Goal: Transaction & Acquisition: Purchase product/service

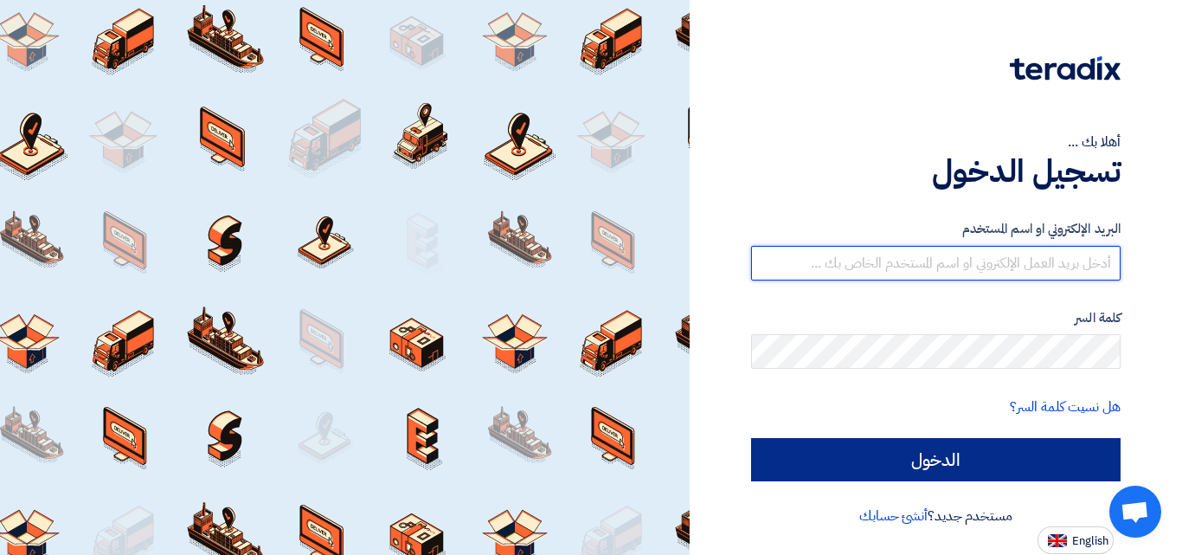
type input "[EMAIL_ADDRESS][DOMAIN_NAME]"
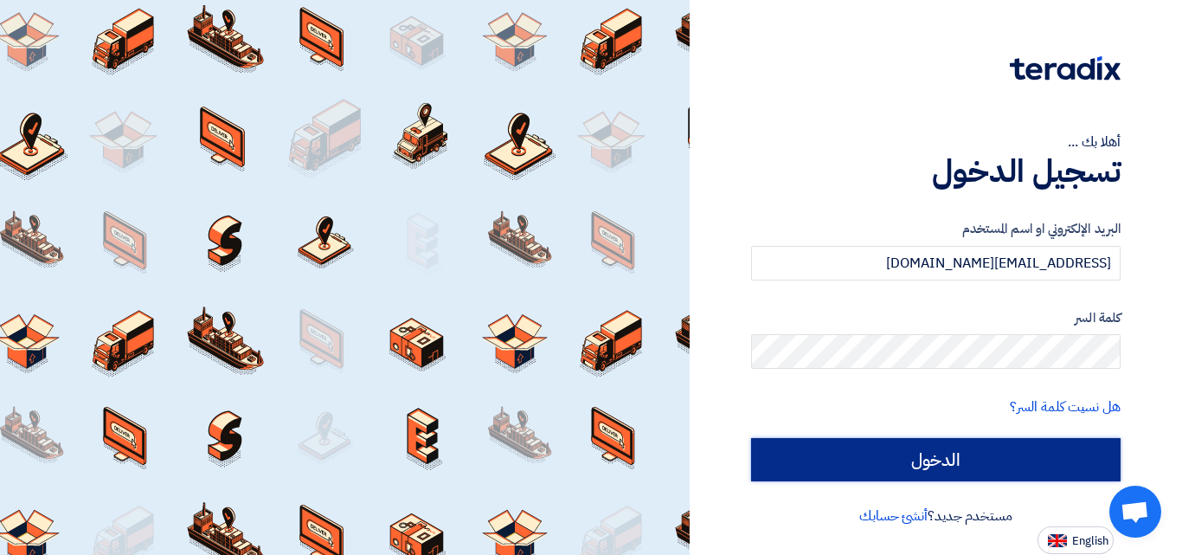
click at [931, 454] on input "الدخول" at bounding box center [936, 459] width 370 height 43
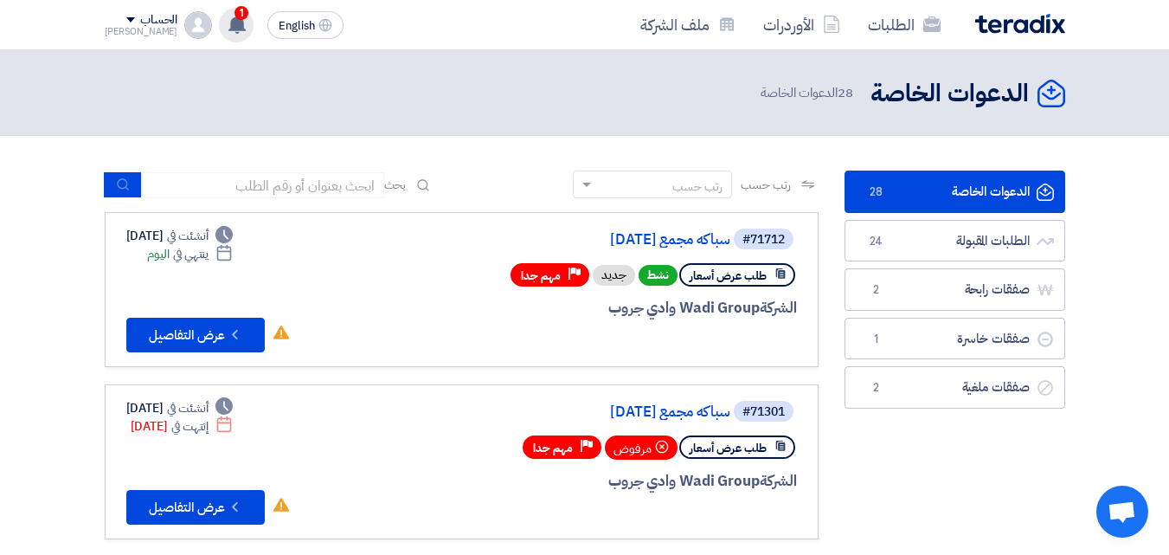
click at [228, 29] on use at bounding box center [236, 24] width 17 height 19
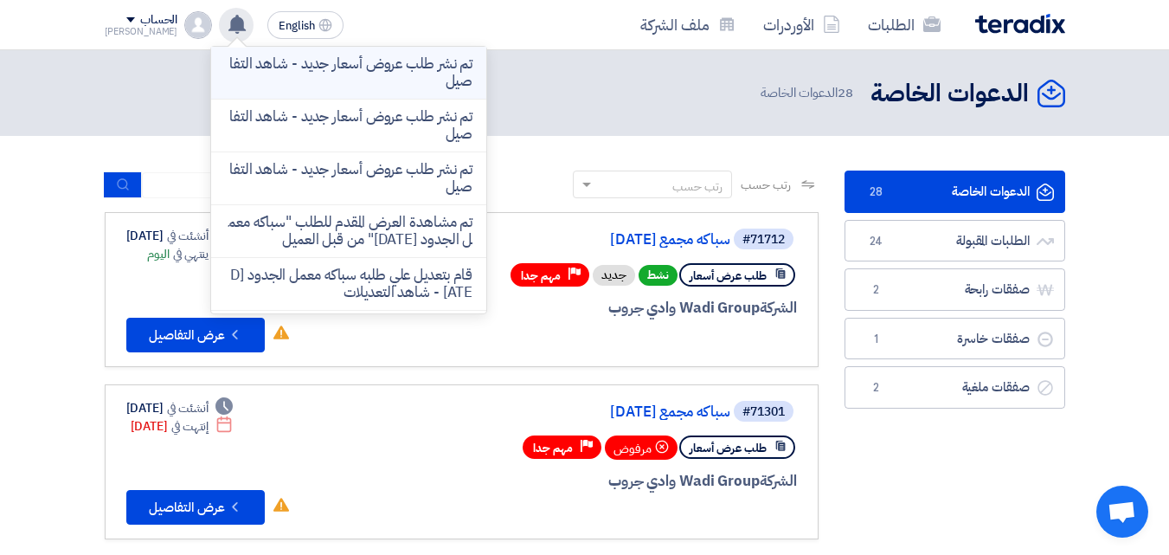
click at [320, 77] on p "تم نشر طلب عروض أسعار جديد - شاهد التفاصيل" at bounding box center [349, 72] width 248 height 35
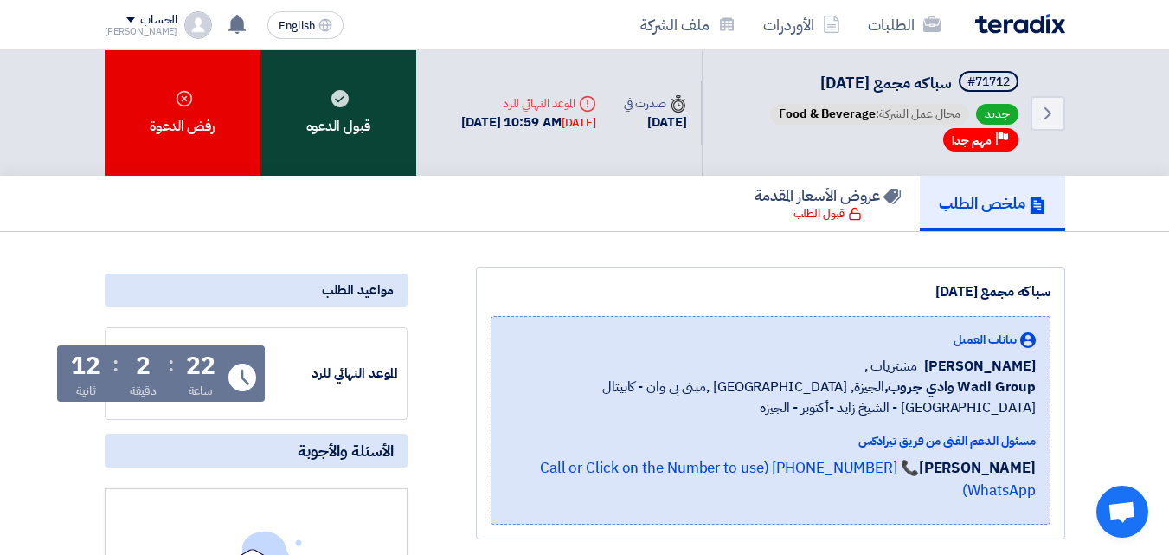
click at [339, 138] on div "قبول الدعوه" at bounding box center [339, 113] width 156 height 126
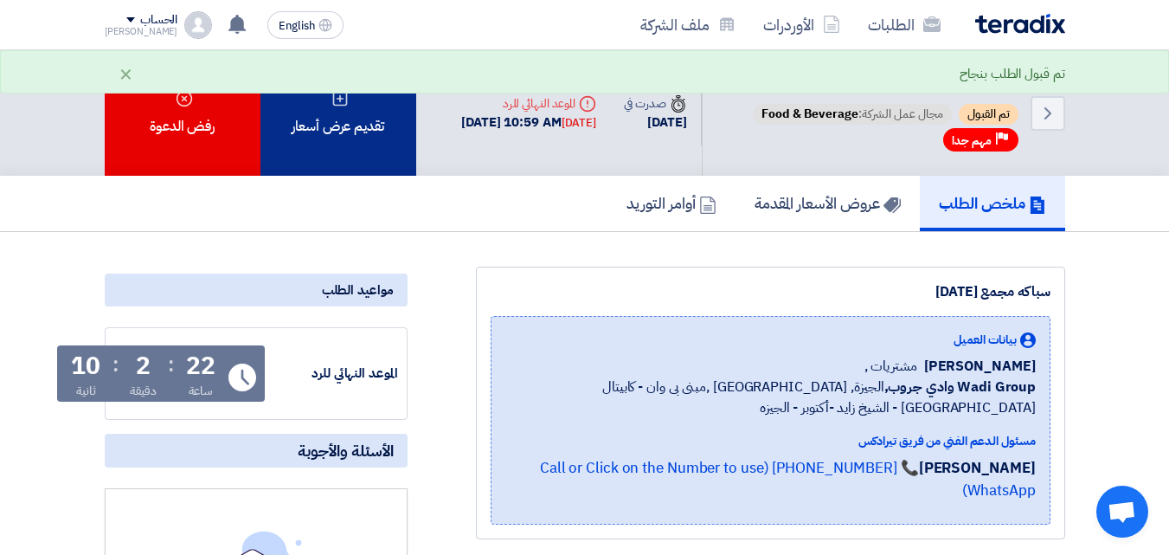
click at [360, 129] on div "تقديم عرض أسعار" at bounding box center [339, 113] width 156 height 126
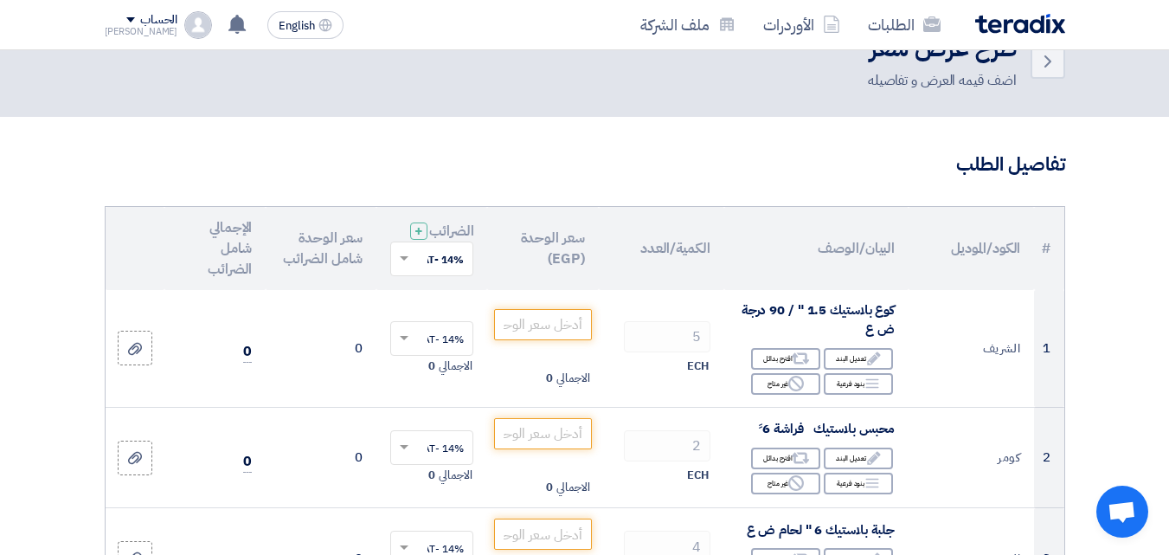
scroll to position [87, 0]
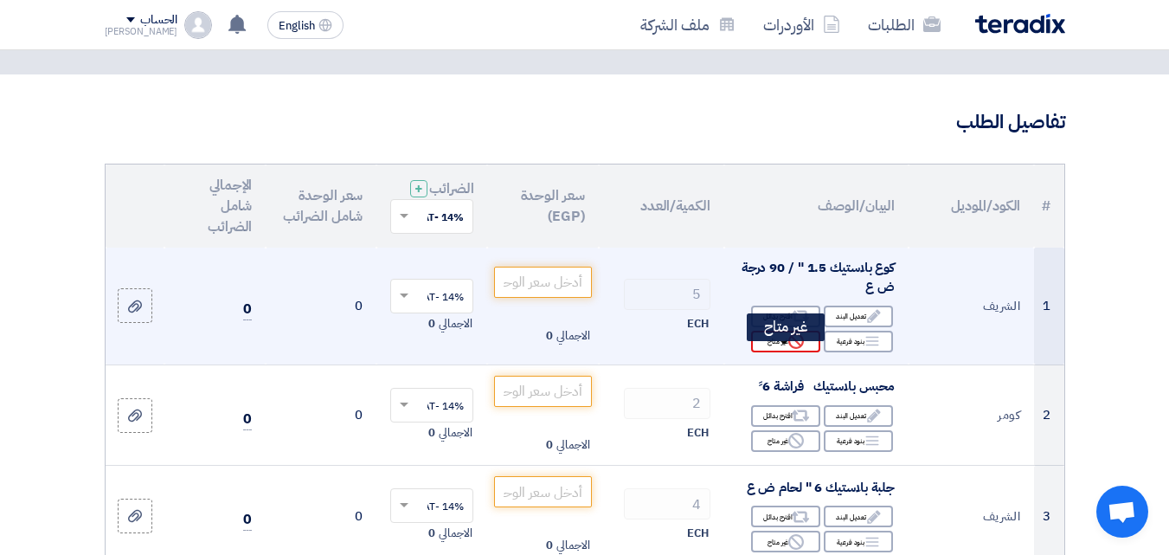
click at [760, 352] on div "Reject غير متاح" at bounding box center [785, 342] width 69 height 22
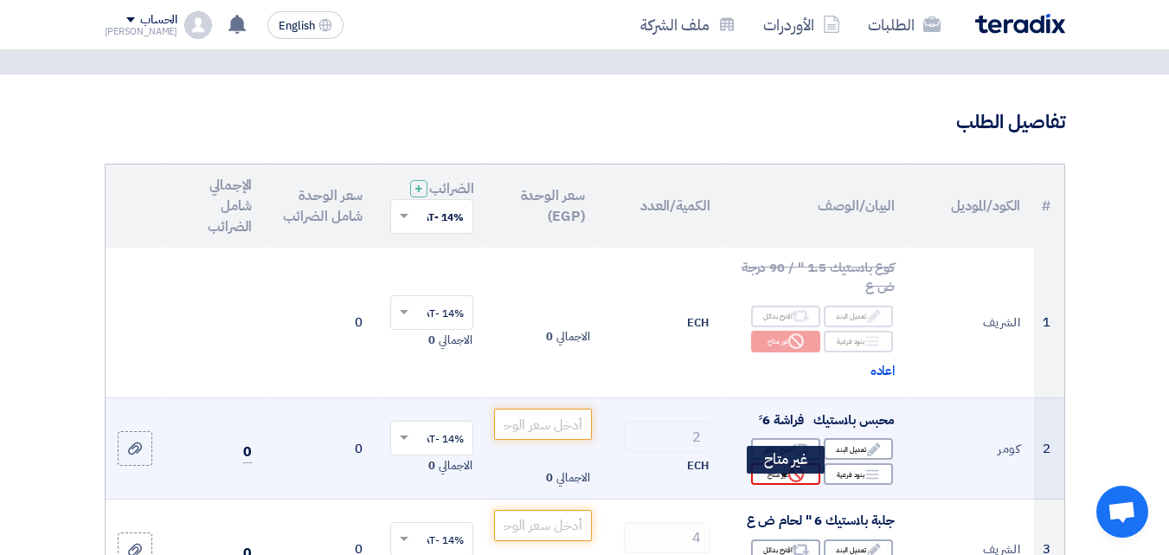
click at [788, 482] on icon "Reject" at bounding box center [796, 475] width 16 height 16
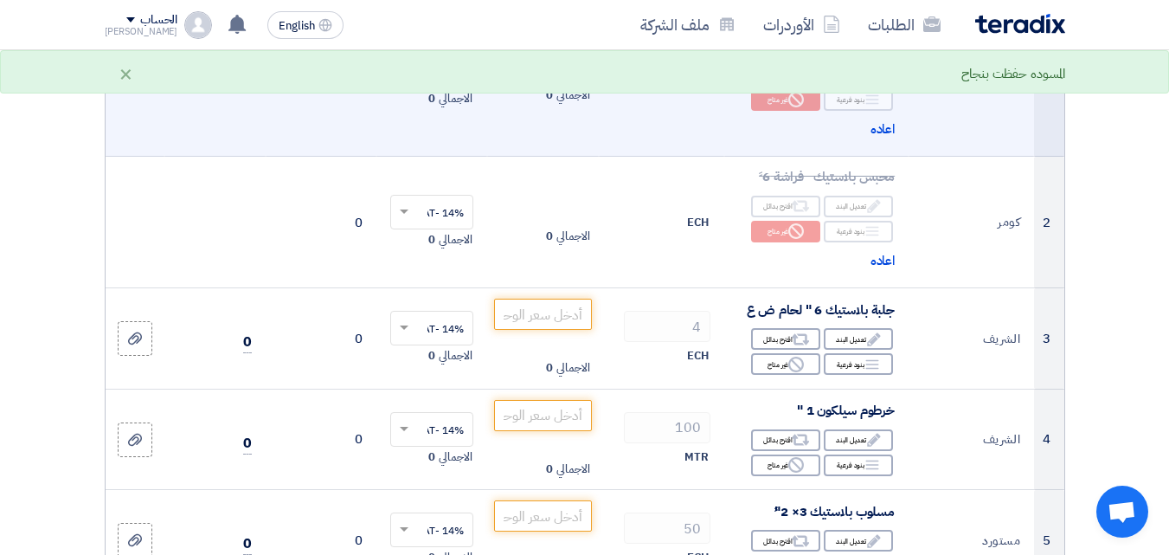
scroll to position [346, 0]
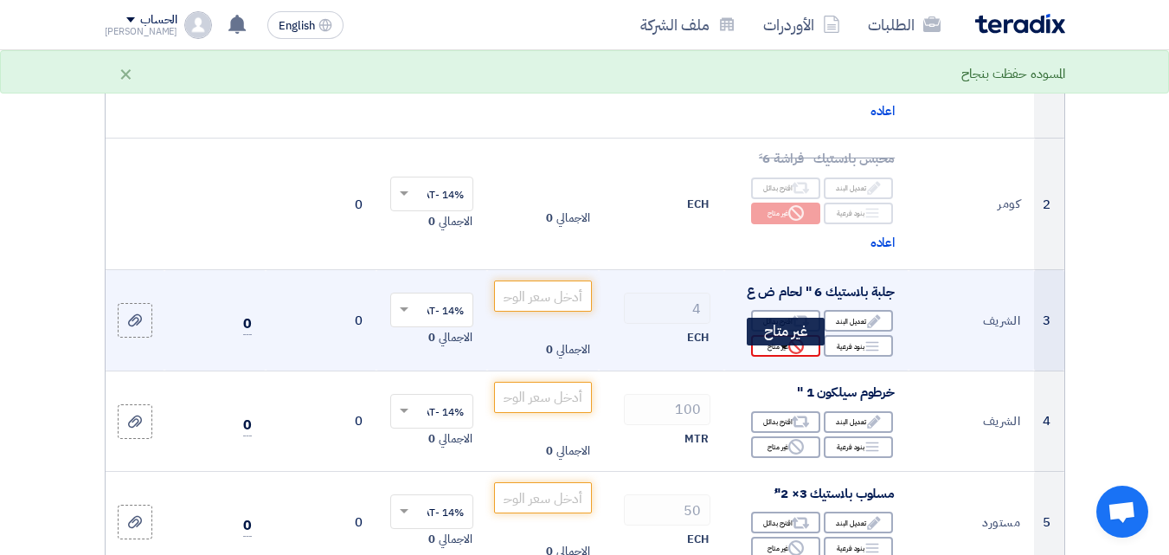
click at [767, 357] on div "Reject غير متاح" at bounding box center [785, 346] width 69 height 22
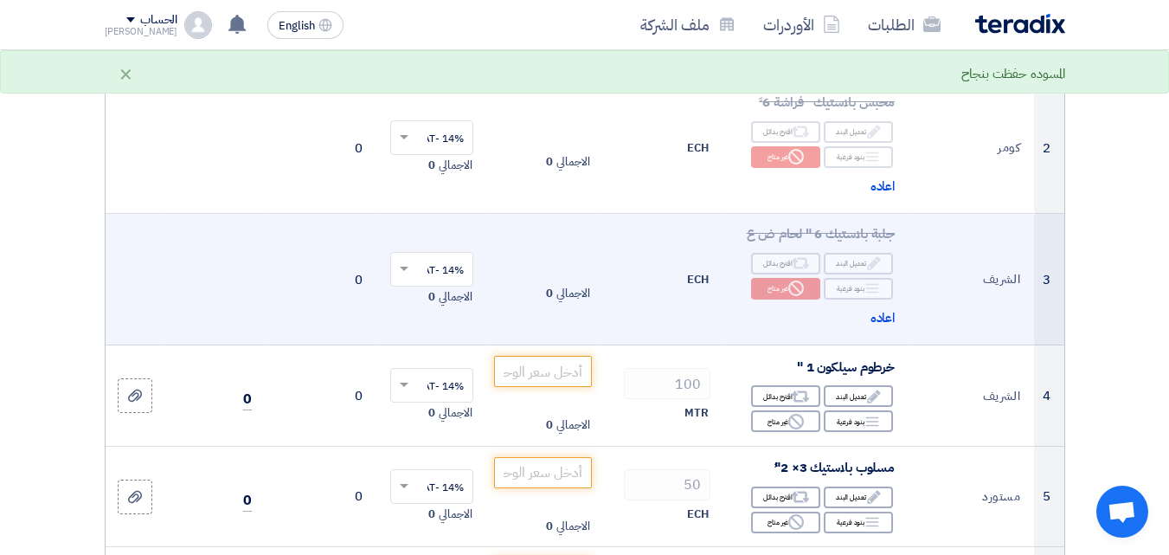
scroll to position [433, 0]
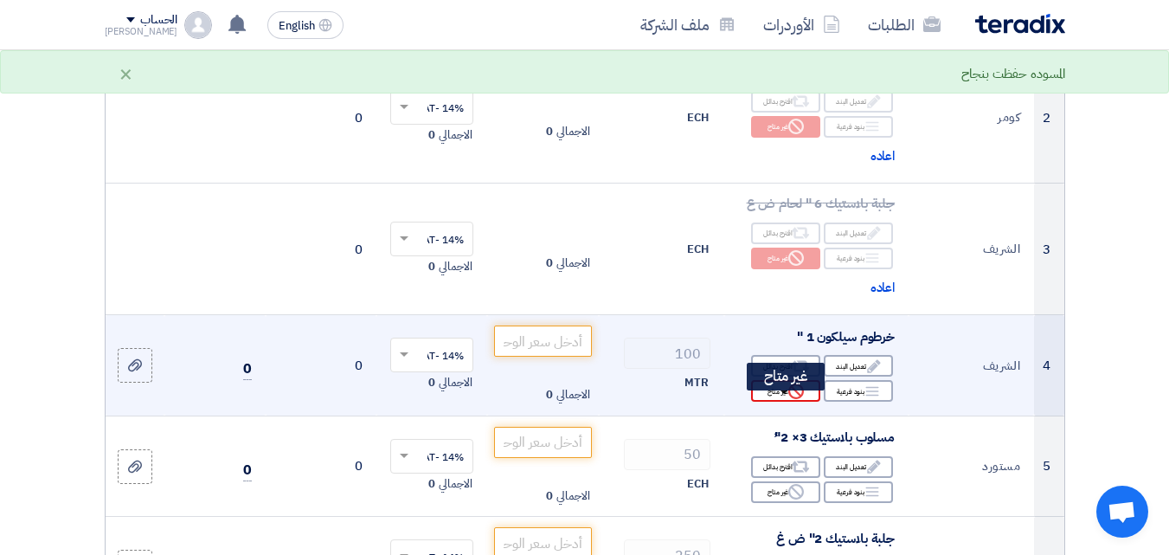
click at [785, 402] on div "Reject غير متاح" at bounding box center [785, 391] width 69 height 22
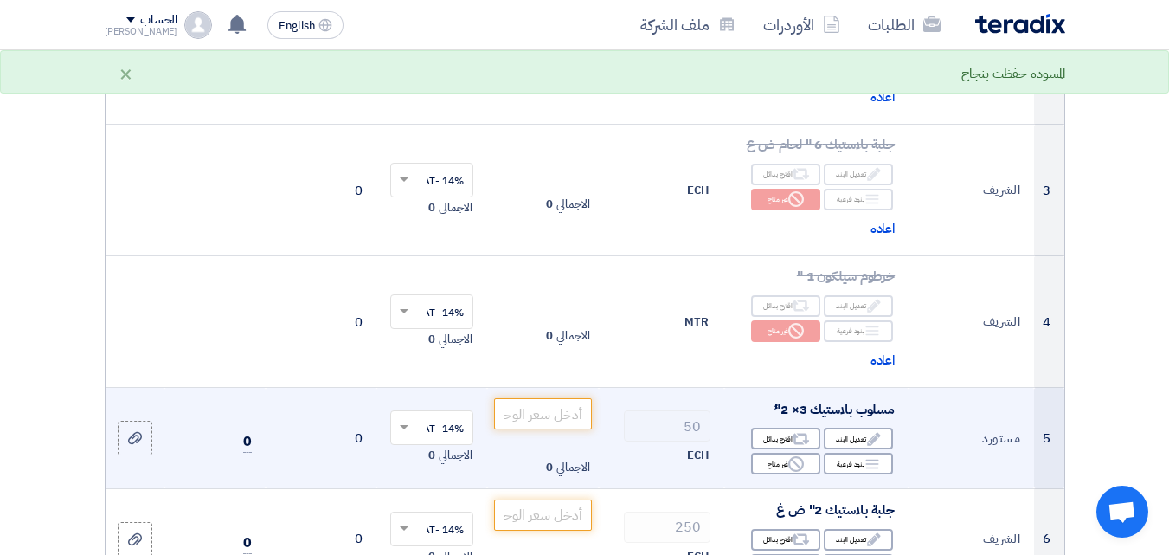
scroll to position [606, 0]
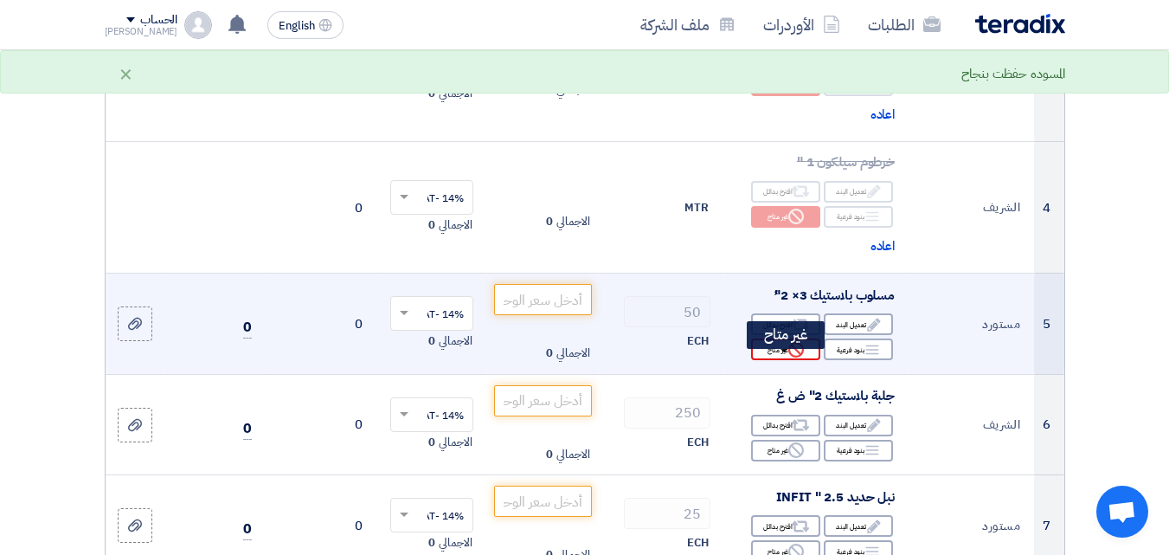
click at [780, 360] on div "Reject غير متاح" at bounding box center [785, 349] width 69 height 22
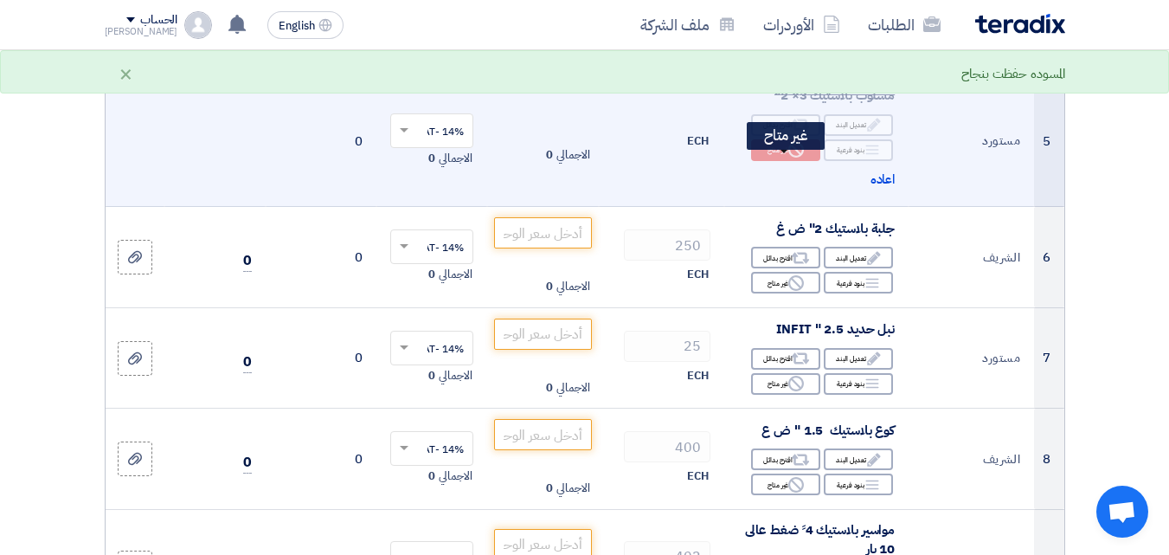
scroll to position [866, 0]
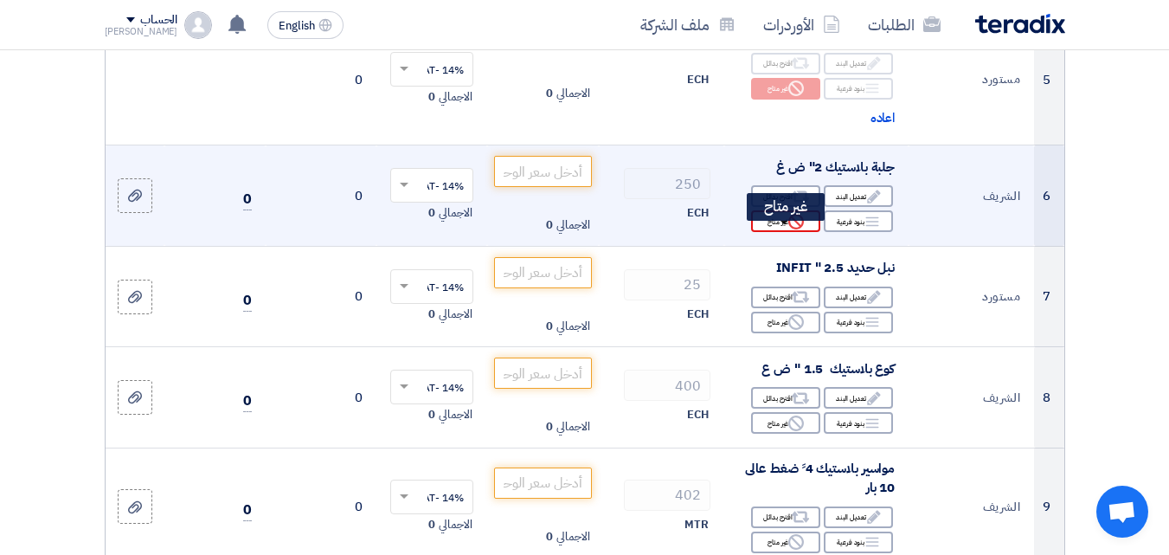
click at [782, 232] on div "Reject غير متاح" at bounding box center [785, 221] width 69 height 22
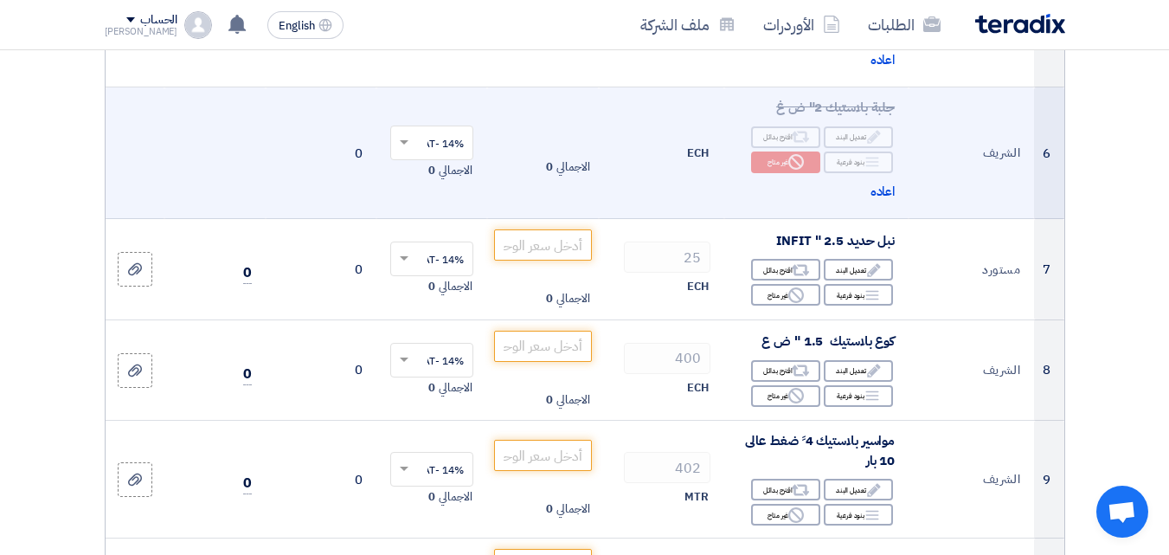
scroll to position [952, 0]
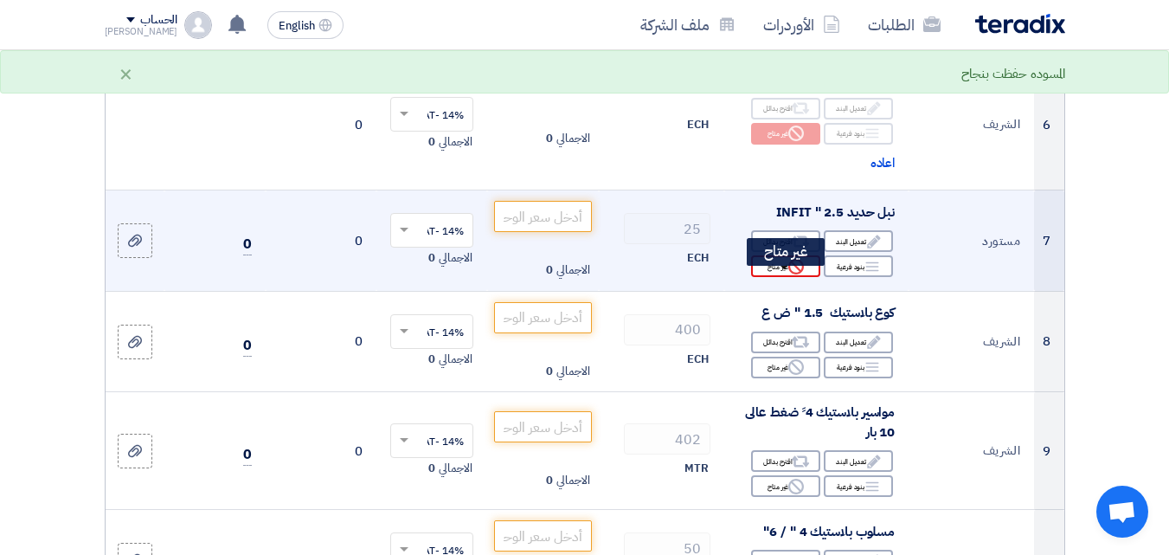
click at [772, 277] on div "Reject غير متاح" at bounding box center [785, 266] width 69 height 22
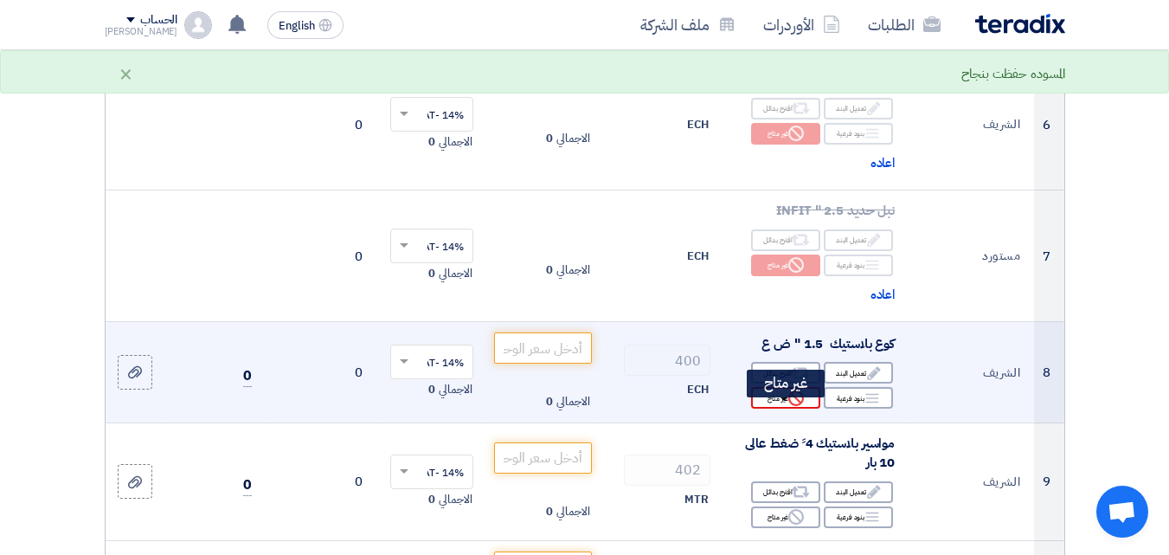
click at [786, 408] on div "Reject غير متاح" at bounding box center [785, 398] width 69 height 22
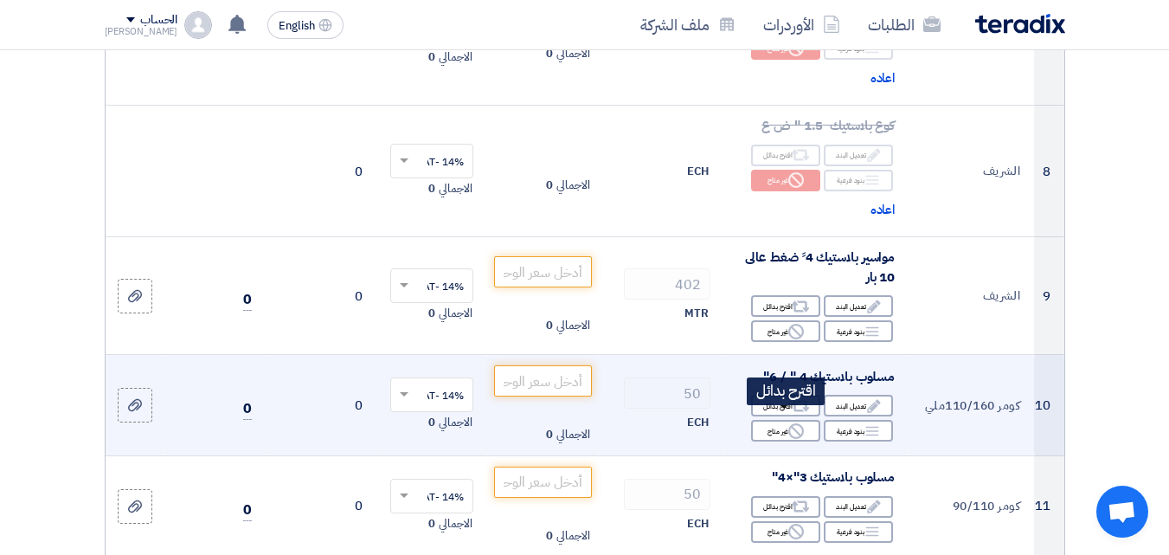
scroll to position [1212, 0]
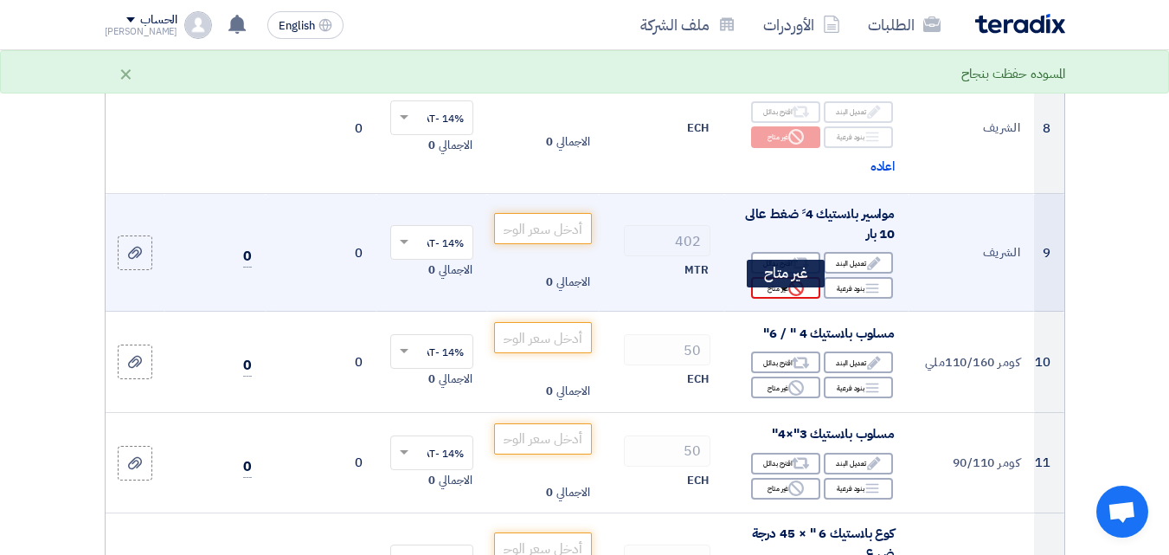
click at [769, 299] on div "Reject غير متاح" at bounding box center [785, 288] width 69 height 22
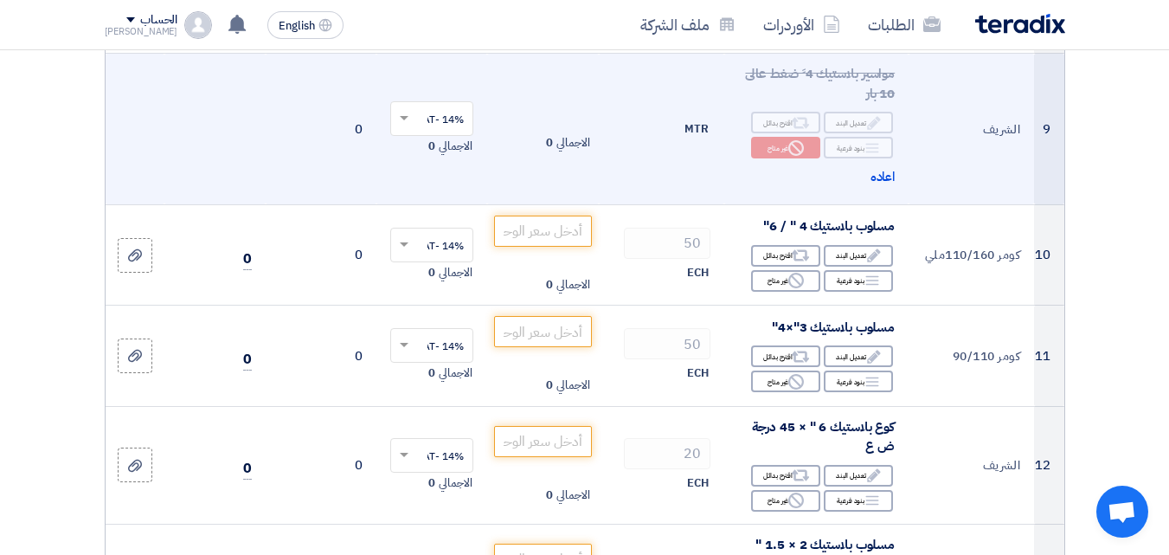
scroll to position [1385, 0]
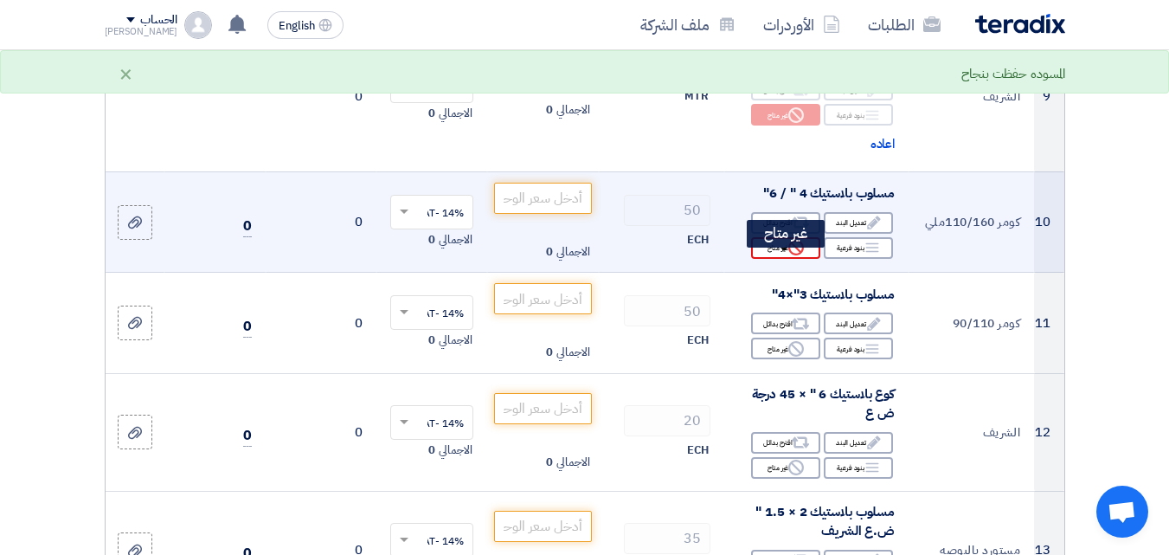
click at [791, 255] on icon "Reject" at bounding box center [796, 248] width 16 height 16
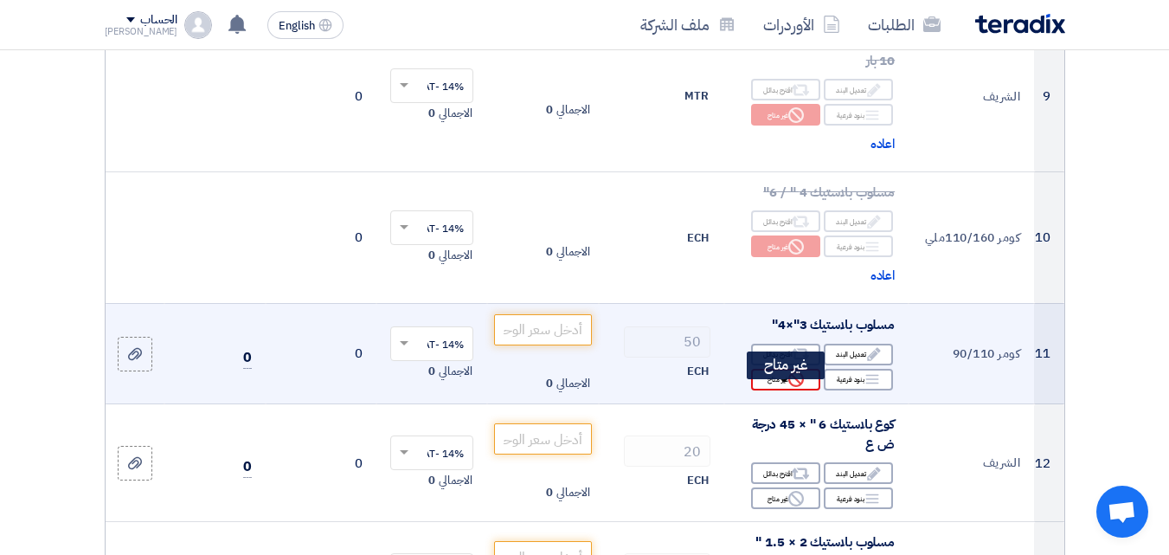
click at [775, 390] on div "Reject غير متاح" at bounding box center [785, 380] width 69 height 22
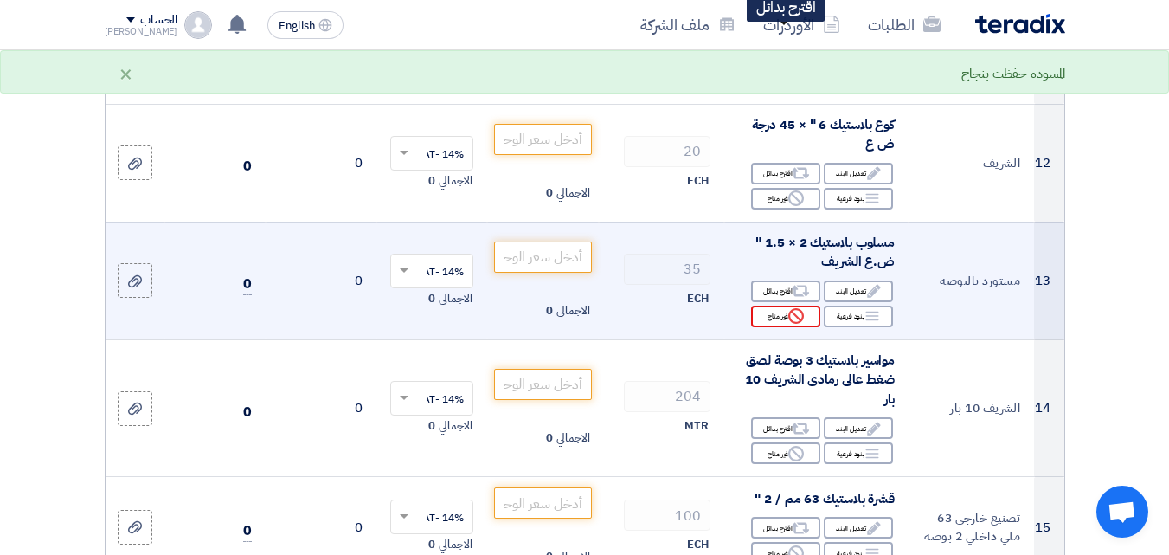
scroll to position [1731, 0]
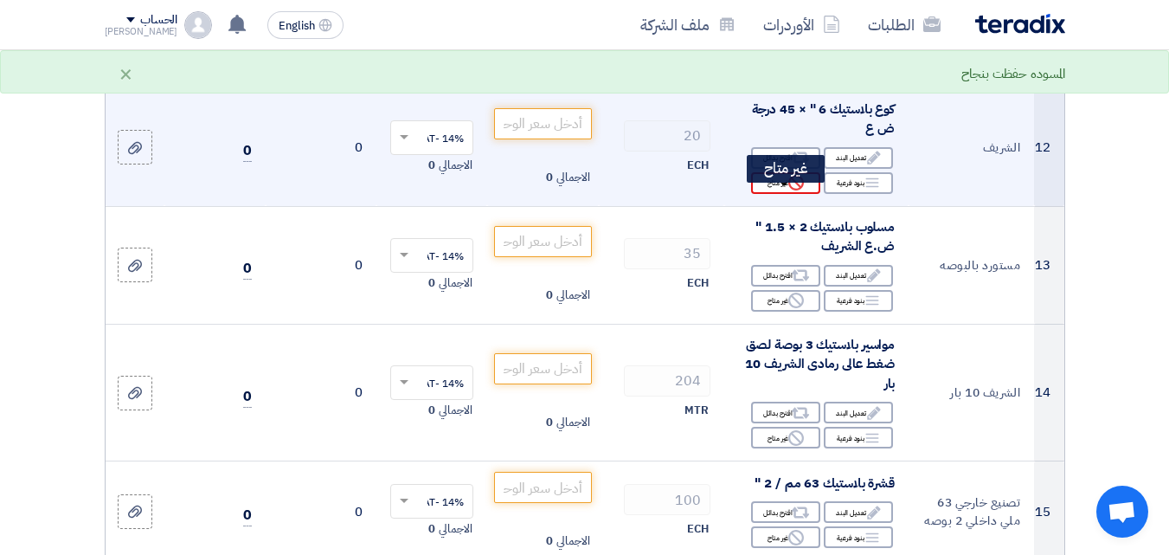
click at [776, 194] on div "Reject غير متاح" at bounding box center [785, 183] width 69 height 22
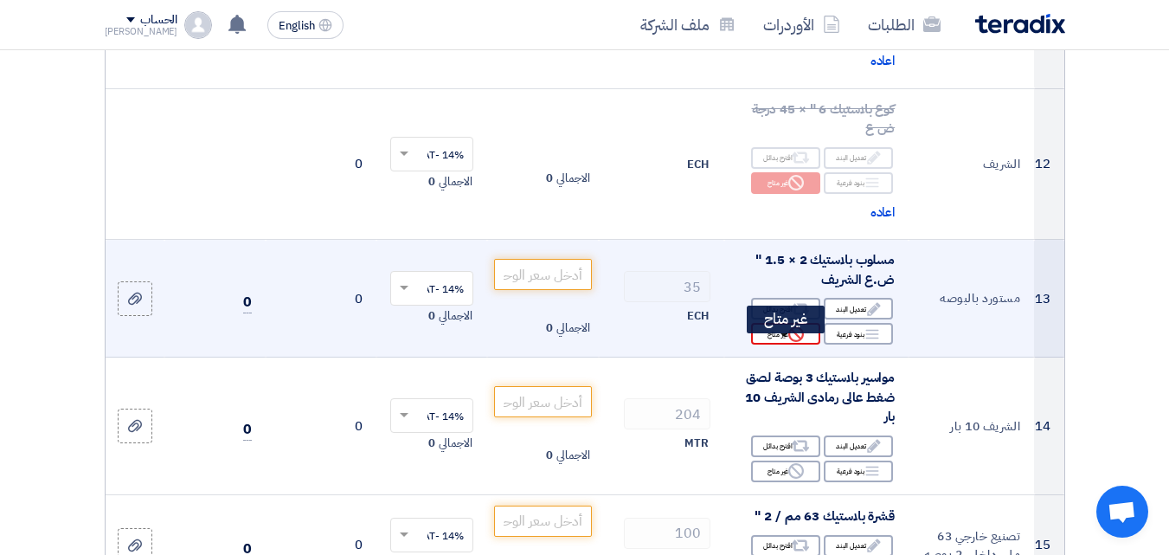
click at [782, 344] on div "Reject غير متاح" at bounding box center [785, 334] width 69 height 22
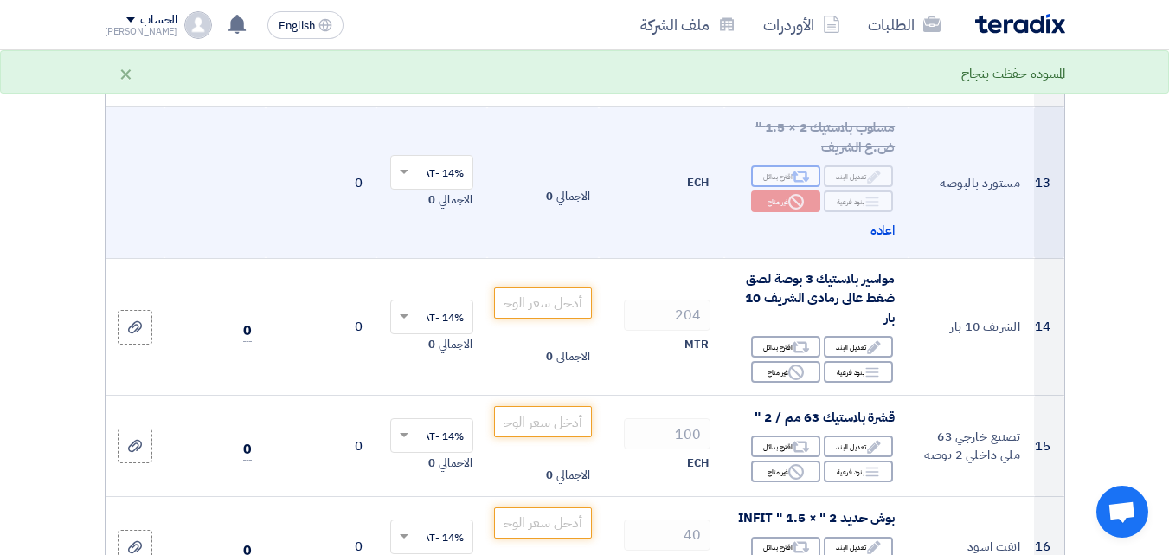
scroll to position [1904, 0]
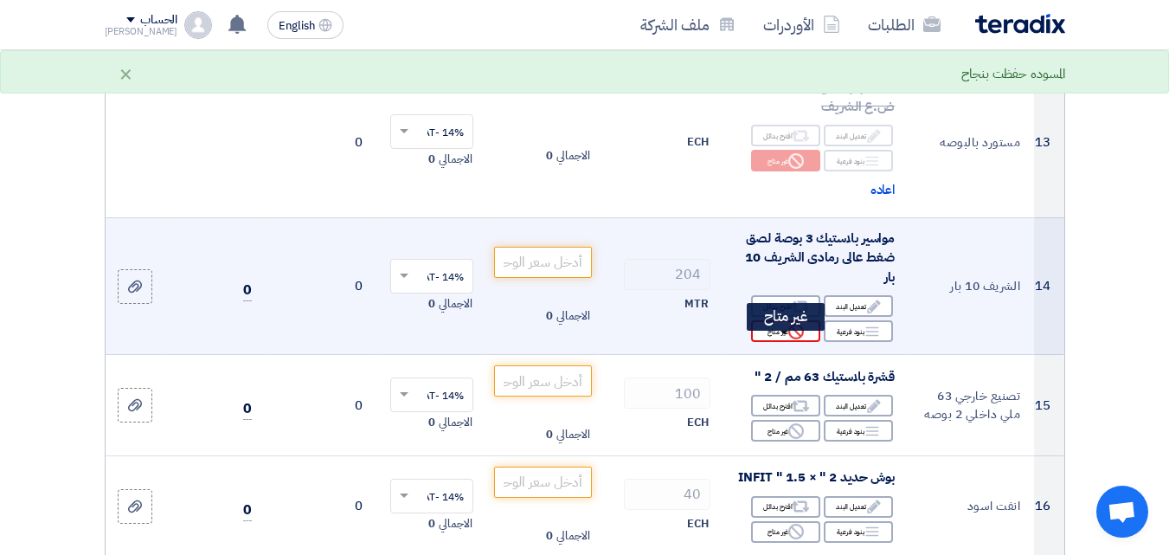
click at [788, 342] on div "Reject غير متاح" at bounding box center [785, 331] width 69 height 22
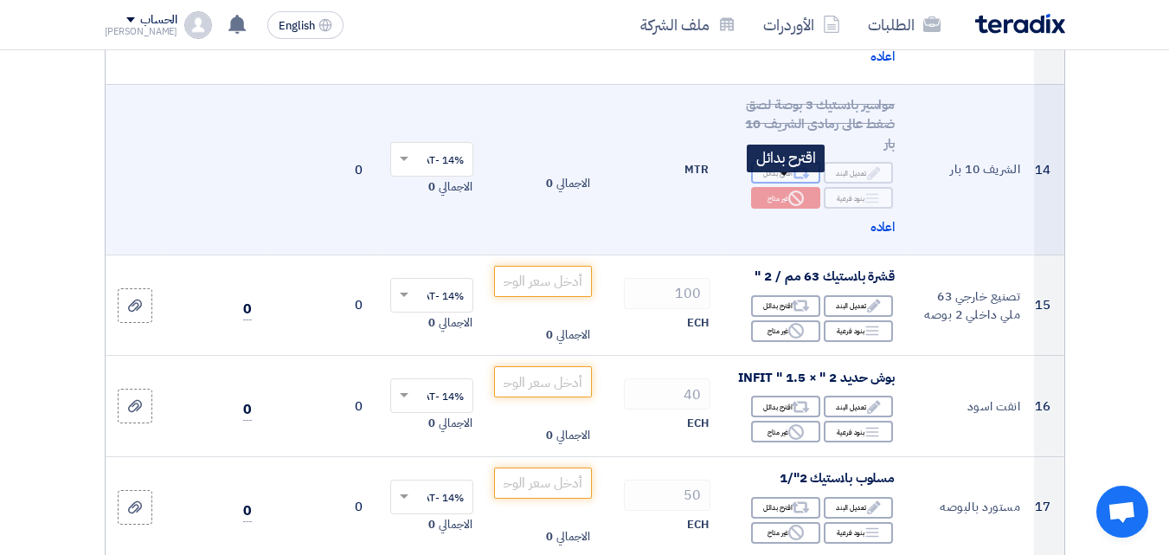
scroll to position [2077, 0]
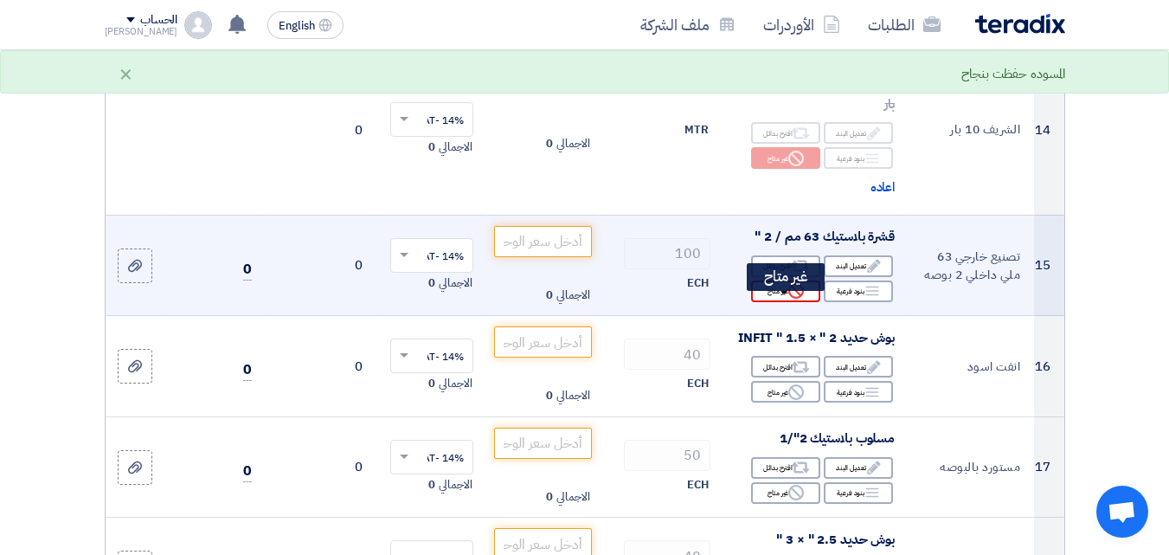
click at [790, 299] on icon "Reject" at bounding box center [796, 291] width 16 height 16
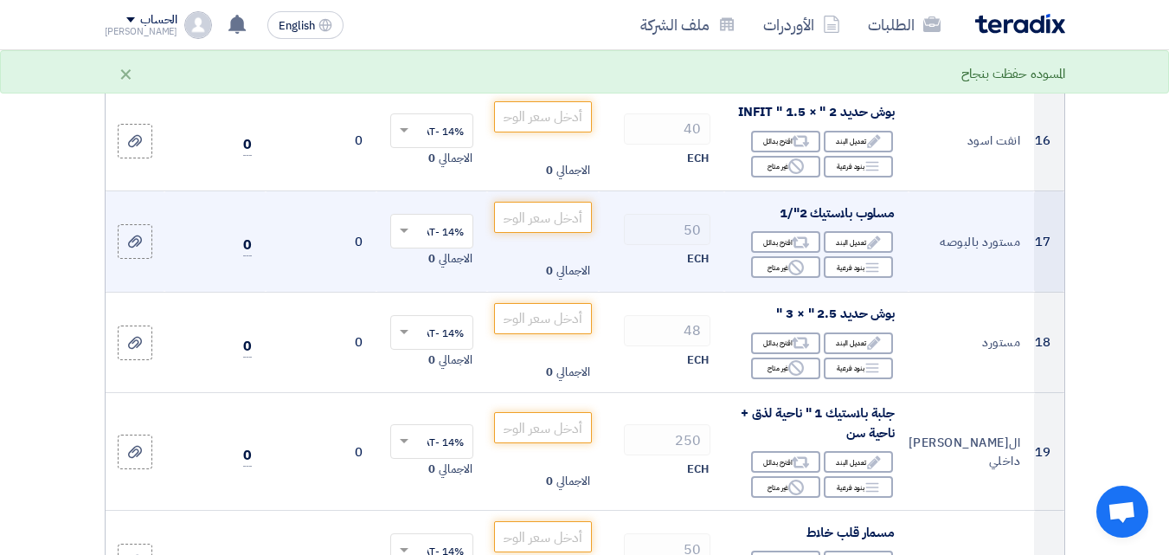
scroll to position [2337, 0]
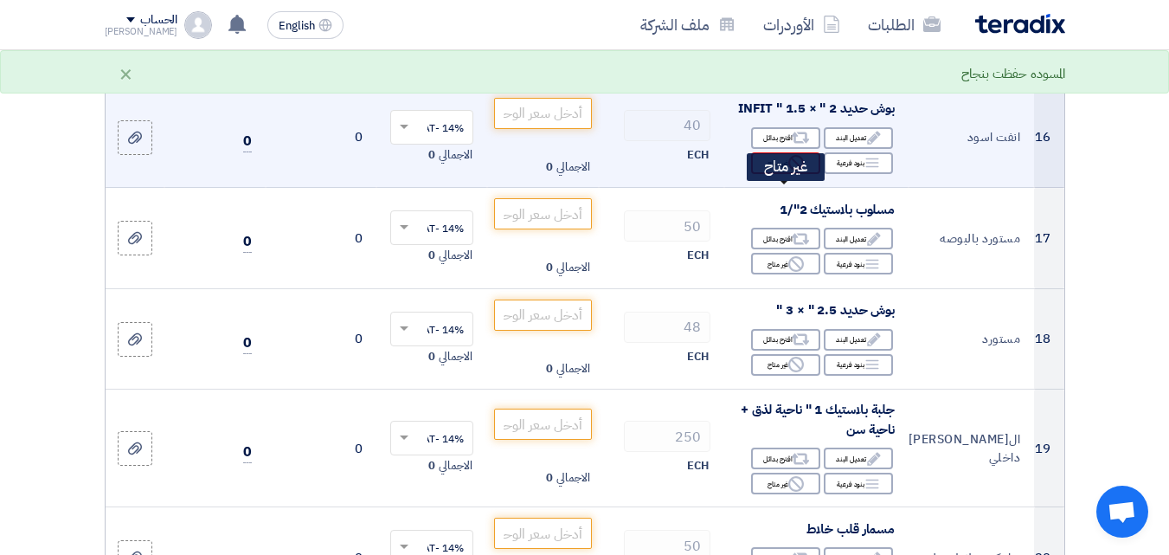
click at [772, 174] on div "Reject غير متاح" at bounding box center [785, 163] width 69 height 22
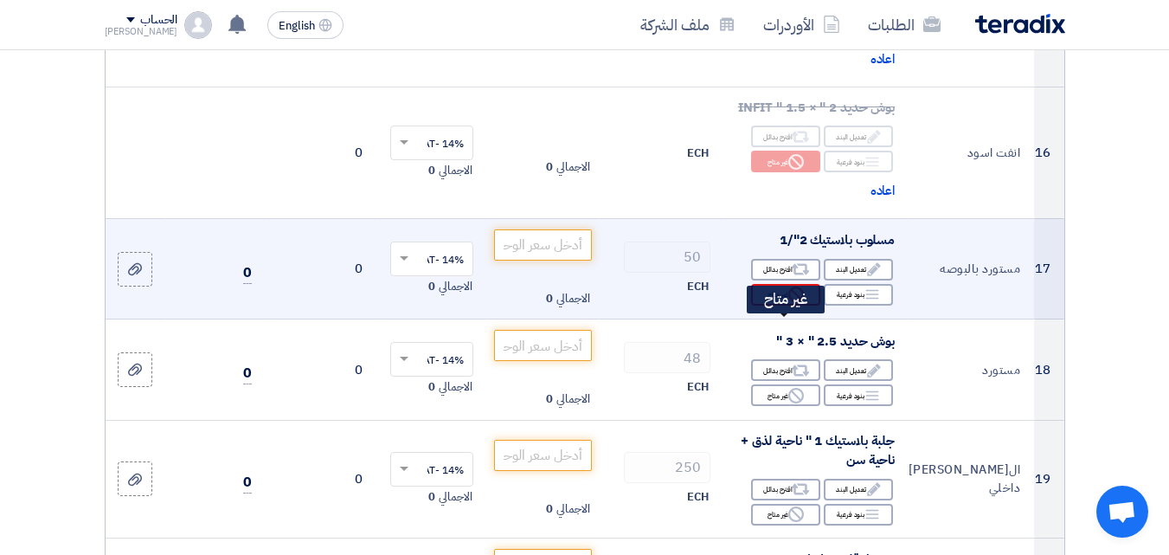
click at [789, 302] on icon "Reject" at bounding box center [796, 294] width 16 height 16
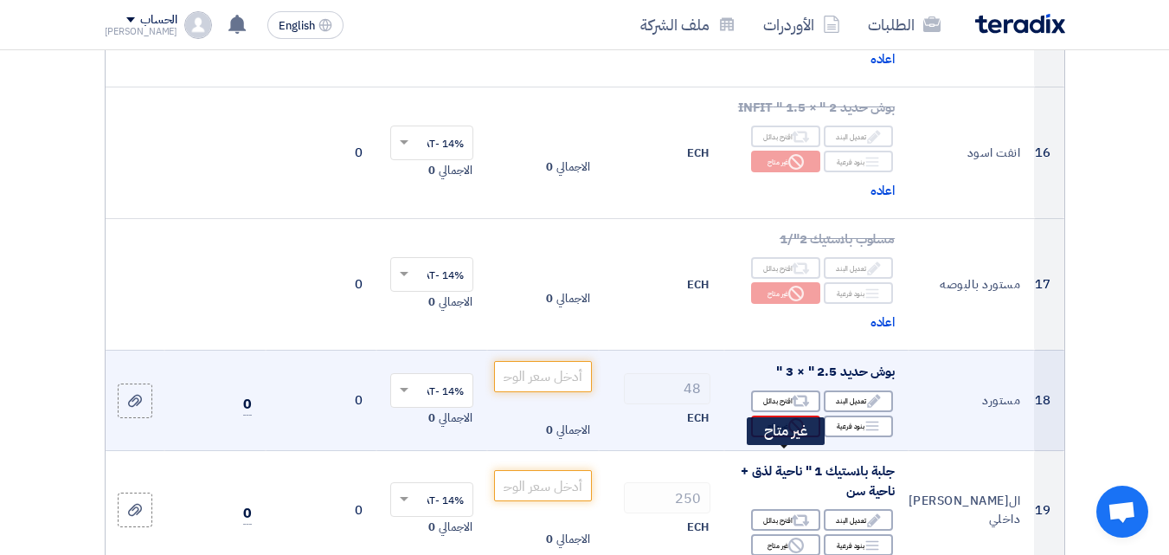
click at [786, 437] on div "Reject غير متاح" at bounding box center [785, 426] width 69 height 22
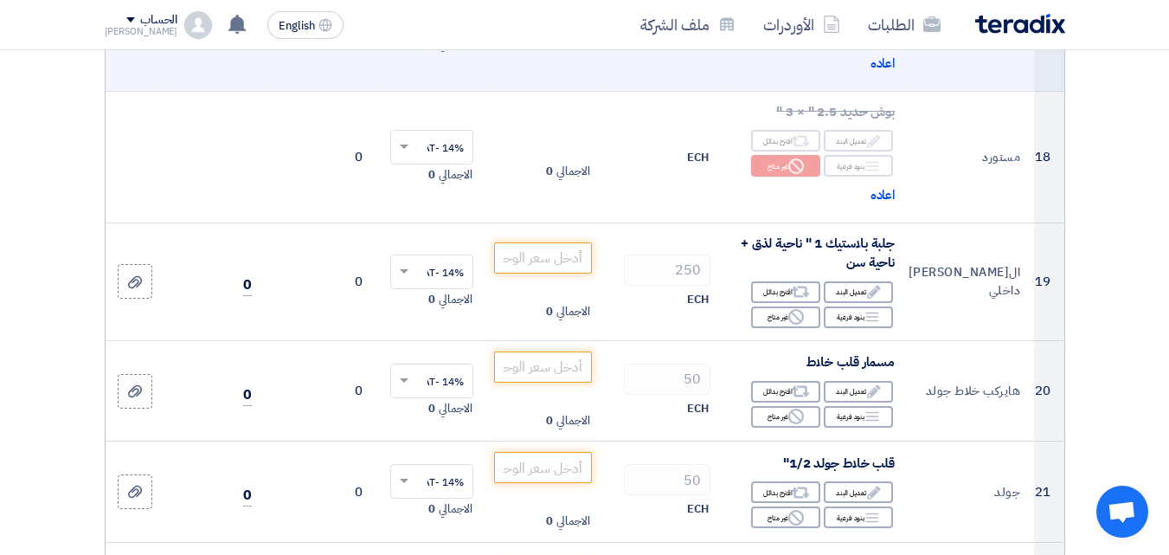
scroll to position [2597, 0]
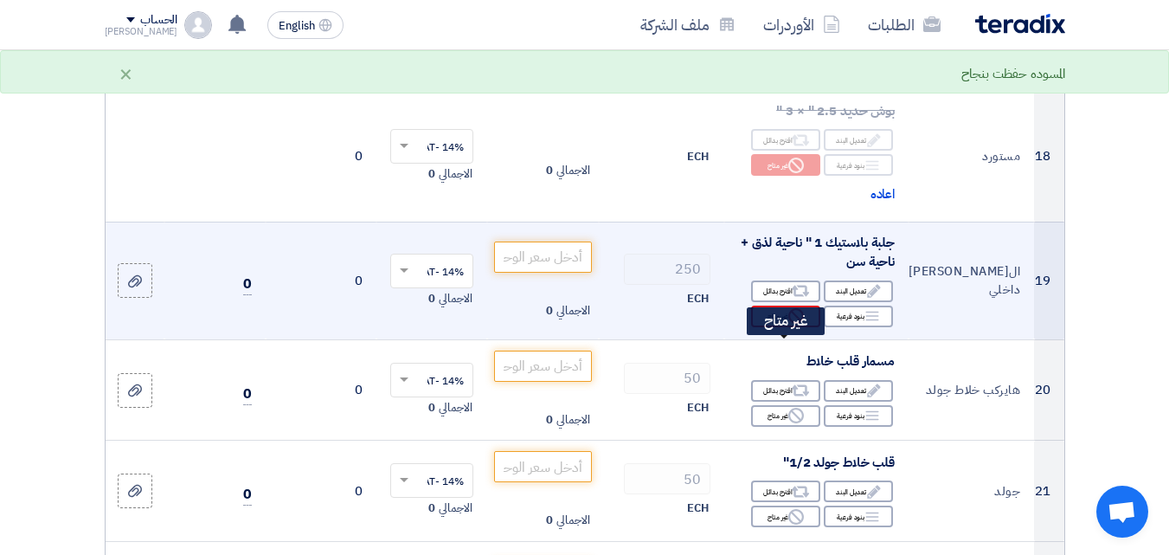
click at [776, 327] on div "Reject غير متاح" at bounding box center [785, 317] width 69 height 22
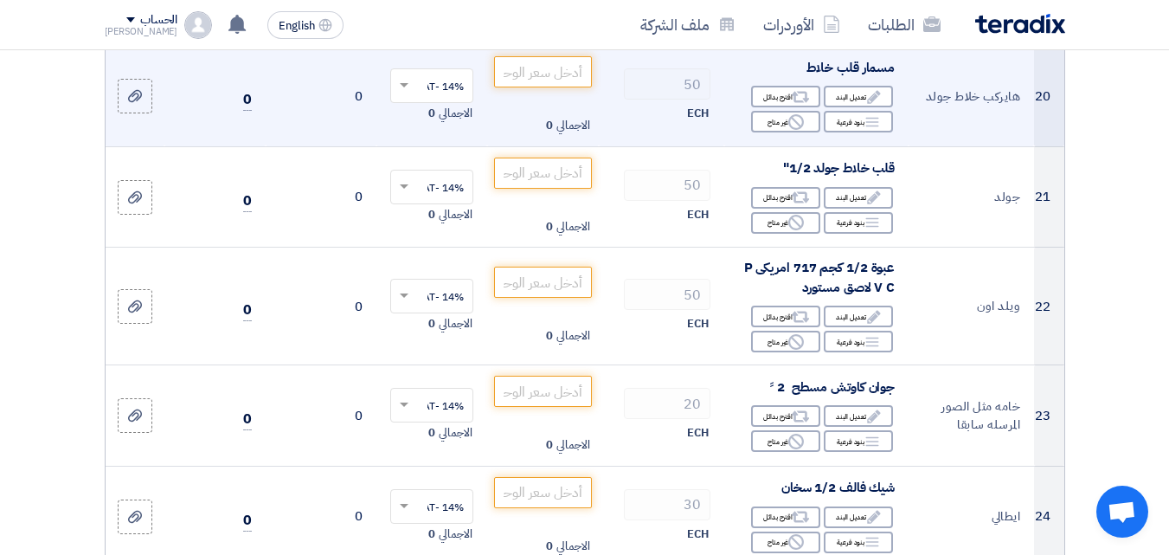
scroll to position [2943, 0]
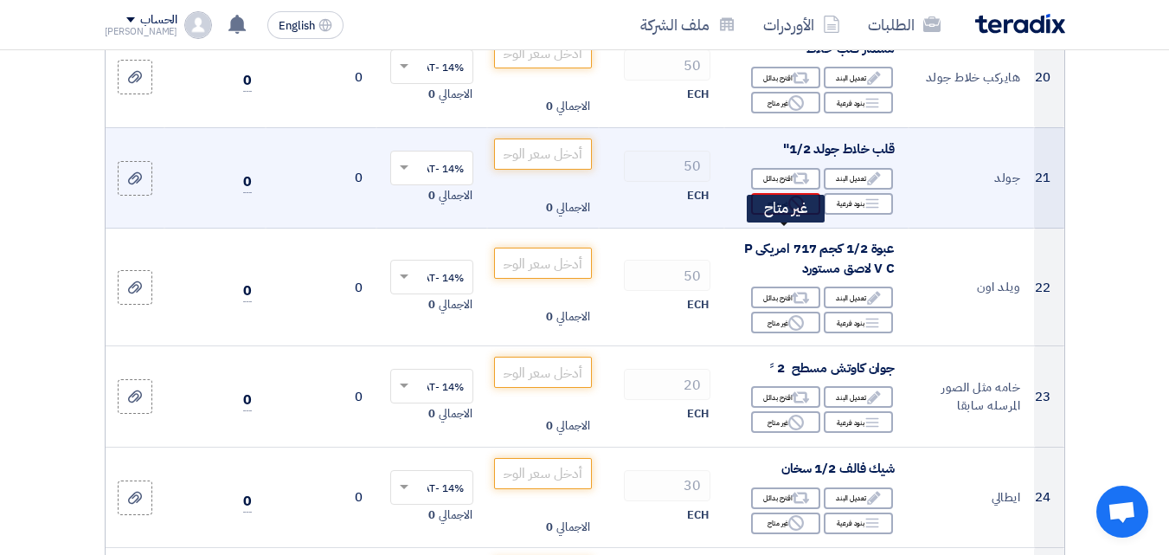
click at [777, 215] on div "Reject غير متاح" at bounding box center [785, 204] width 69 height 22
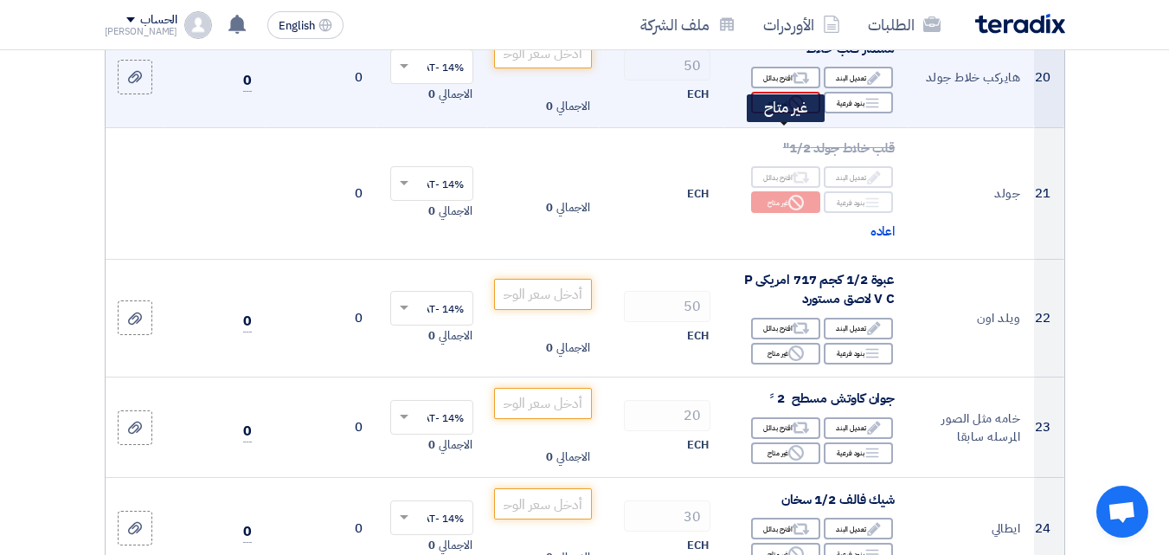
click at [776, 113] on div "Reject غير متاح" at bounding box center [785, 103] width 69 height 22
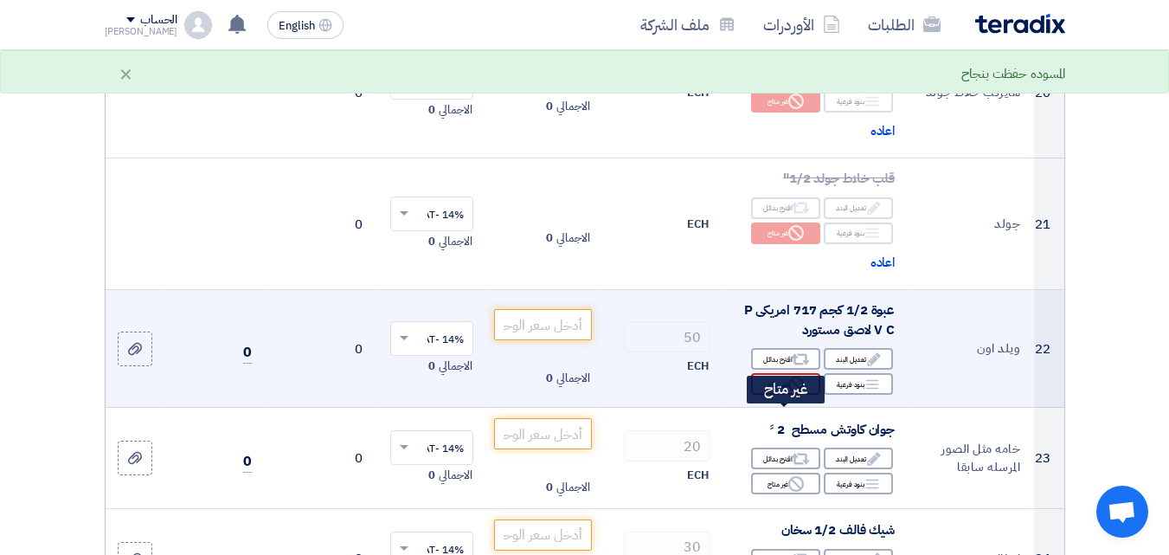
click at [787, 395] on div "Reject غير متاح" at bounding box center [785, 384] width 69 height 22
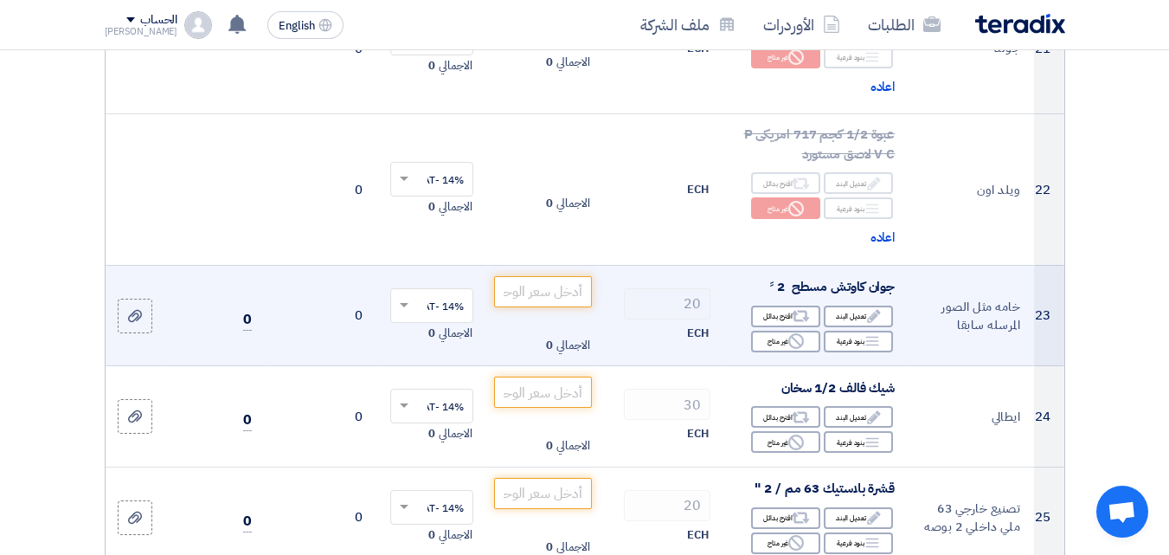
scroll to position [3202, 0]
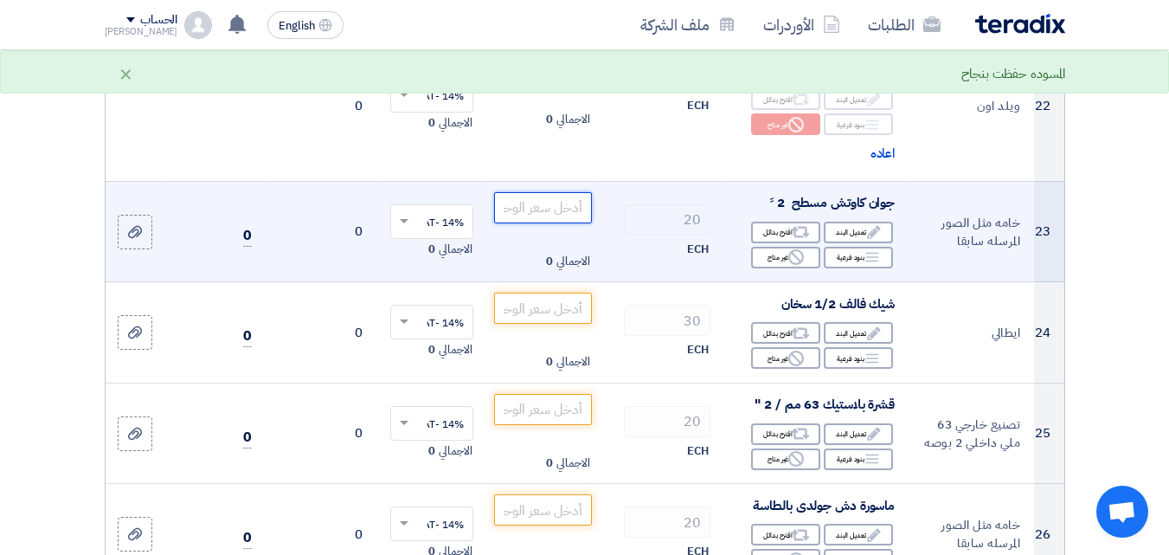
click at [524, 223] on input "number" at bounding box center [542, 207] width 97 height 31
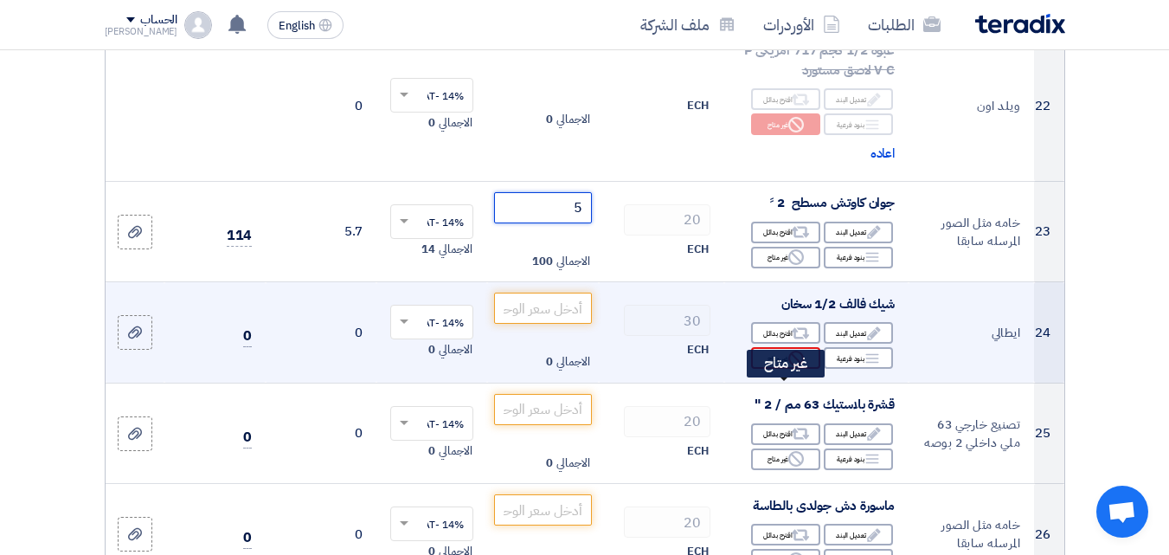
type input "5"
click at [773, 369] on div "Reject غير متاح" at bounding box center [785, 358] width 69 height 22
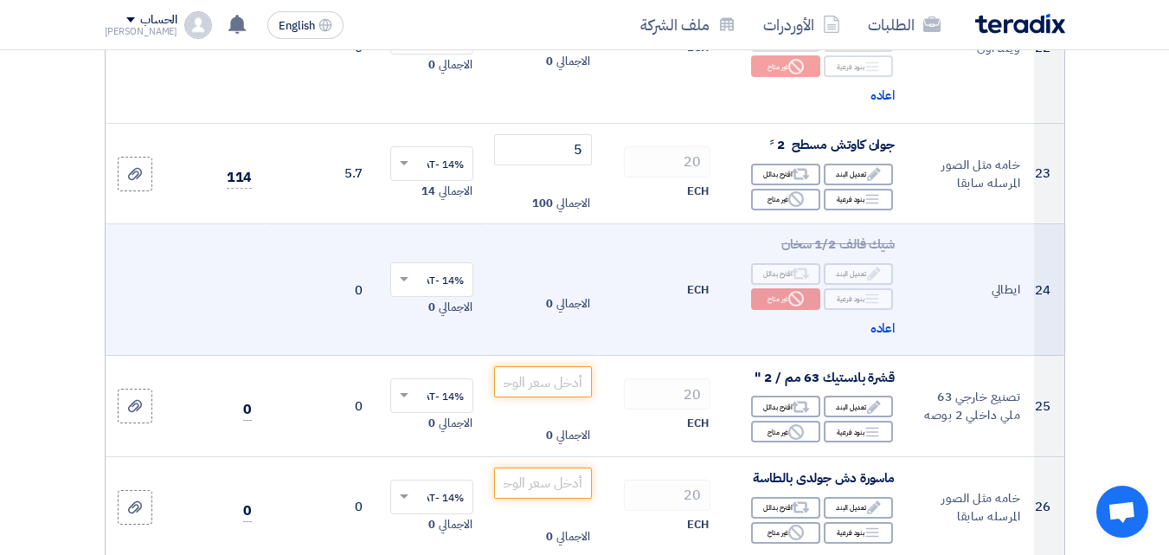
scroll to position [3289, 0]
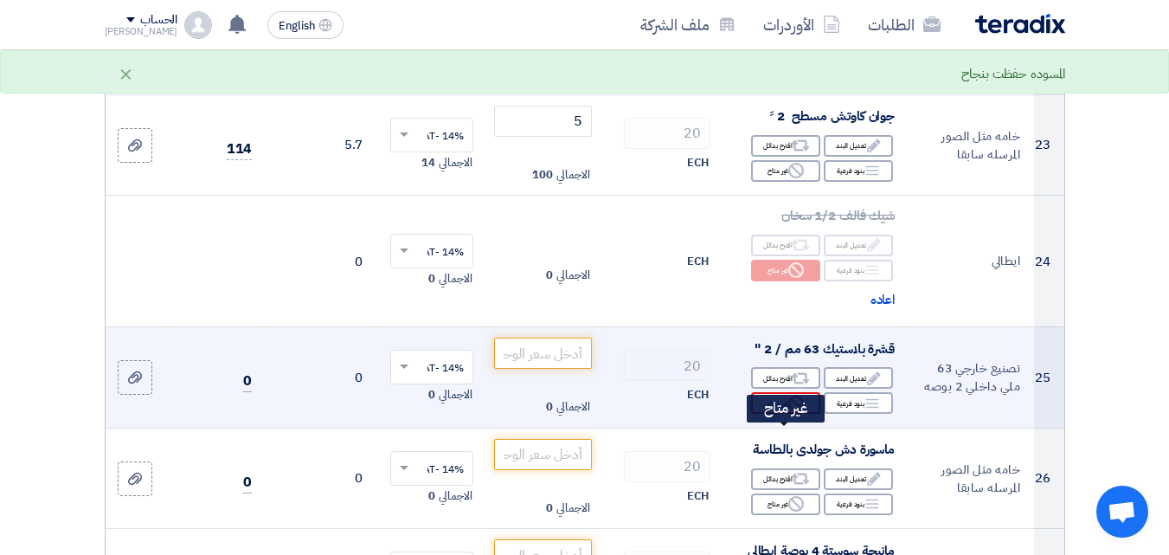
click at [773, 414] on div "Reject غير متاح" at bounding box center [785, 403] width 69 height 22
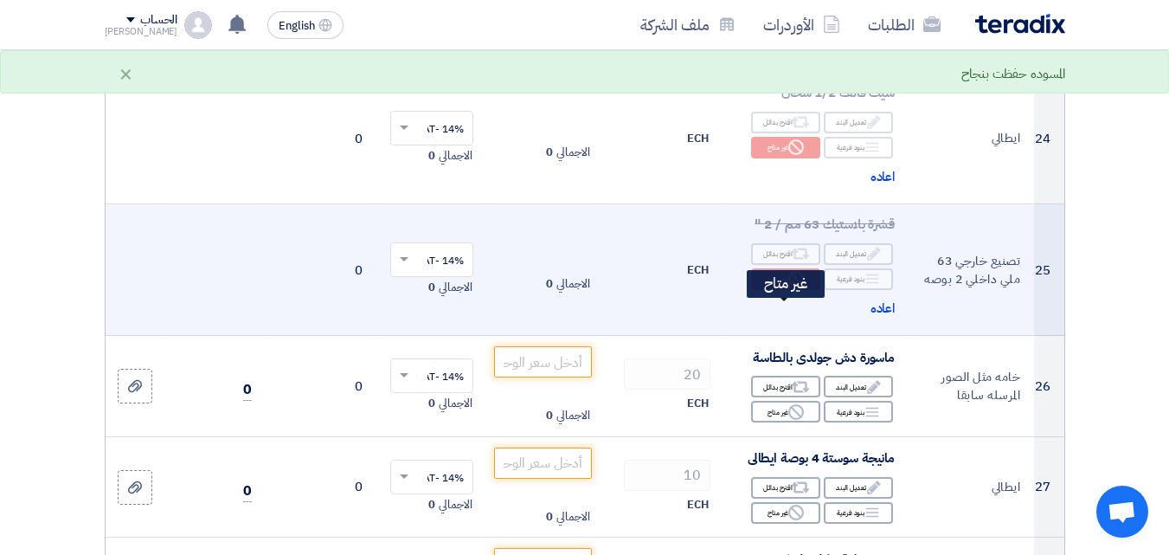
scroll to position [3462, 0]
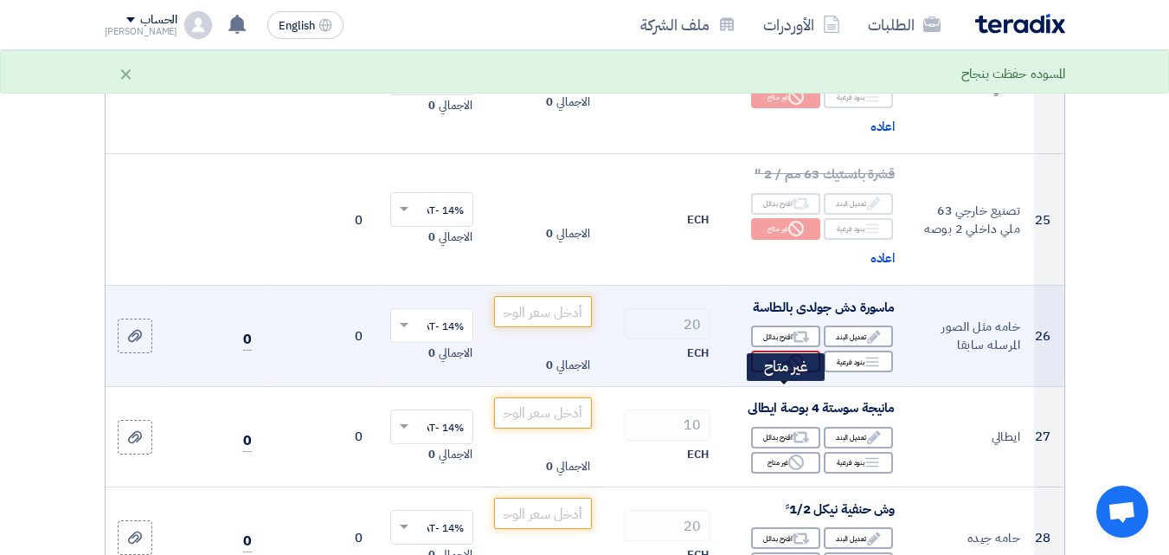
click at [785, 372] on div "Reject غير متاح" at bounding box center [785, 362] width 69 height 22
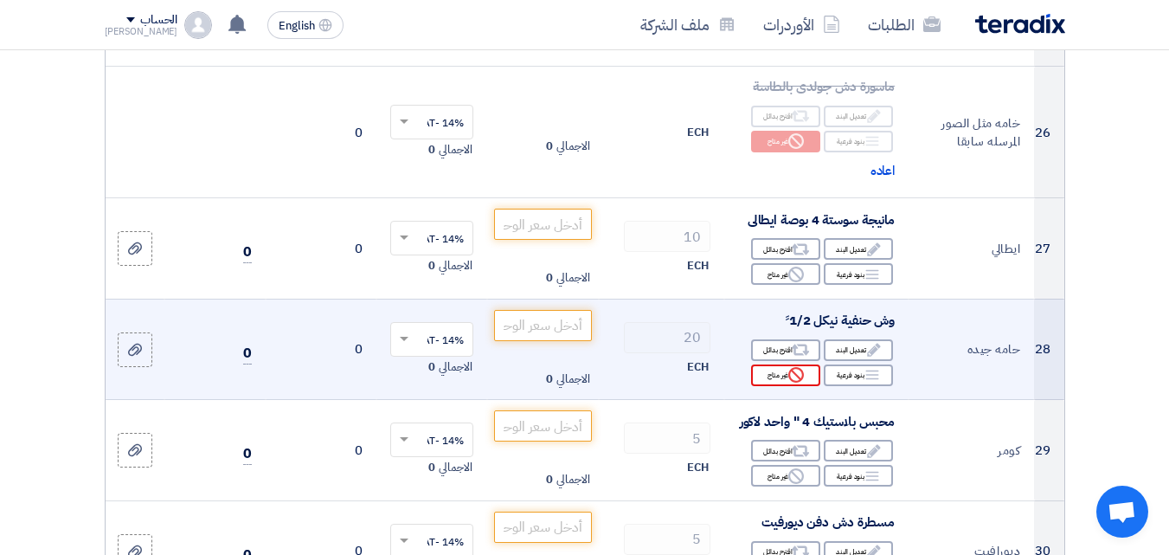
scroll to position [3722, 0]
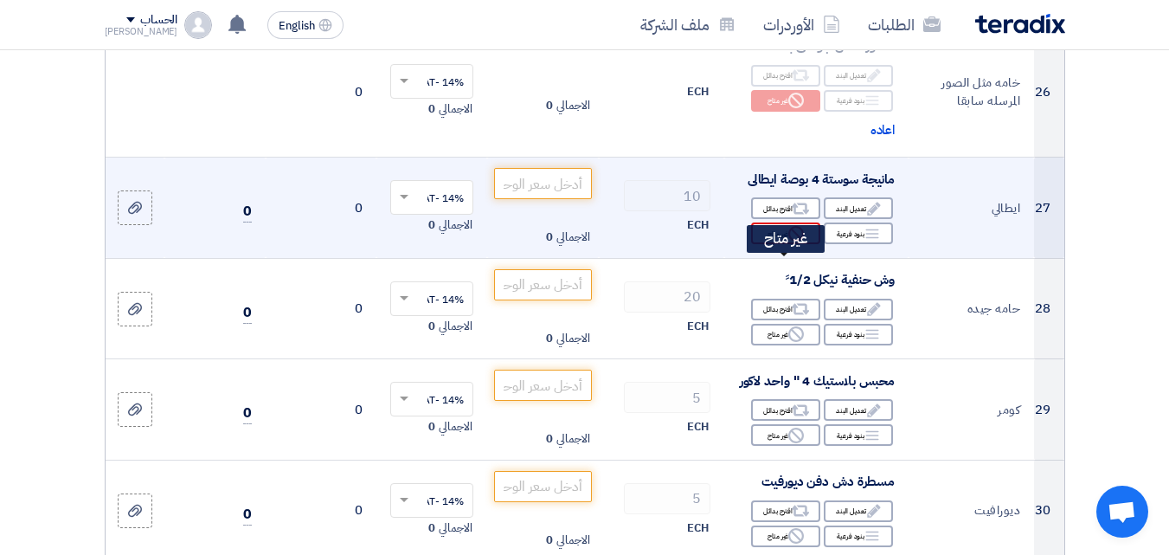
click at [786, 244] on div "Reject غير متاح" at bounding box center [785, 233] width 69 height 22
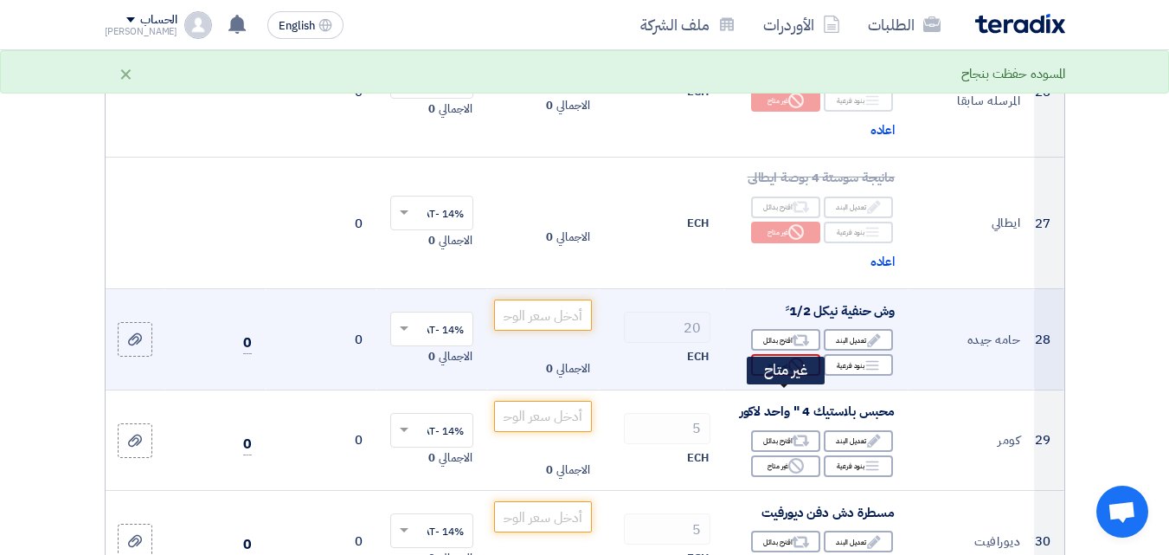
click at [778, 376] on div "Reject غير متاح" at bounding box center [785, 365] width 69 height 22
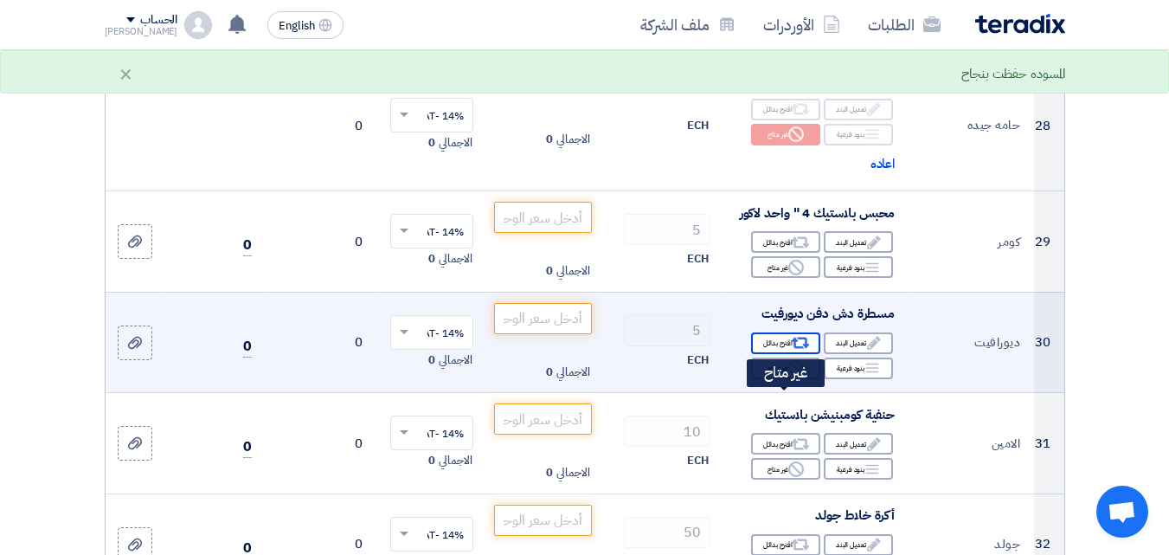
scroll to position [3981, 0]
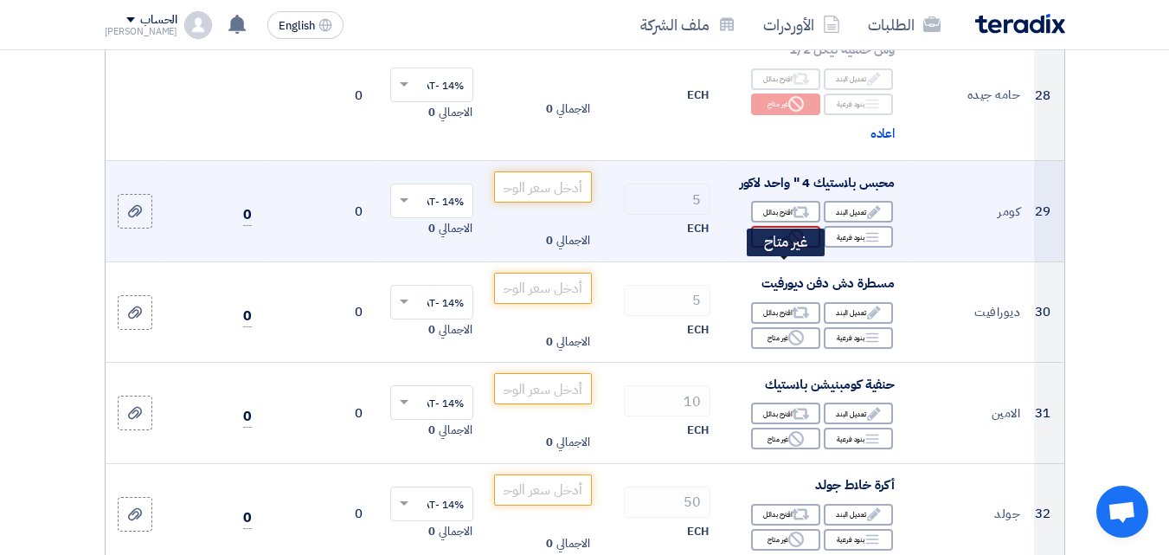
click at [782, 248] on div "Reject غير متاح" at bounding box center [785, 237] width 69 height 22
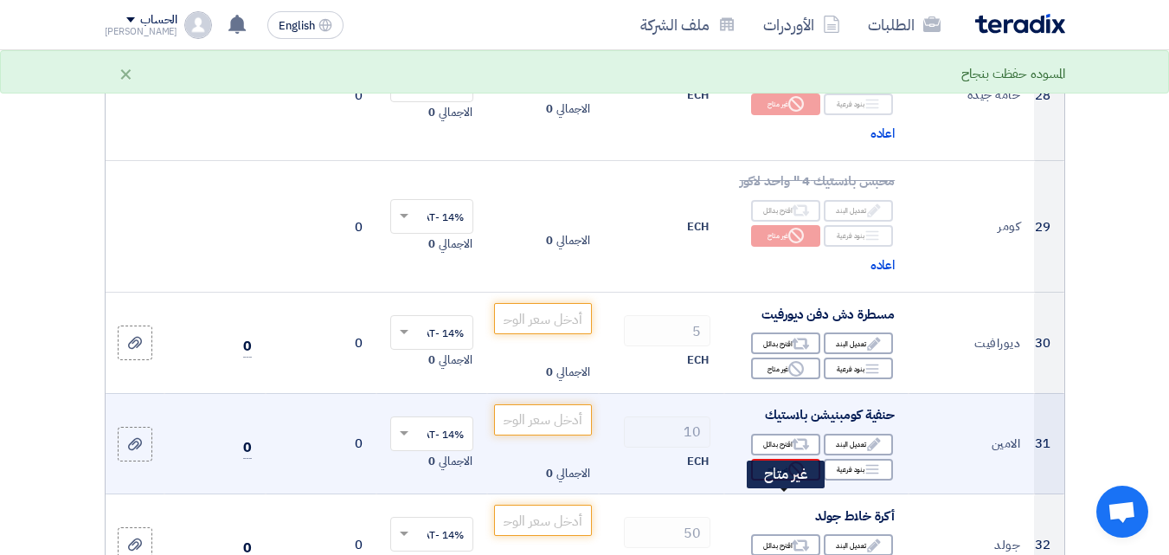
click at [776, 480] on div "Reject غير متاح" at bounding box center [785, 470] width 69 height 22
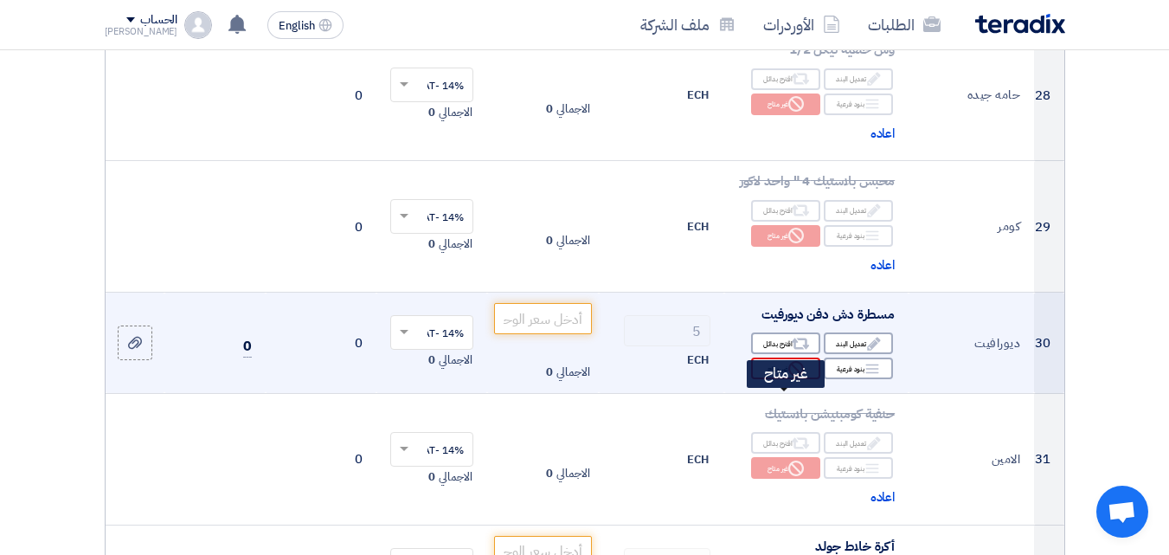
click at [769, 379] on div "Reject غير متاح" at bounding box center [785, 368] width 69 height 22
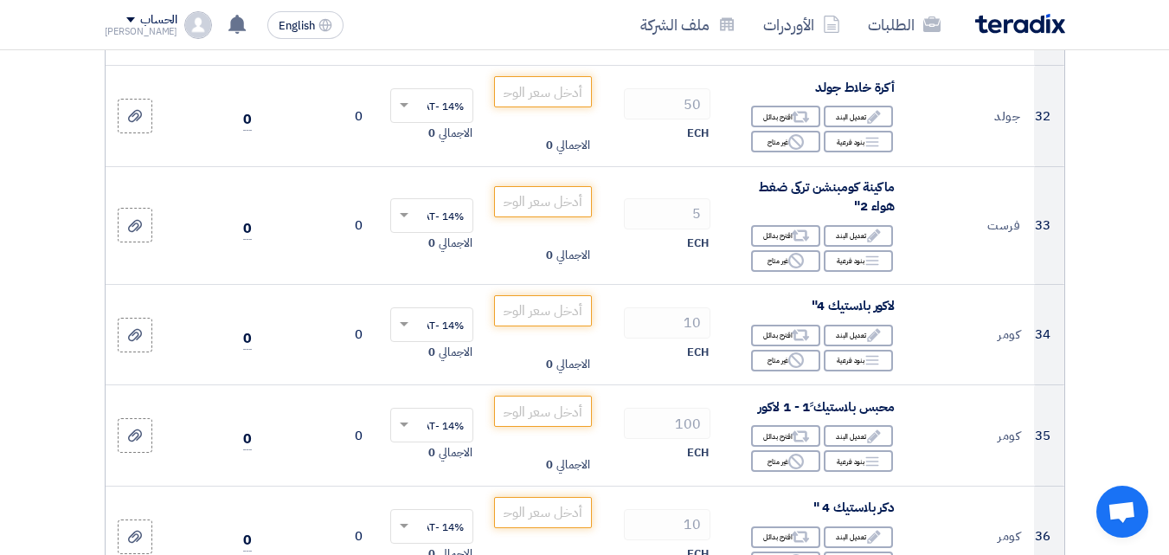
scroll to position [4501, 0]
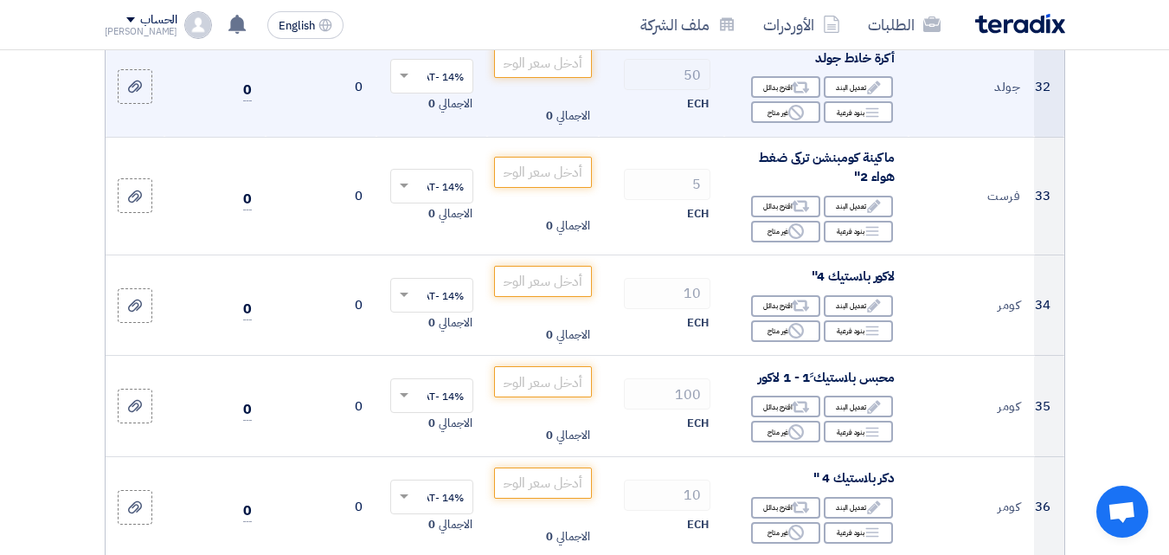
click at [782, 125] on div "Edit تعديل البند Alternative اقترح بدائل Breakdown بنود فرعية Reject" at bounding box center [816, 99] width 157 height 50
click at [769, 125] on div "Edit تعديل البند Alternative اقترح بدائل Breakdown بنود فرعية Reject" at bounding box center [816, 99] width 157 height 50
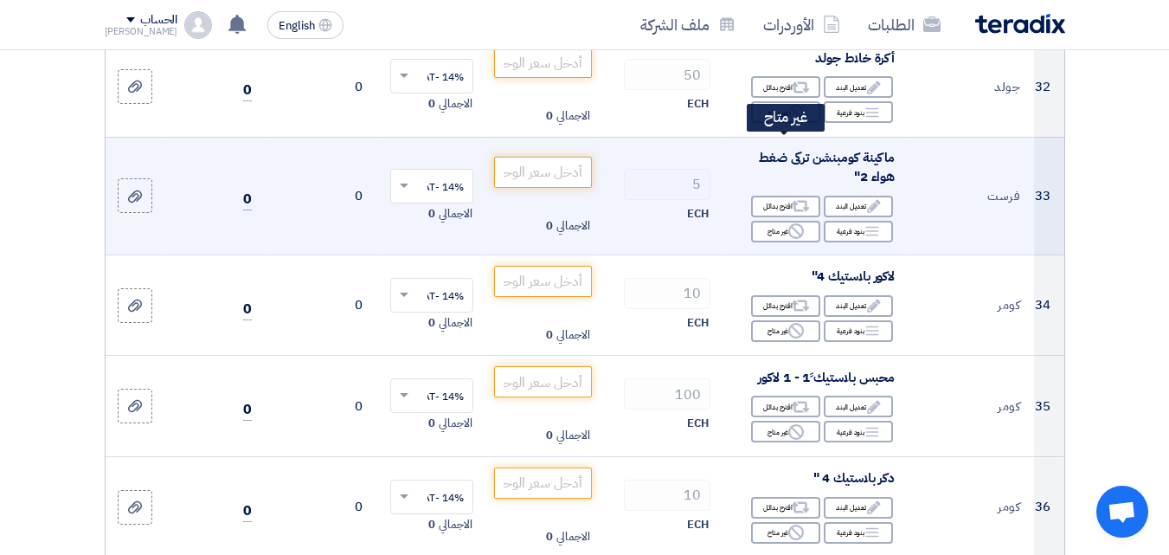
drag, startPoint x: 774, startPoint y: 152, endPoint x: 759, endPoint y: 205, distance: 54.8
click at [775, 123] on div "Reject غير متاح" at bounding box center [785, 112] width 69 height 22
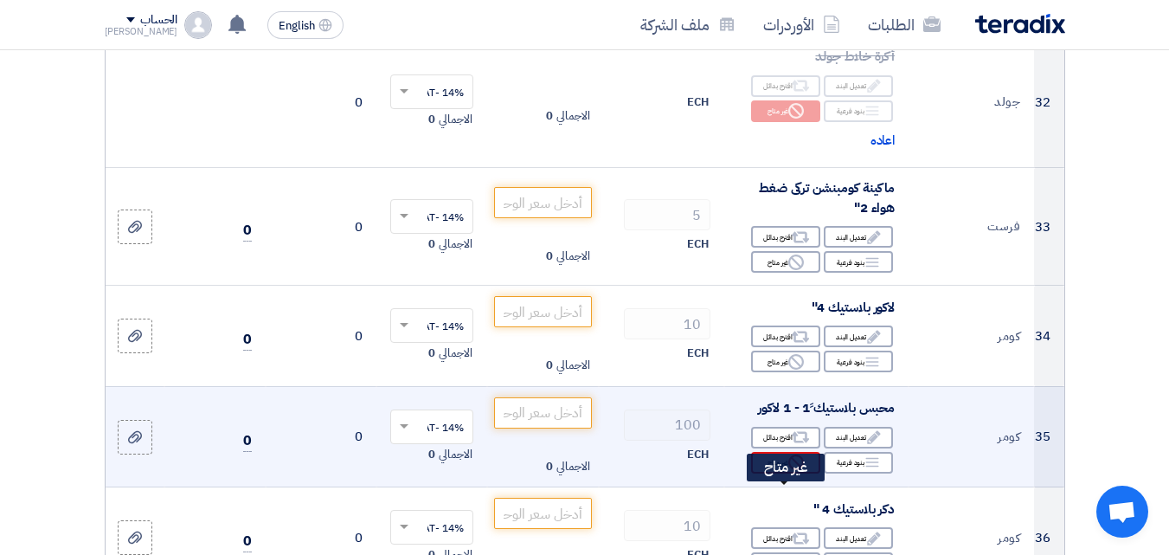
click at [776, 473] on div "Reject غير متاح" at bounding box center [785, 463] width 69 height 22
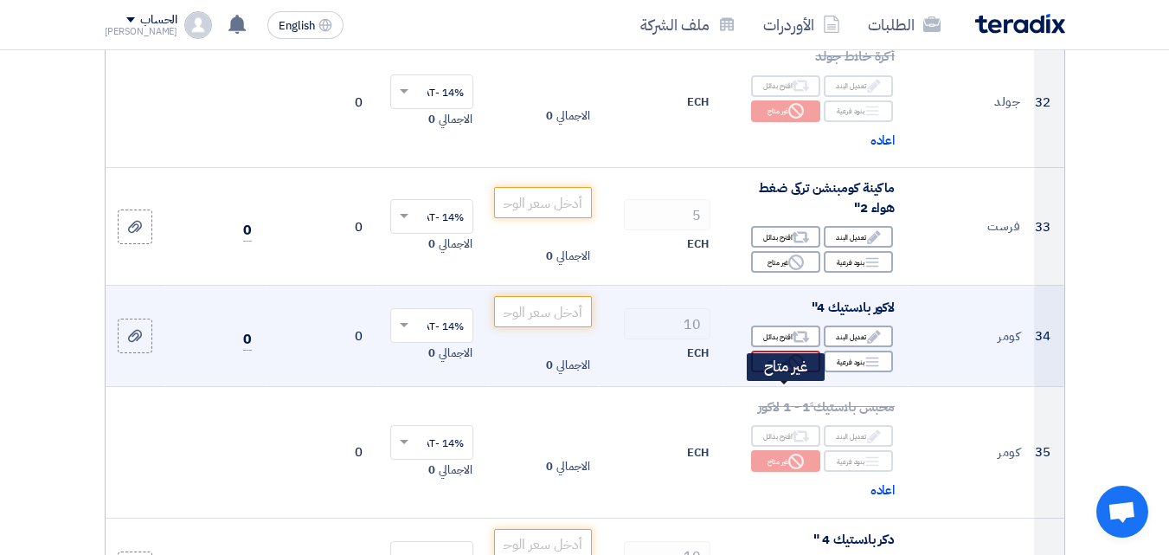
click at [764, 372] on div "Reject غير متاح" at bounding box center [785, 362] width 69 height 22
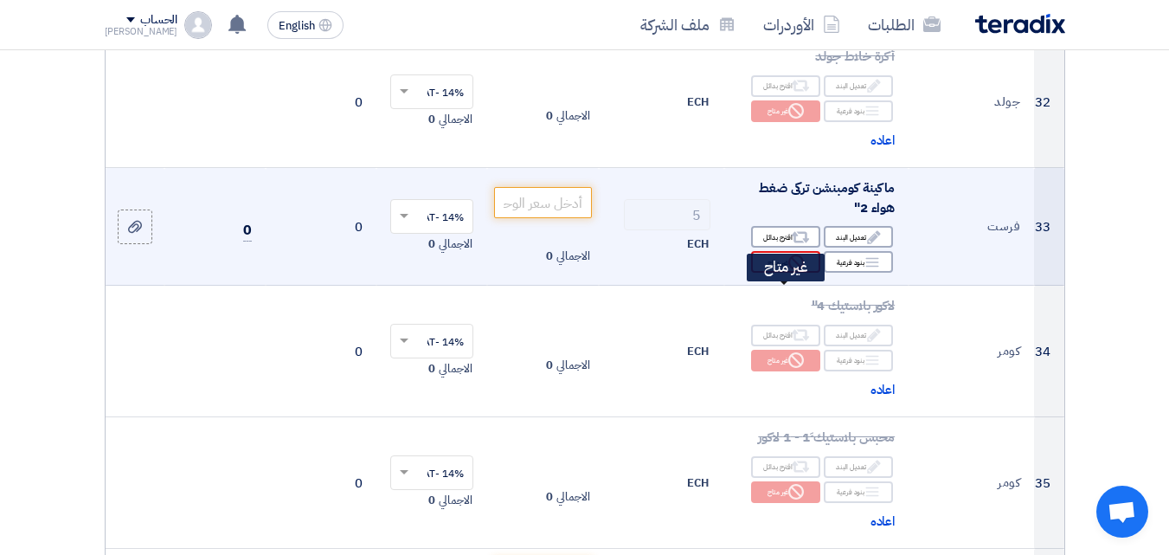
click at [769, 273] on div "Reject غير متاح" at bounding box center [785, 262] width 69 height 22
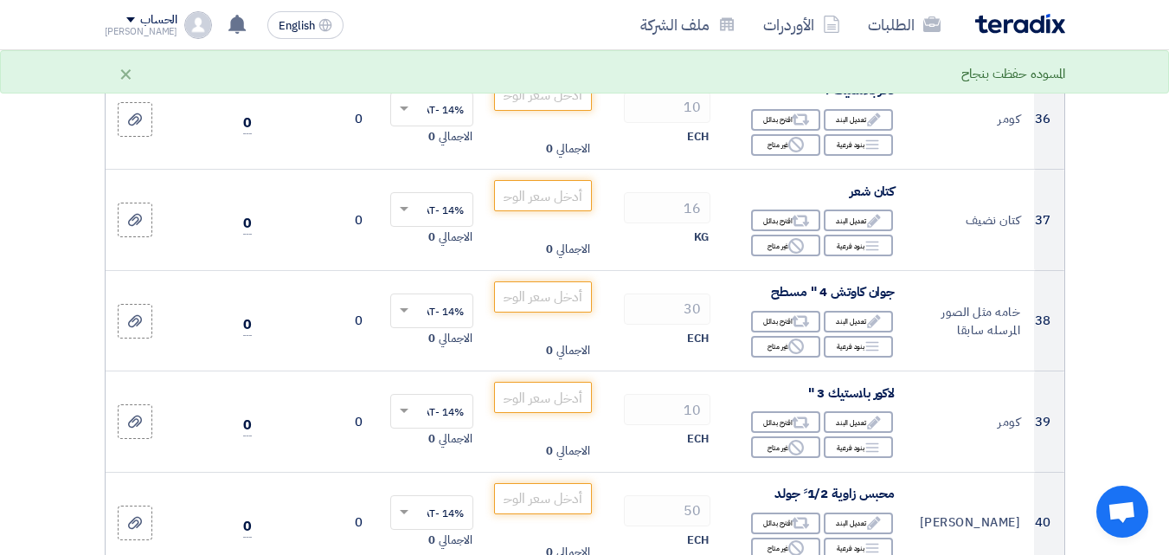
scroll to position [5020, 0]
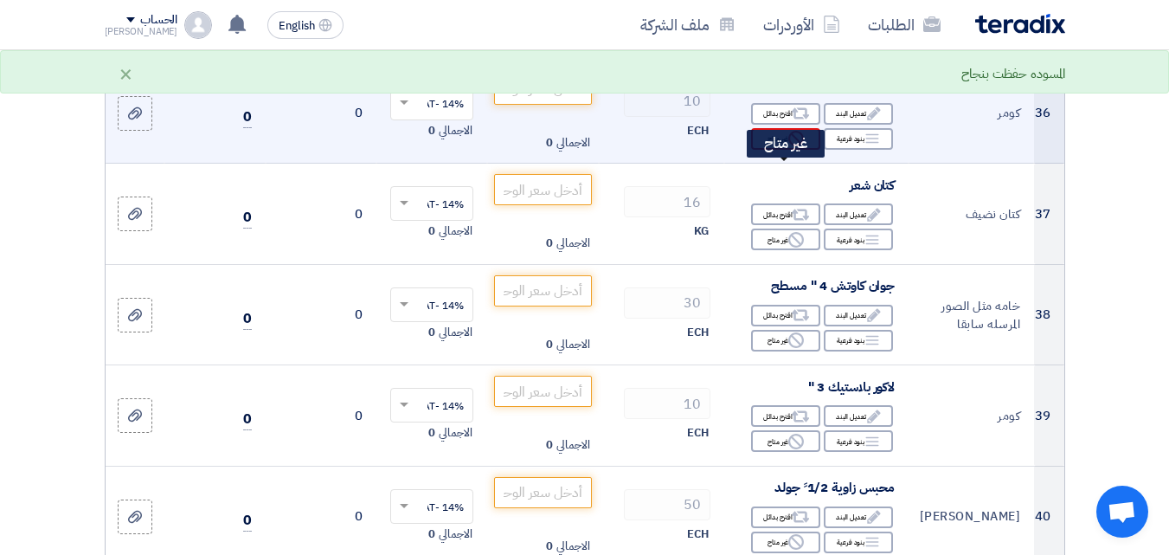
click at [781, 150] on div "Reject غير متاح" at bounding box center [785, 139] width 69 height 22
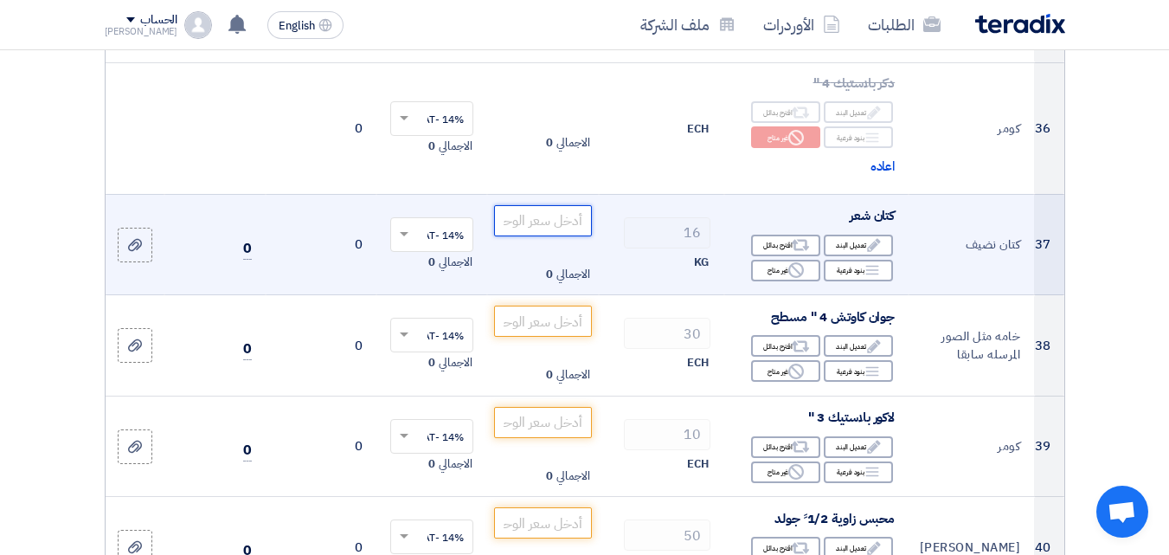
click at [543, 236] on input "number" at bounding box center [542, 220] width 97 height 31
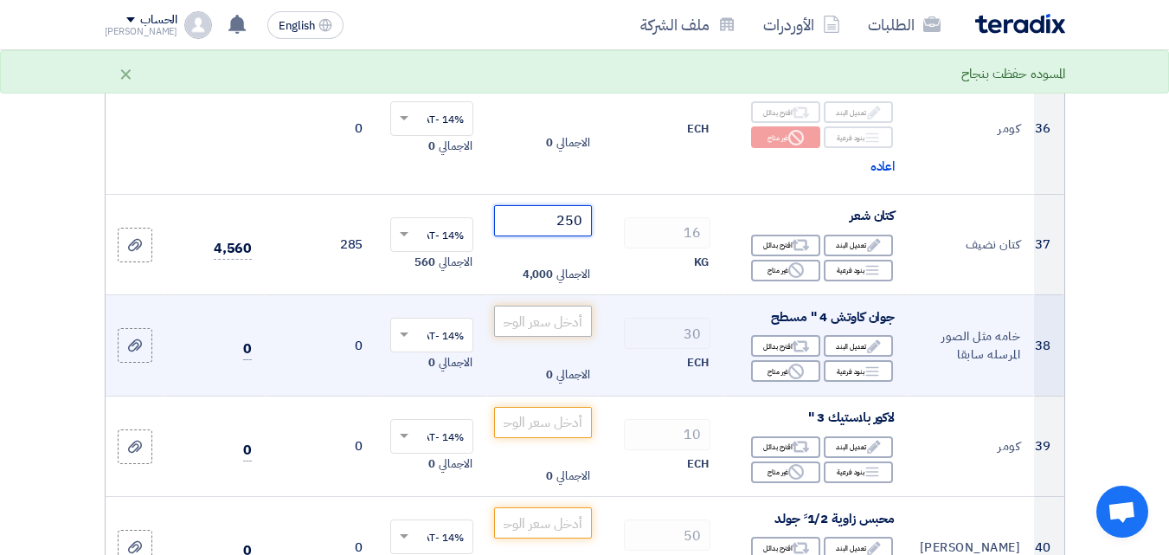
type input "250"
click at [544, 337] on input "number" at bounding box center [542, 321] width 97 height 31
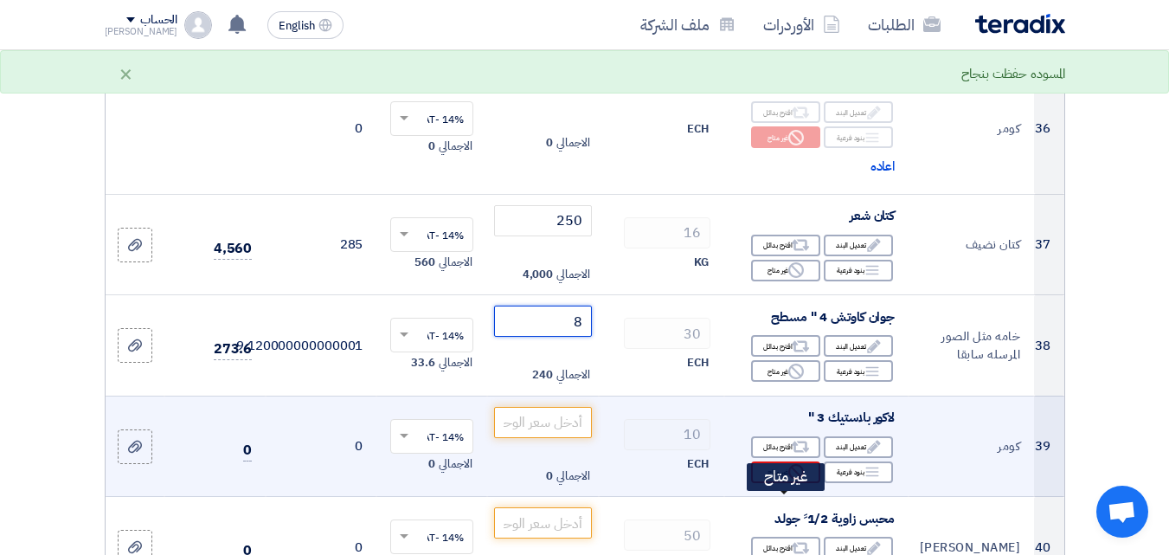
type input "8"
click at [769, 483] on div "Reject غير متاح" at bounding box center [785, 472] width 69 height 22
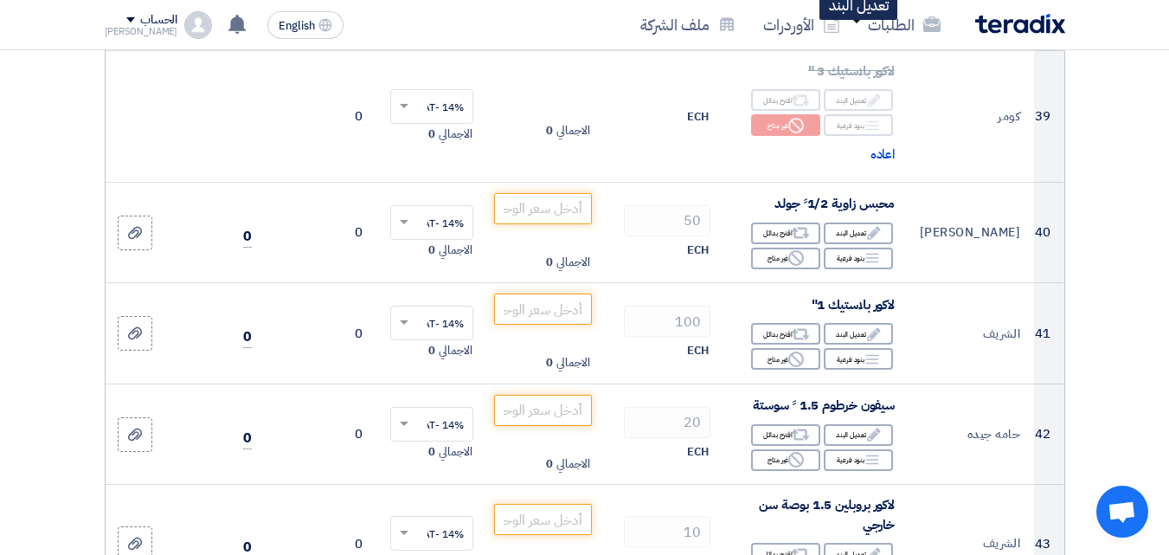
scroll to position [5366, 0]
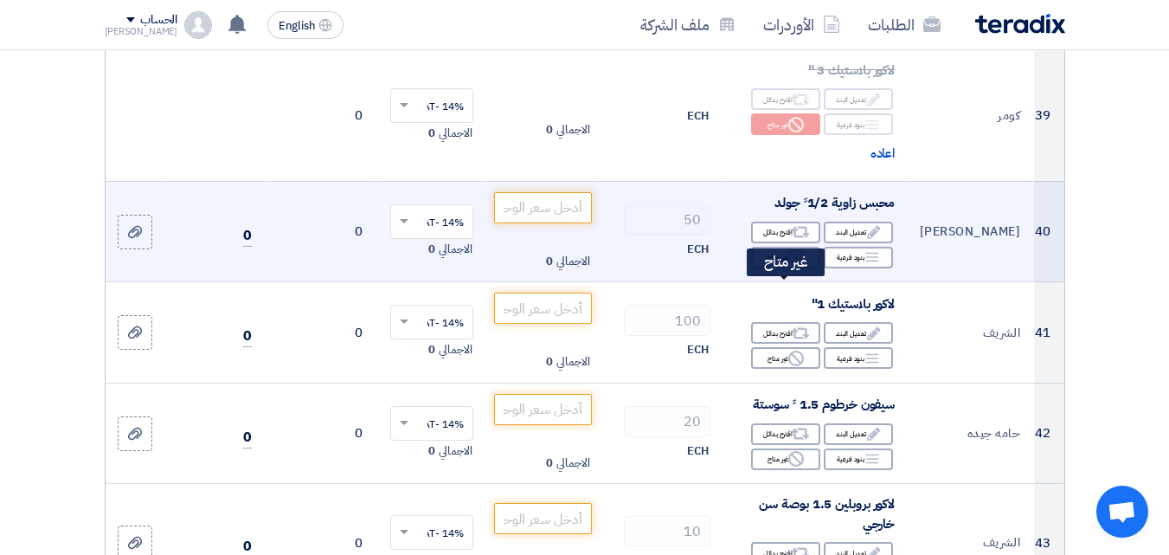
click at [762, 268] on div "Reject غير متاح" at bounding box center [785, 258] width 69 height 22
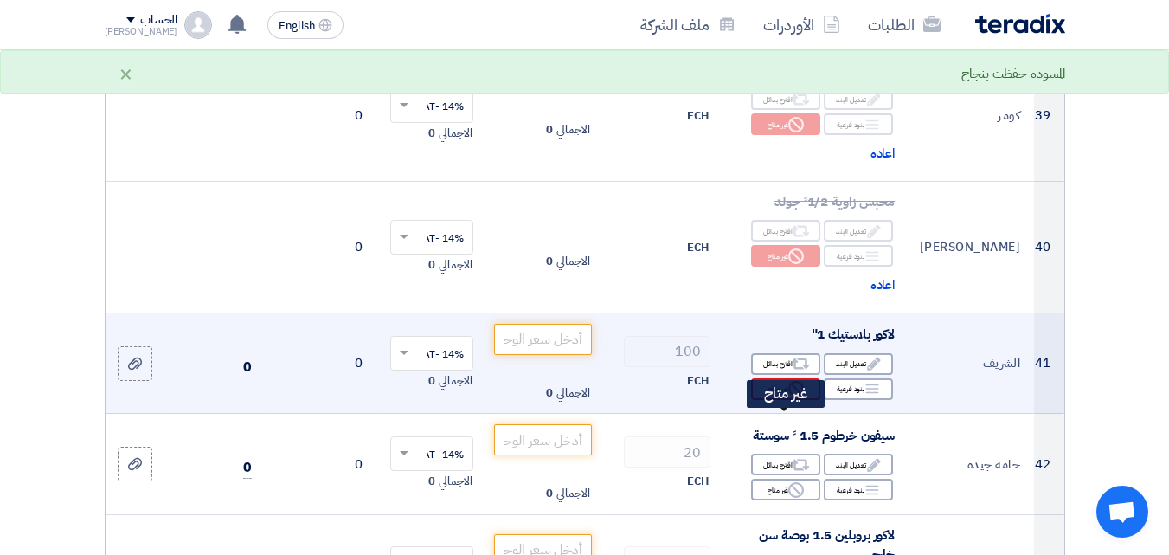
click at [765, 400] on div "Reject غير متاح" at bounding box center [785, 389] width 69 height 22
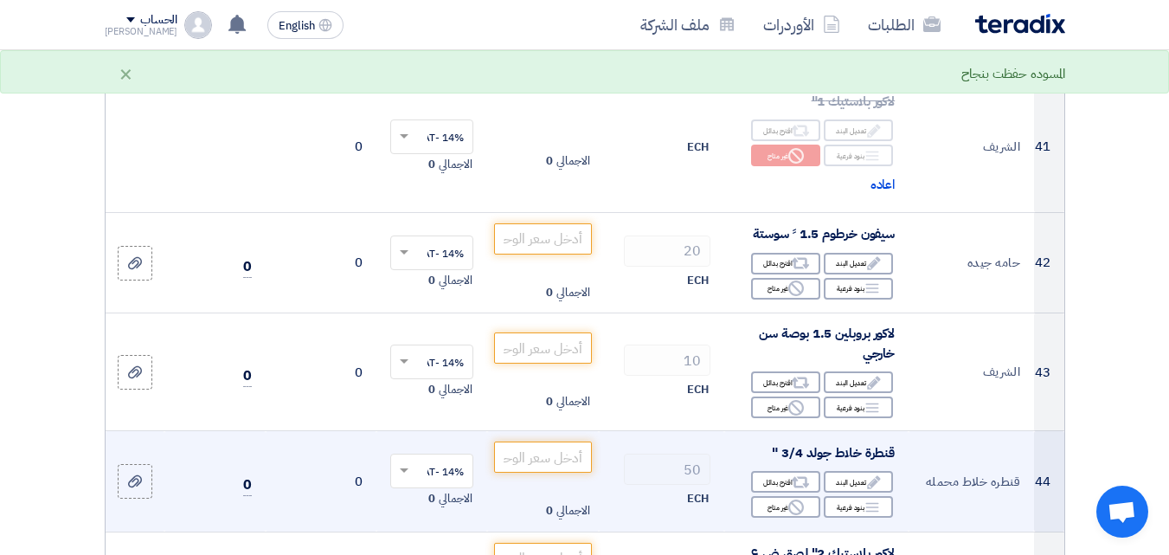
scroll to position [5712, 0]
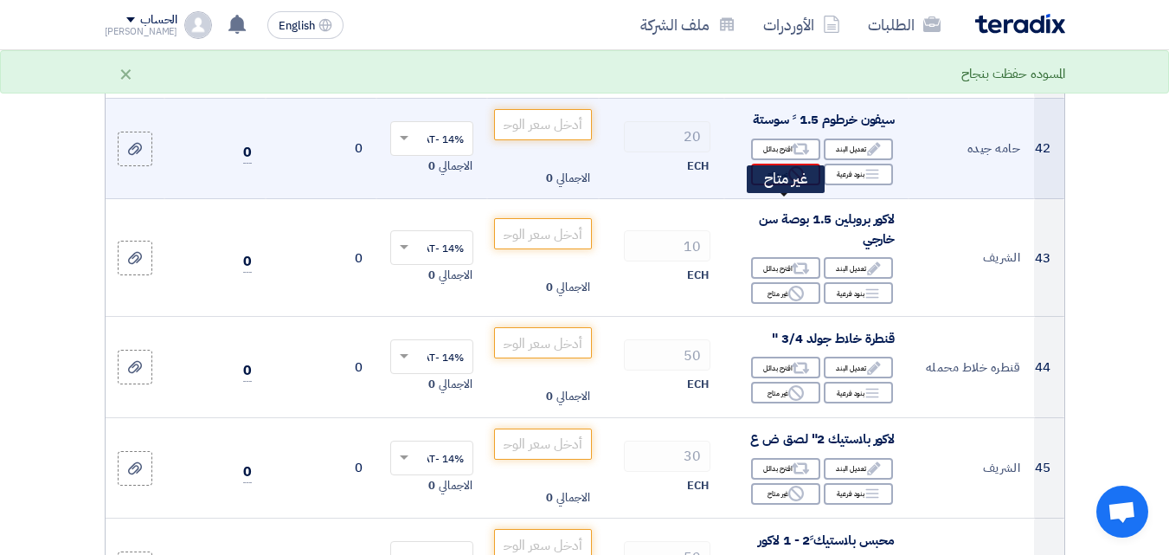
click at [772, 185] on div "Reject غير متاح" at bounding box center [785, 175] width 69 height 22
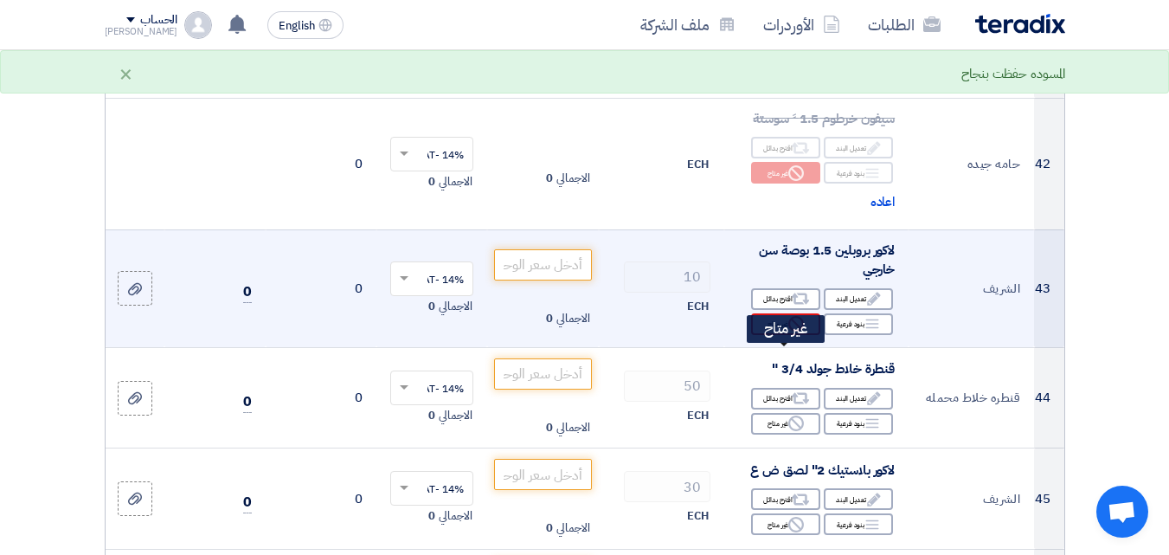
click at [781, 335] on div "Reject غير متاح" at bounding box center [785, 324] width 69 height 22
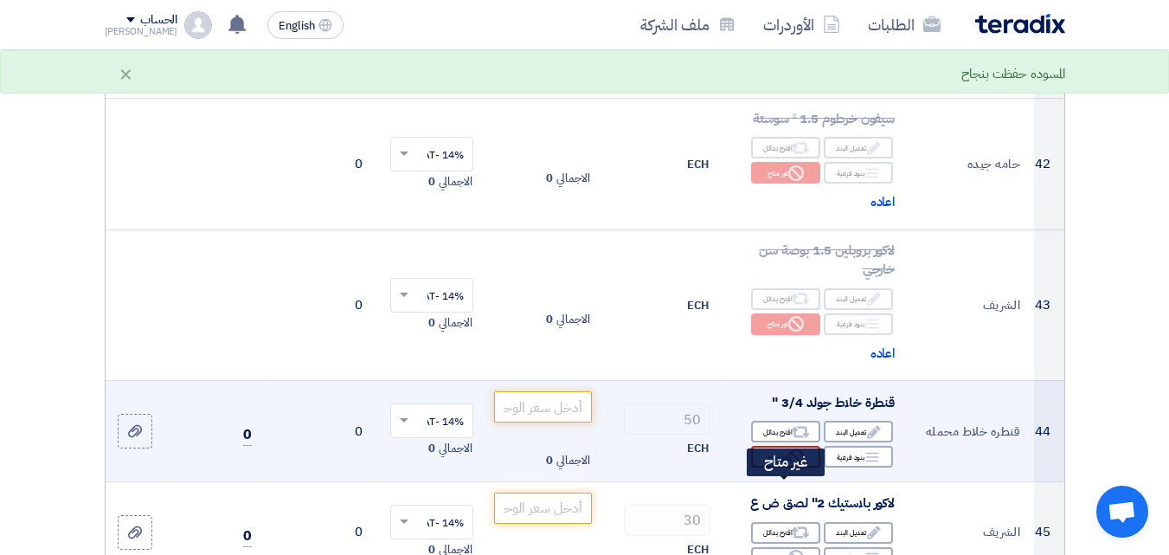
click at [768, 467] on div "Reject غير متاح" at bounding box center [785, 457] width 69 height 22
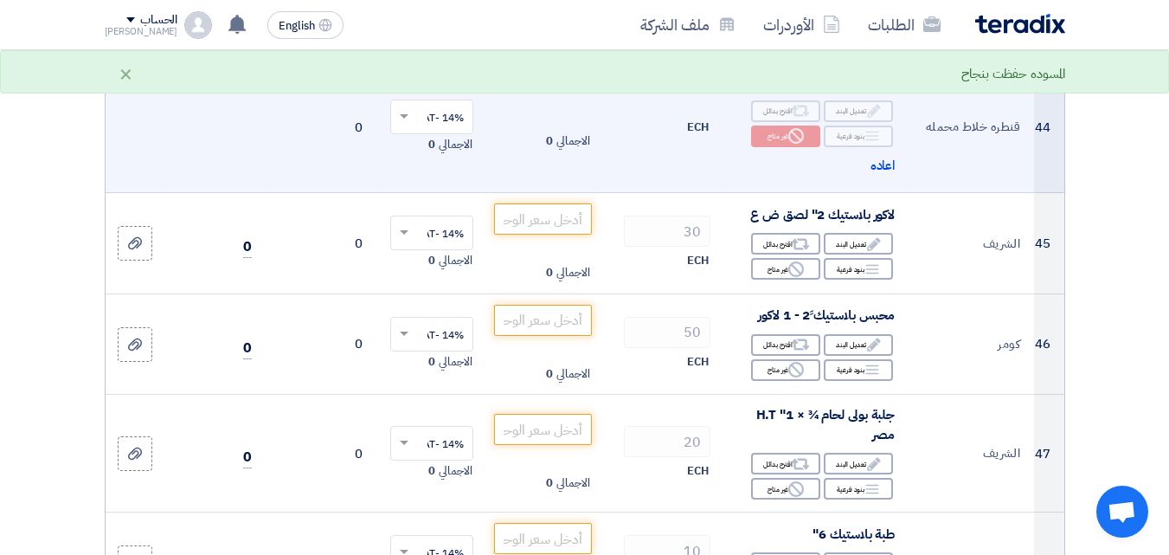
scroll to position [6059, 0]
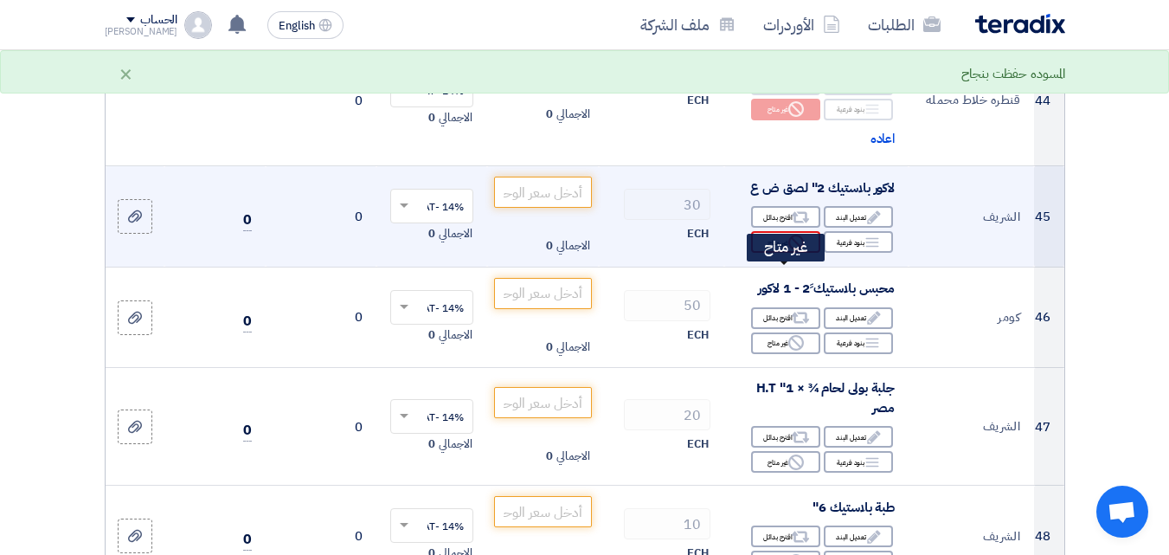
click at [769, 253] on div "Reject غير متاح" at bounding box center [785, 242] width 69 height 22
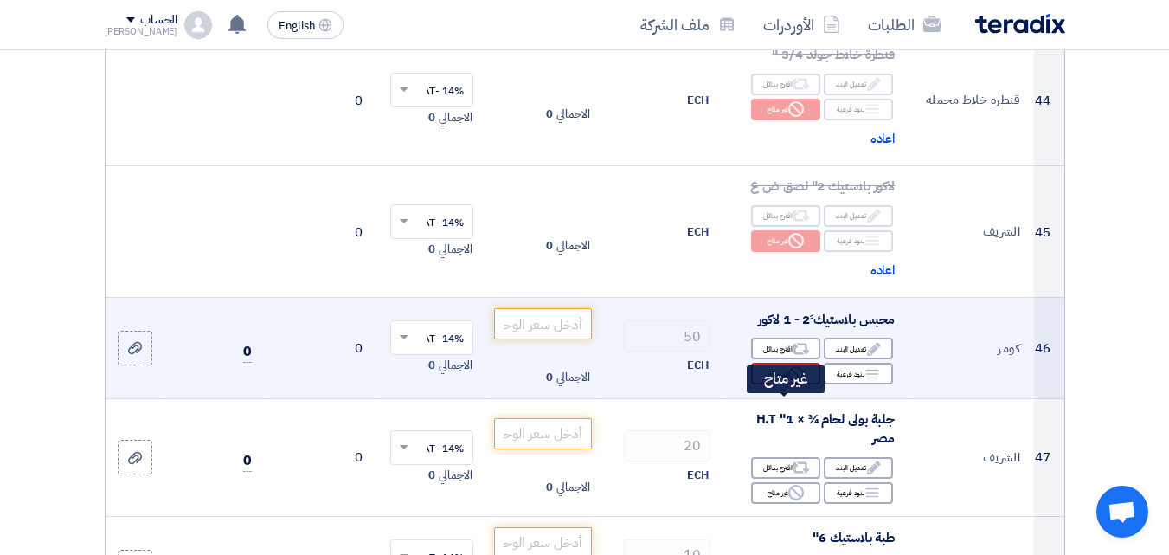
click at [760, 384] on div "Reject غير متاح" at bounding box center [785, 374] width 69 height 22
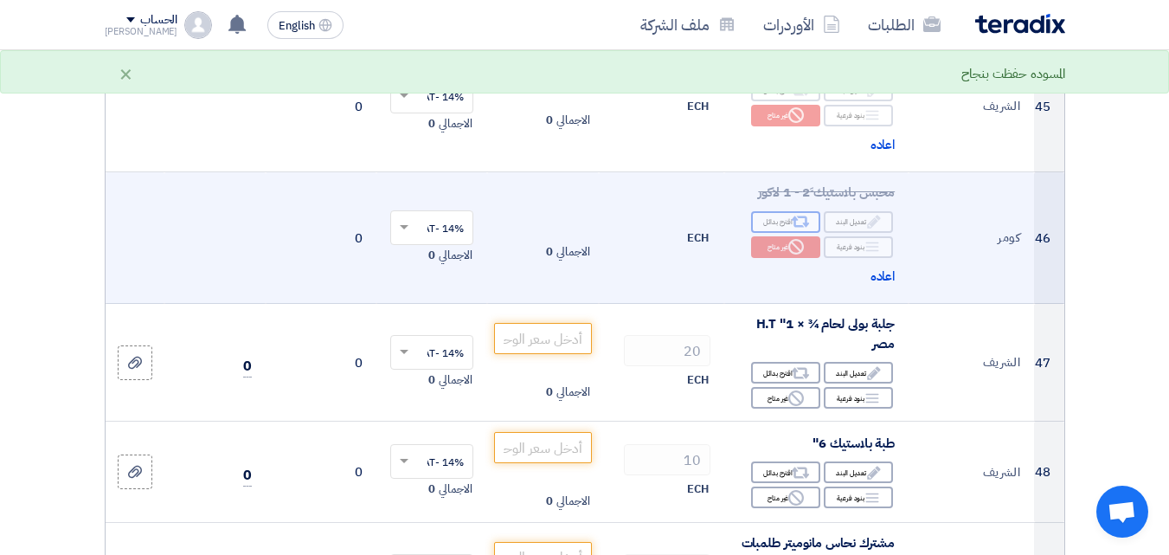
scroll to position [6318, 0]
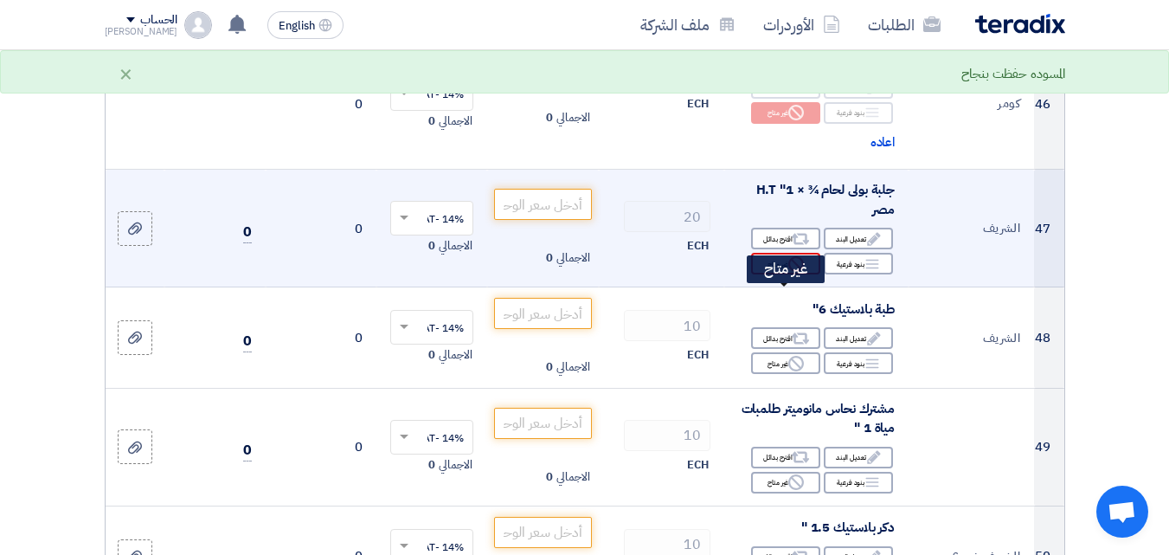
click at [782, 274] on div "Reject غير متاح" at bounding box center [785, 264] width 69 height 22
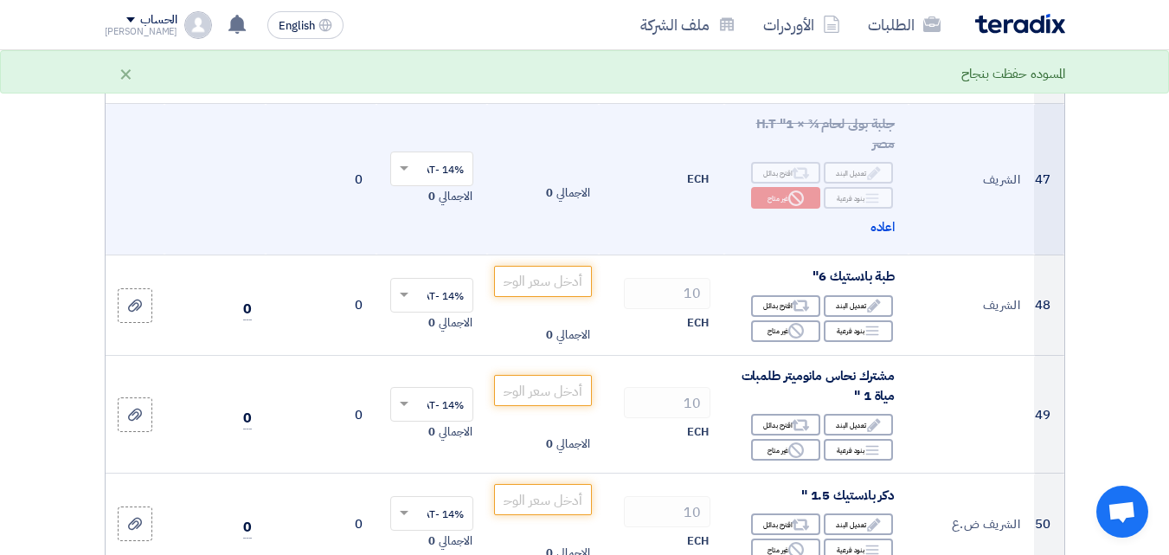
scroll to position [6491, 0]
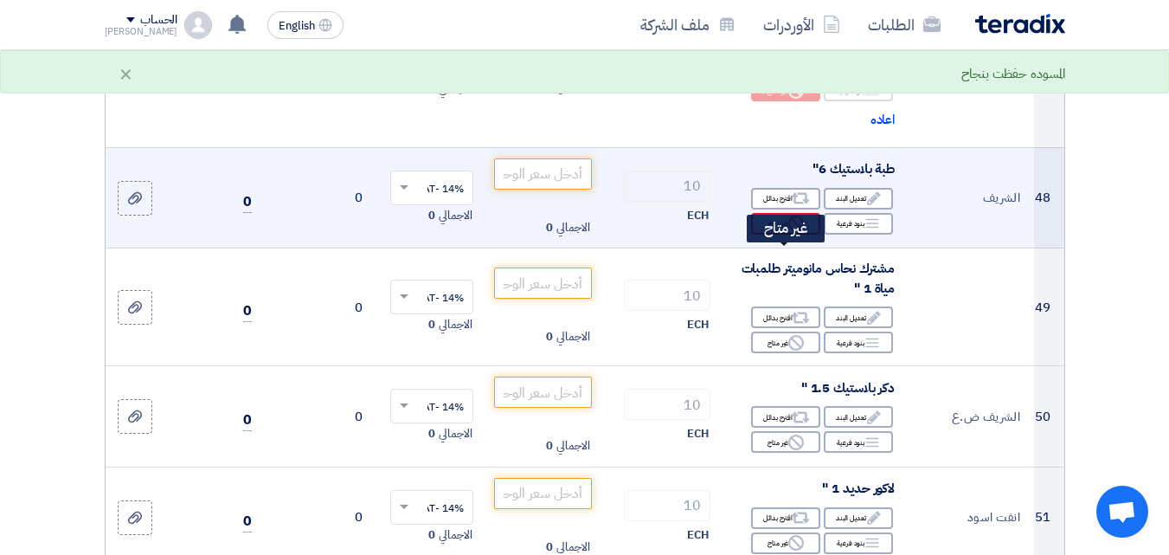
click at [763, 235] on div "Reject غير متاح" at bounding box center [785, 224] width 69 height 22
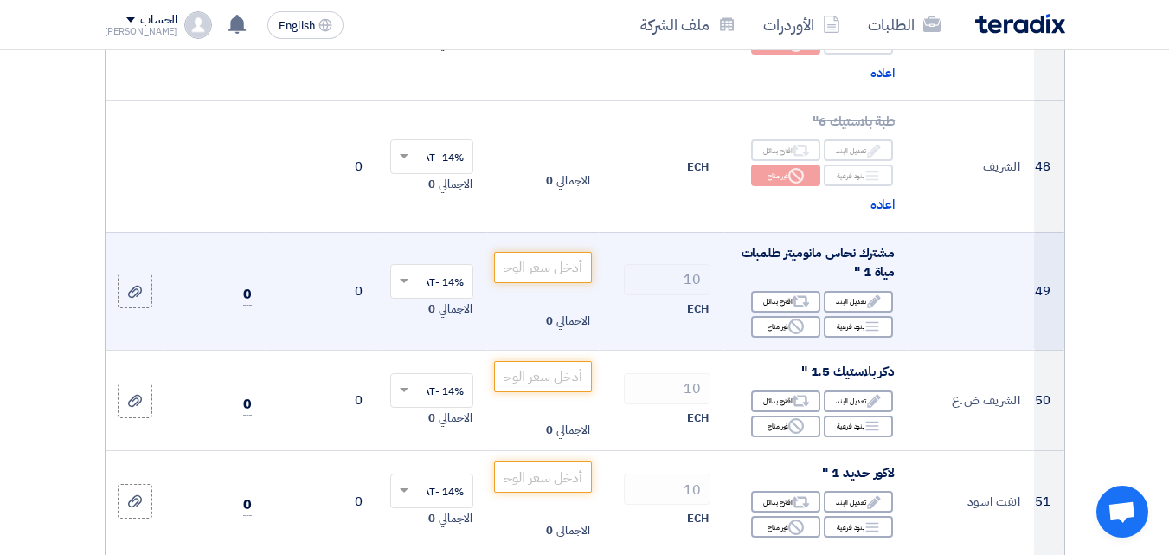
scroll to position [6578, 0]
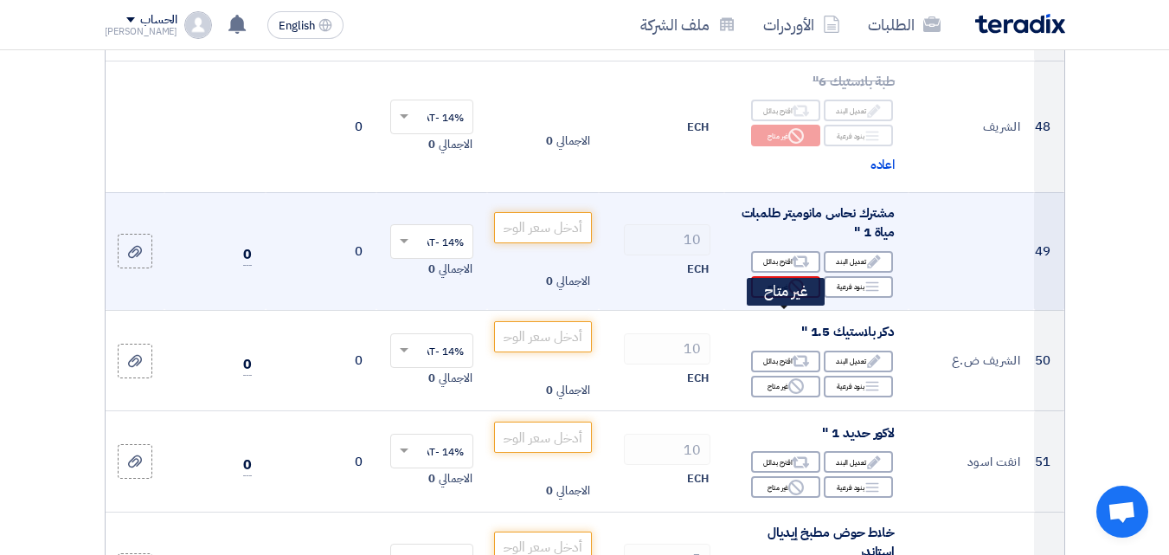
click at [771, 298] on div "Reject غير متاح" at bounding box center [785, 287] width 69 height 22
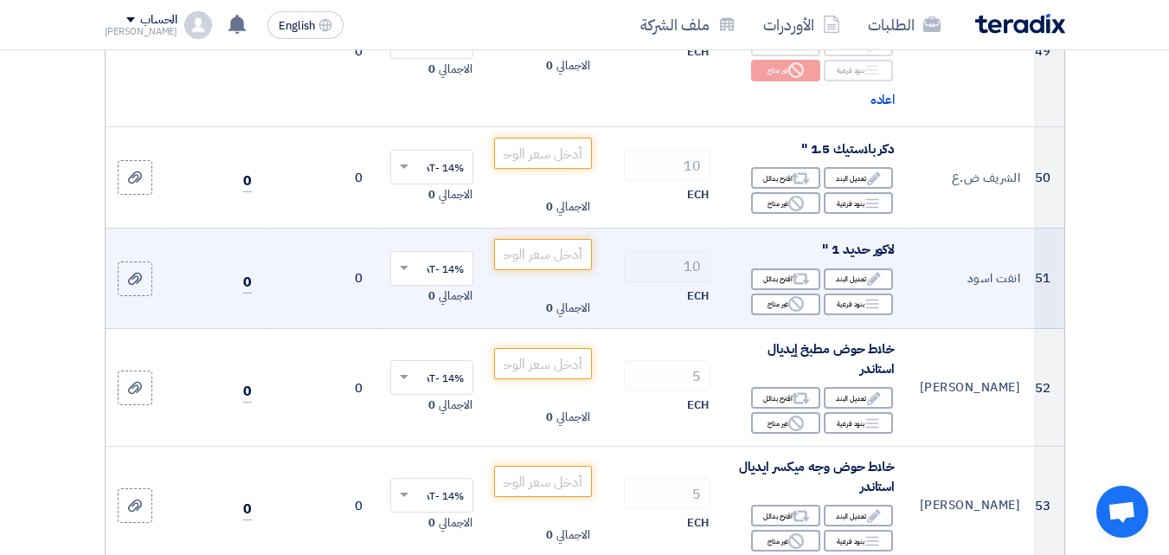
scroll to position [6838, 0]
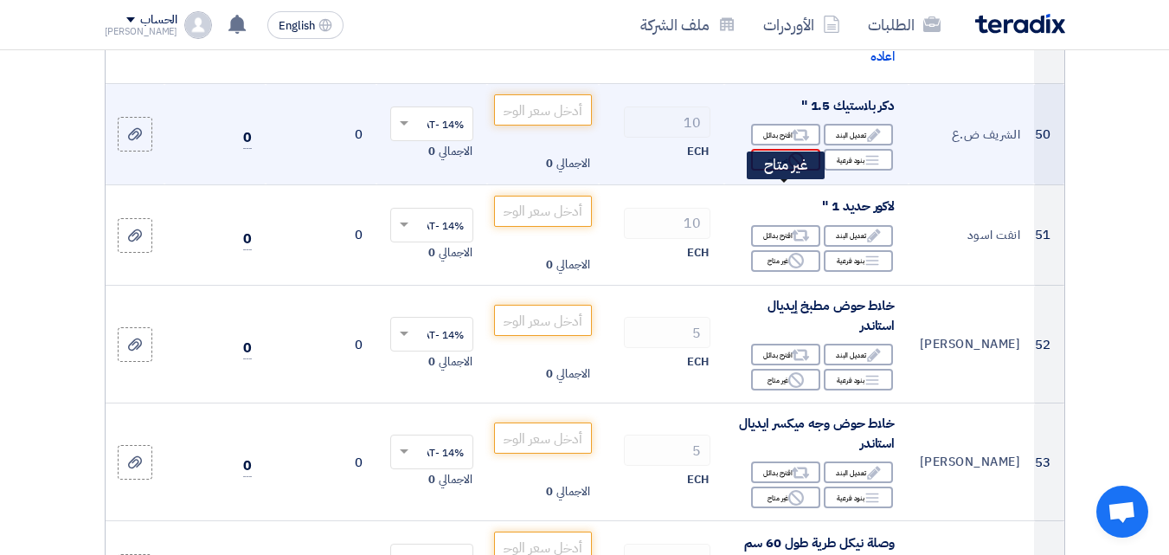
click at [769, 171] on div "Reject غير متاح" at bounding box center [785, 160] width 69 height 22
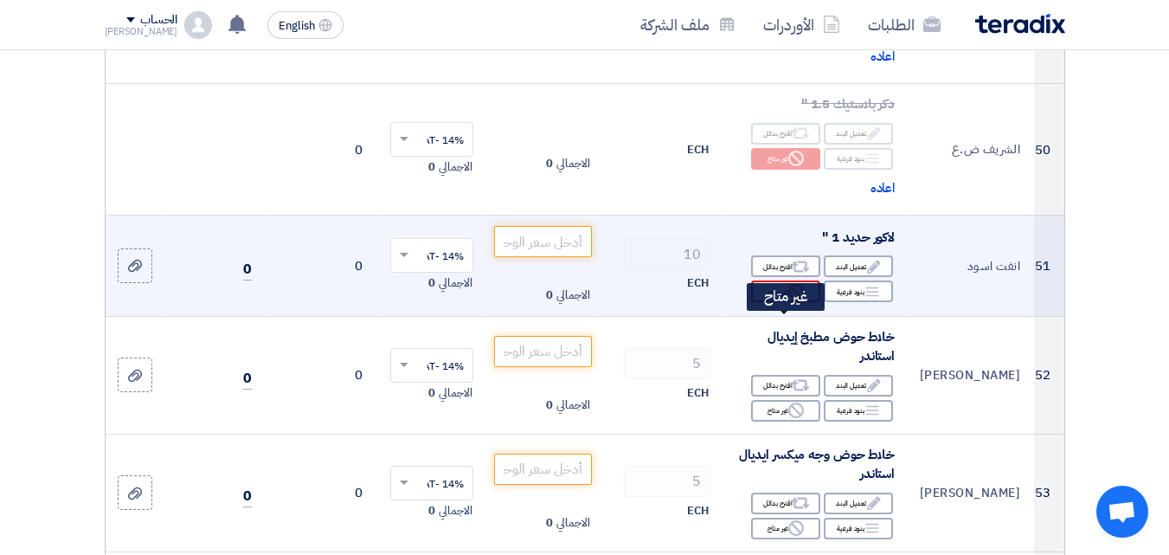
click at [769, 302] on div "Reject غير متاح" at bounding box center [785, 291] width 69 height 22
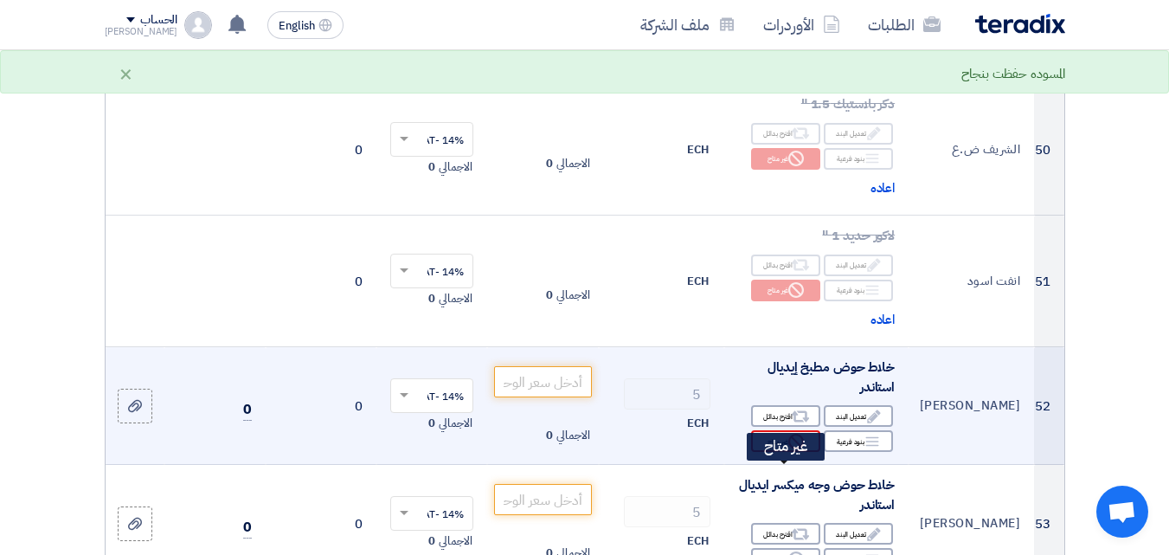
click at [781, 452] on div "Reject غير متاح" at bounding box center [785, 441] width 69 height 22
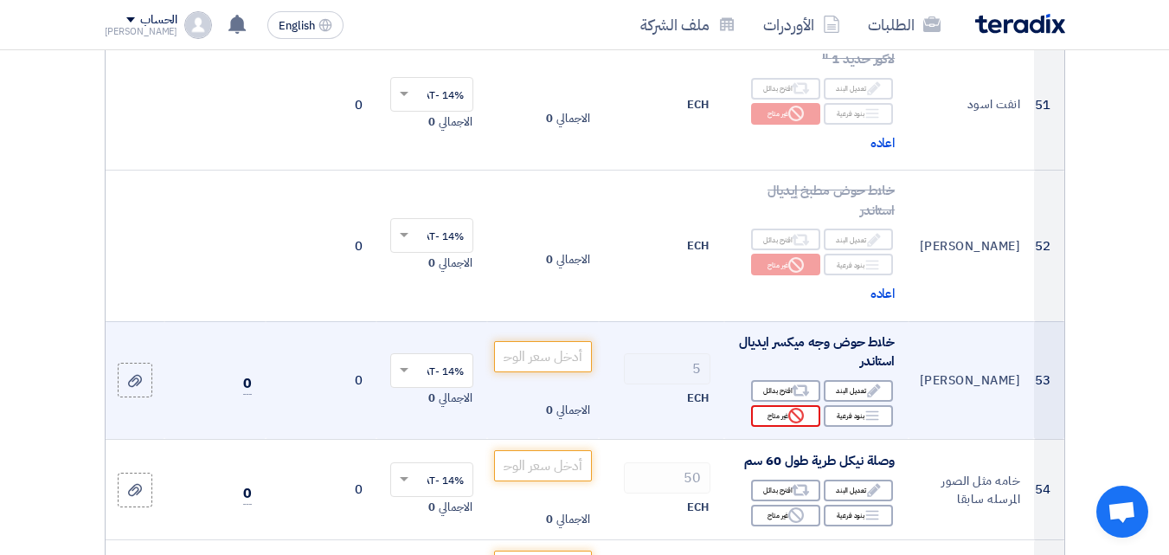
scroll to position [7097, 0]
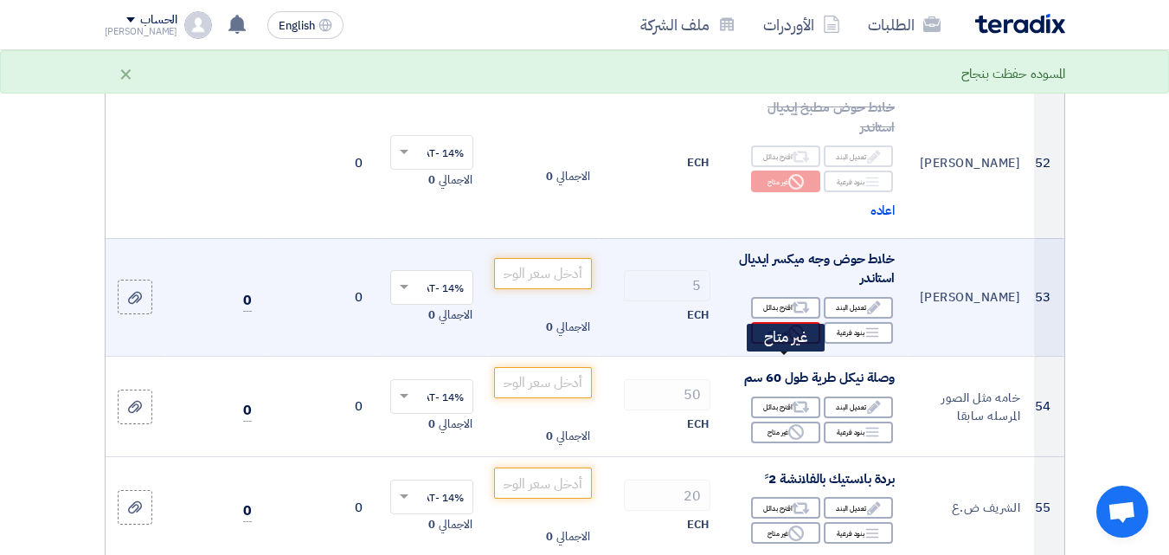
click at [778, 344] on div "Reject غير متاح" at bounding box center [785, 333] width 69 height 22
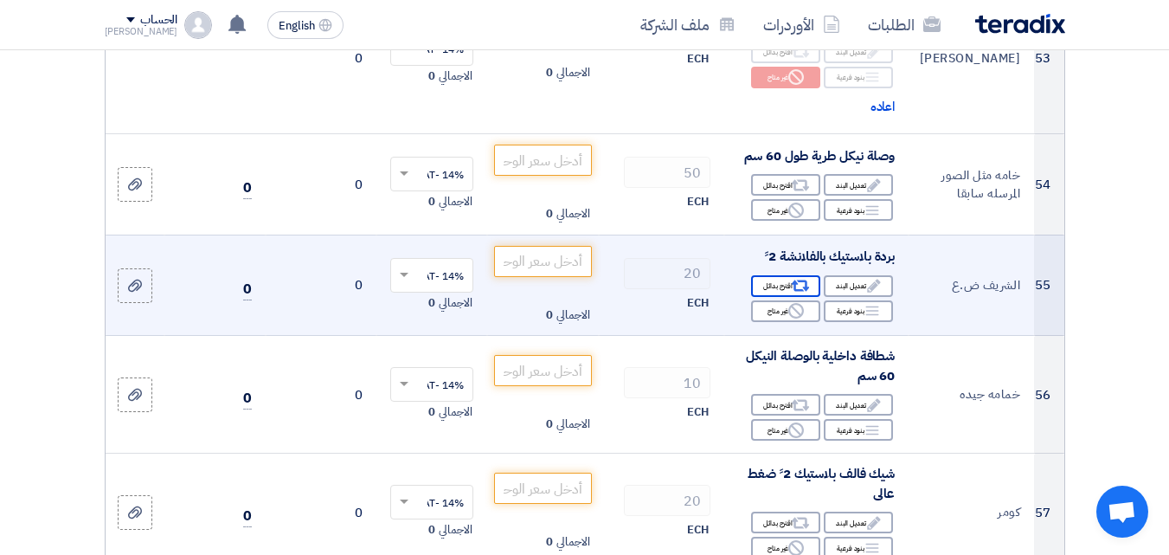
scroll to position [7357, 0]
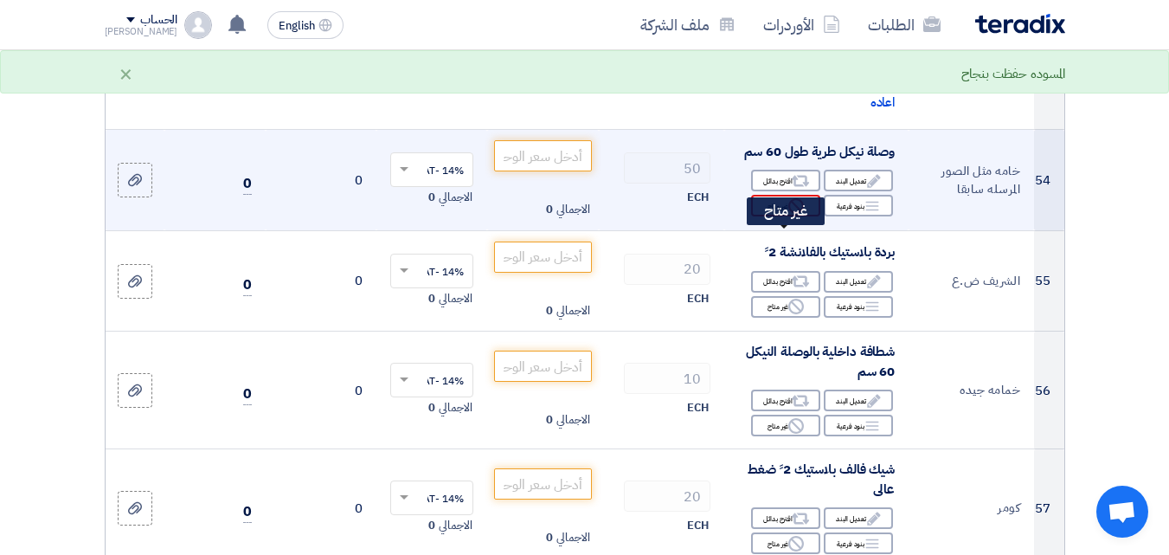
click at [765, 216] on div "Reject غير متاح" at bounding box center [785, 206] width 69 height 22
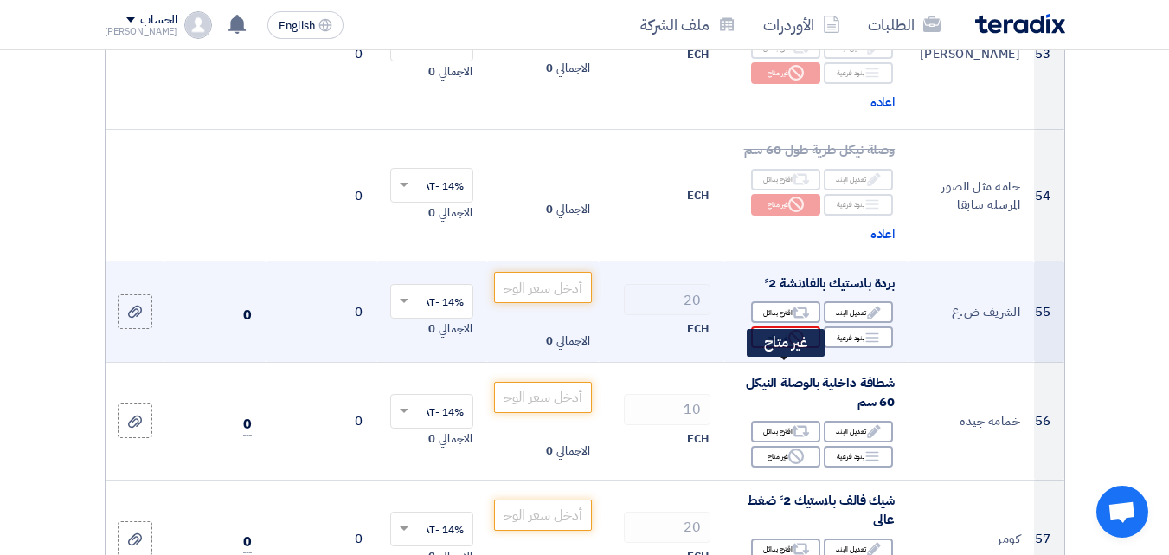
click at [776, 348] on div "Reject غير متاح" at bounding box center [785, 337] width 69 height 22
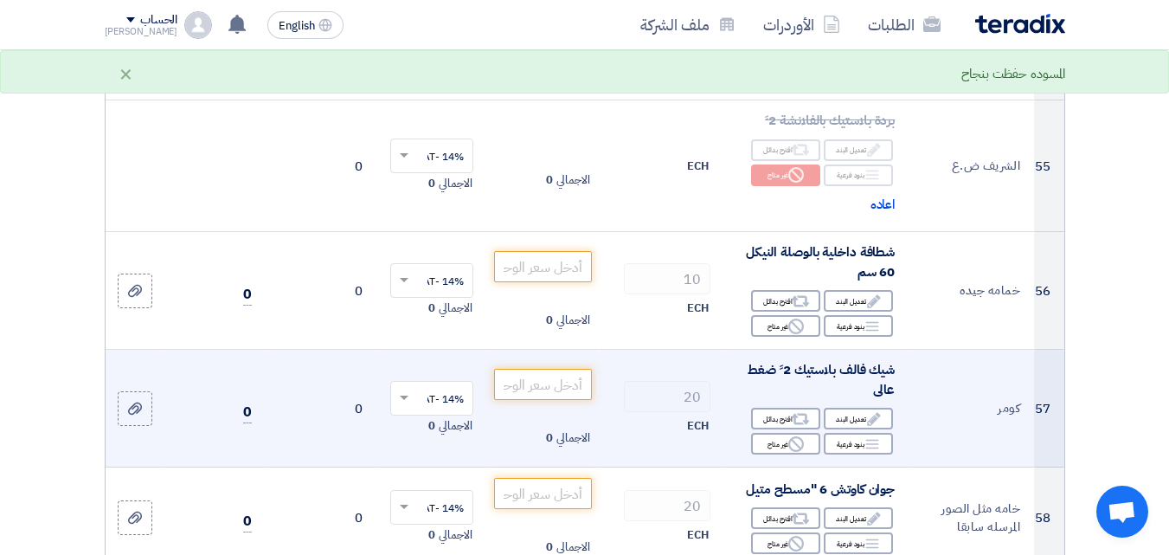
scroll to position [7530, 0]
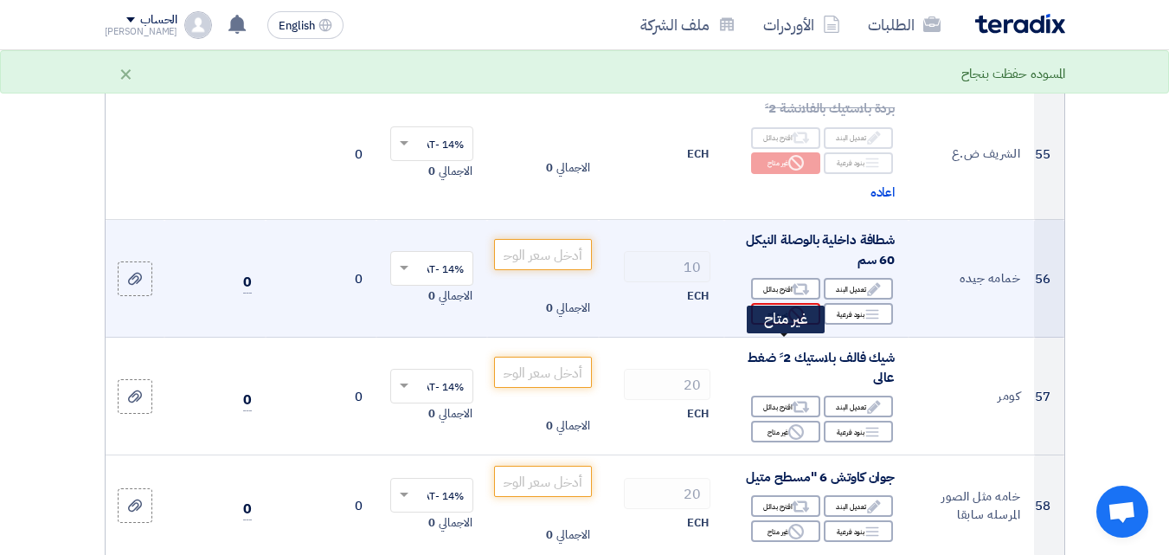
click at [769, 325] on div "Reject غير متاح" at bounding box center [785, 314] width 69 height 22
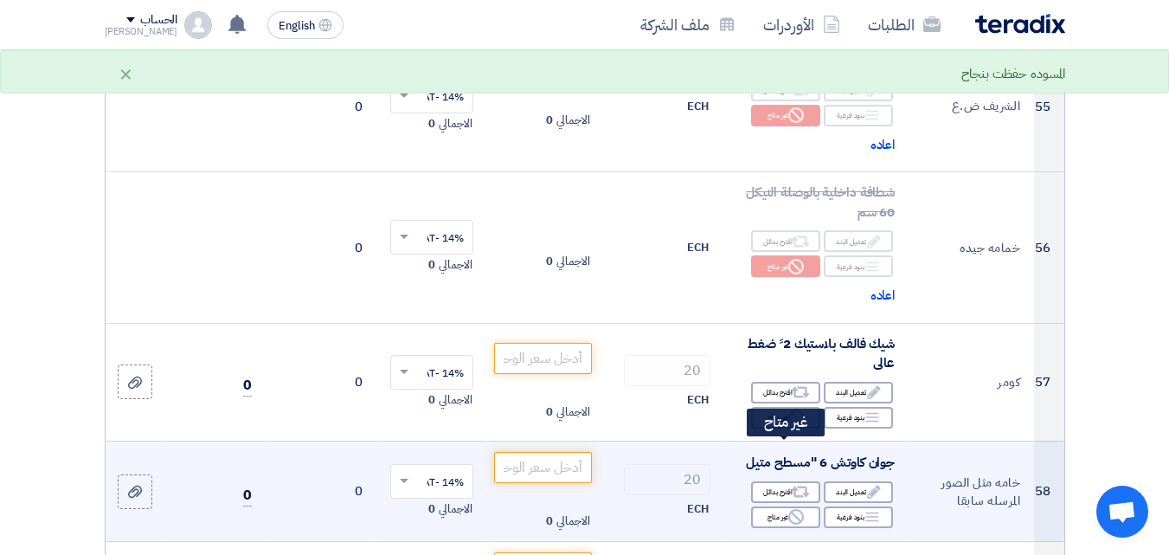
scroll to position [7703, 0]
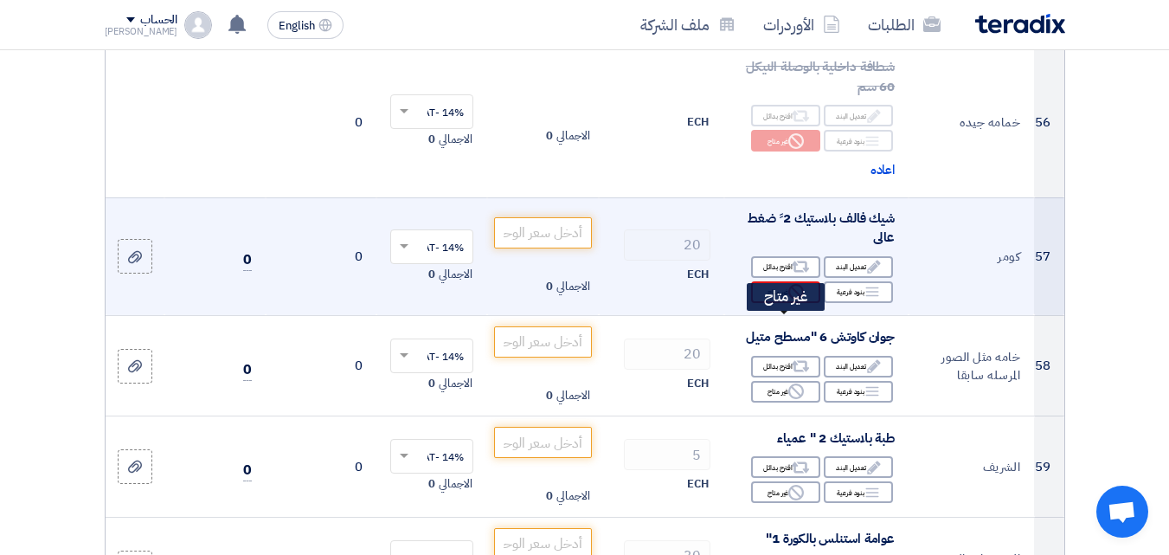
click at [781, 303] on div "Reject غير متاح" at bounding box center [785, 292] width 69 height 22
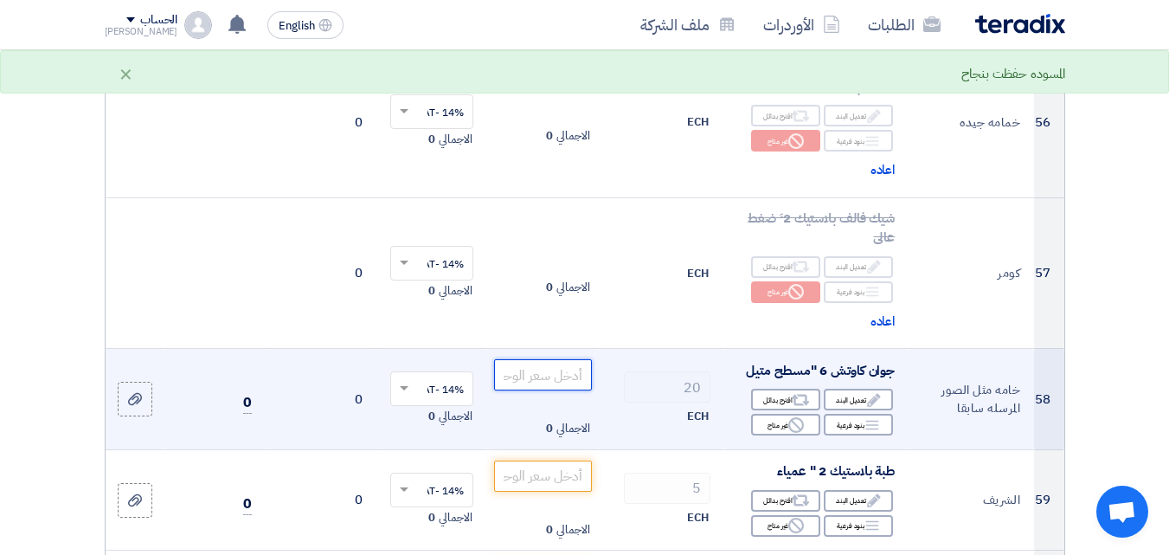
click at [554, 390] on input "number" at bounding box center [542, 374] width 97 height 31
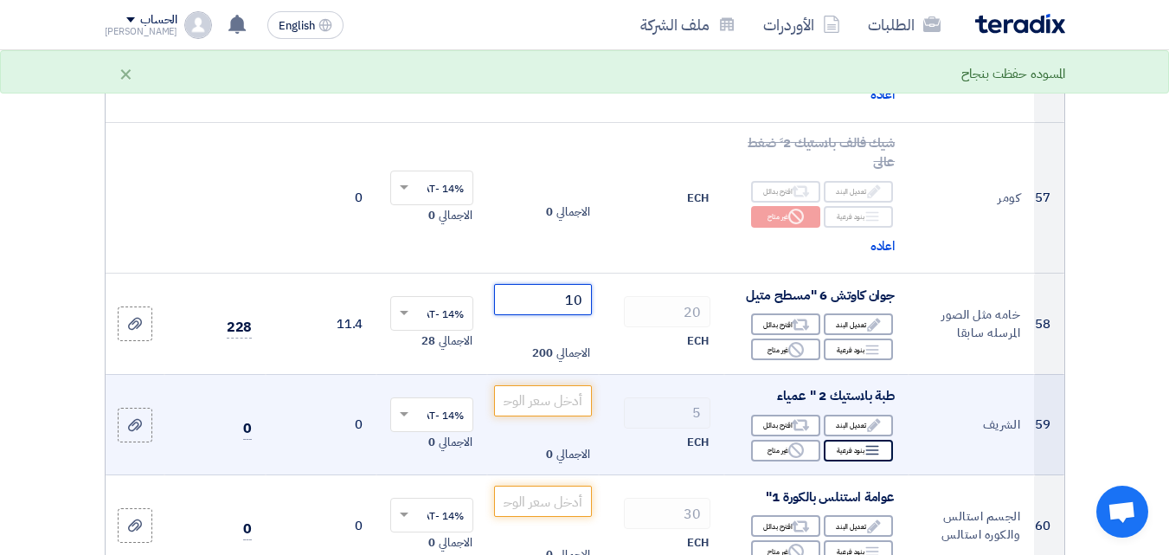
scroll to position [7963, 0]
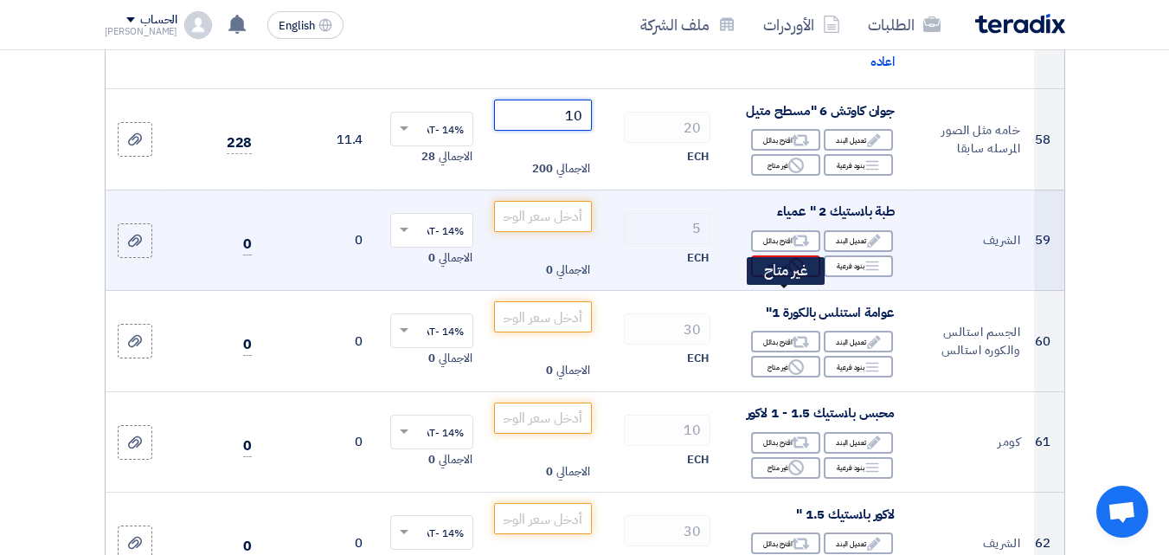
type input "10"
click at [776, 277] on div "Reject غير متاح" at bounding box center [785, 266] width 69 height 22
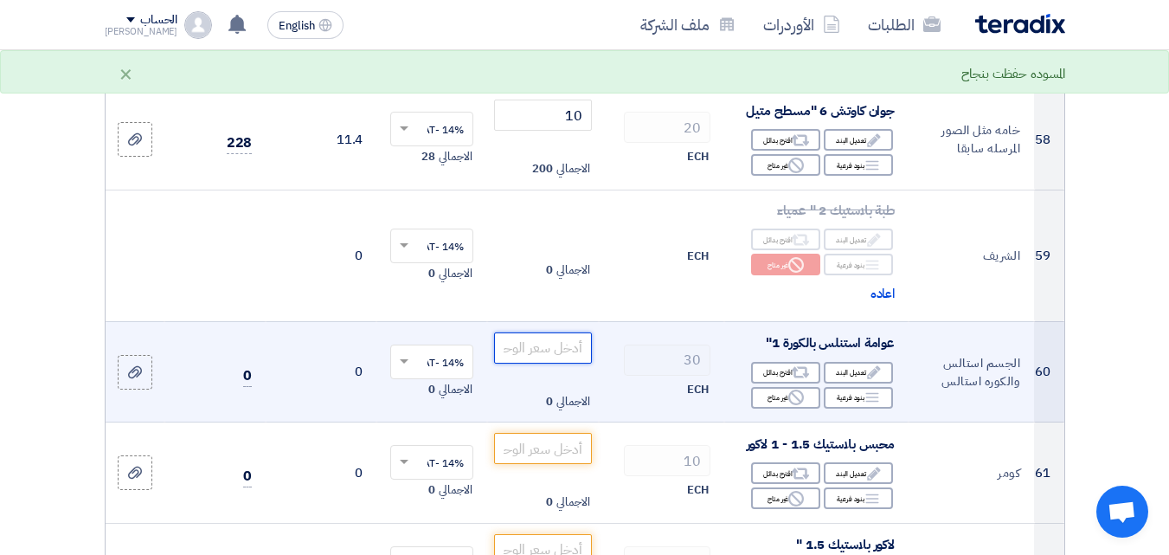
click at [566, 364] on input "number" at bounding box center [542, 347] width 97 height 31
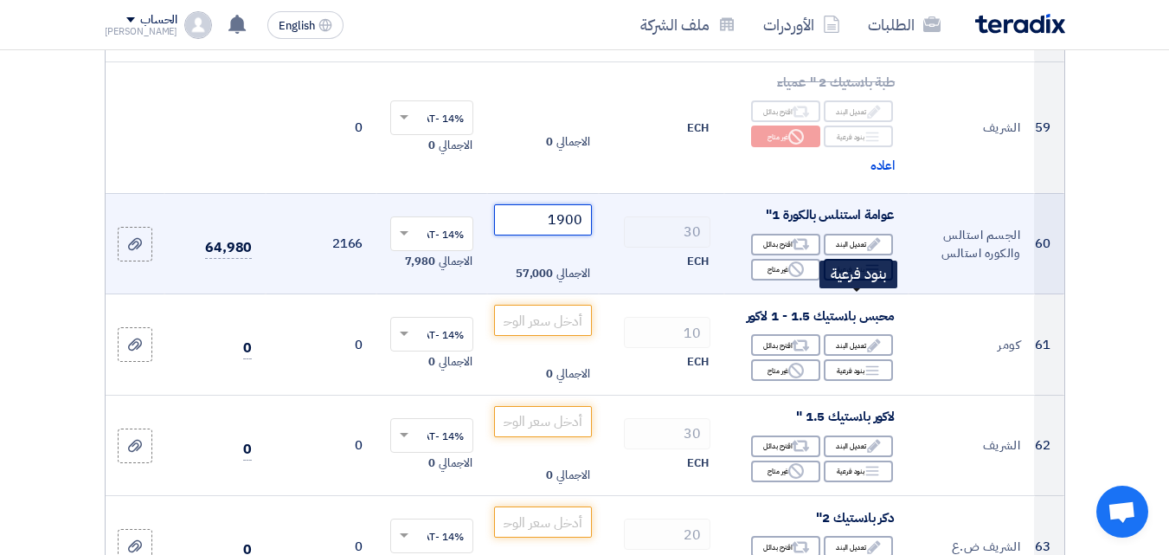
scroll to position [8136, 0]
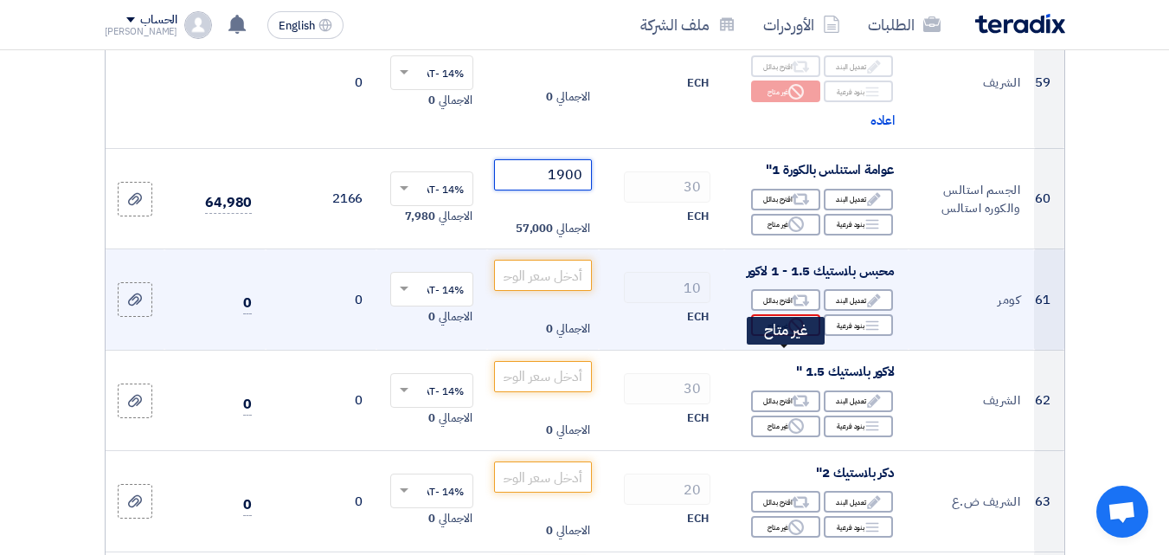
type input "1900"
click at [756, 336] on div "Reject غير متاح" at bounding box center [785, 325] width 69 height 22
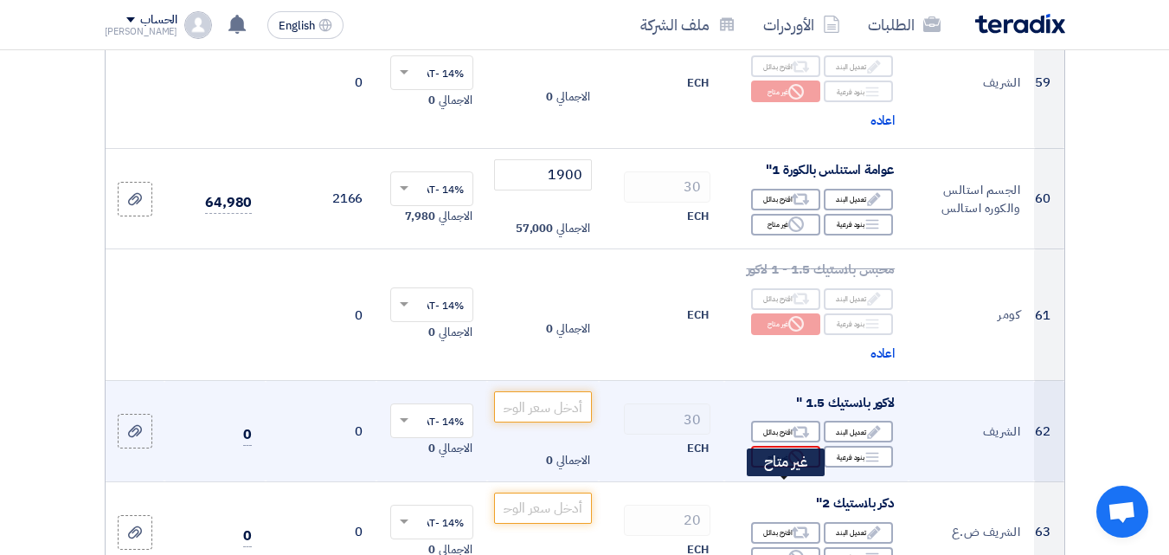
click at [773, 467] on div "Reject غير متاح" at bounding box center [785, 457] width 69 height 22
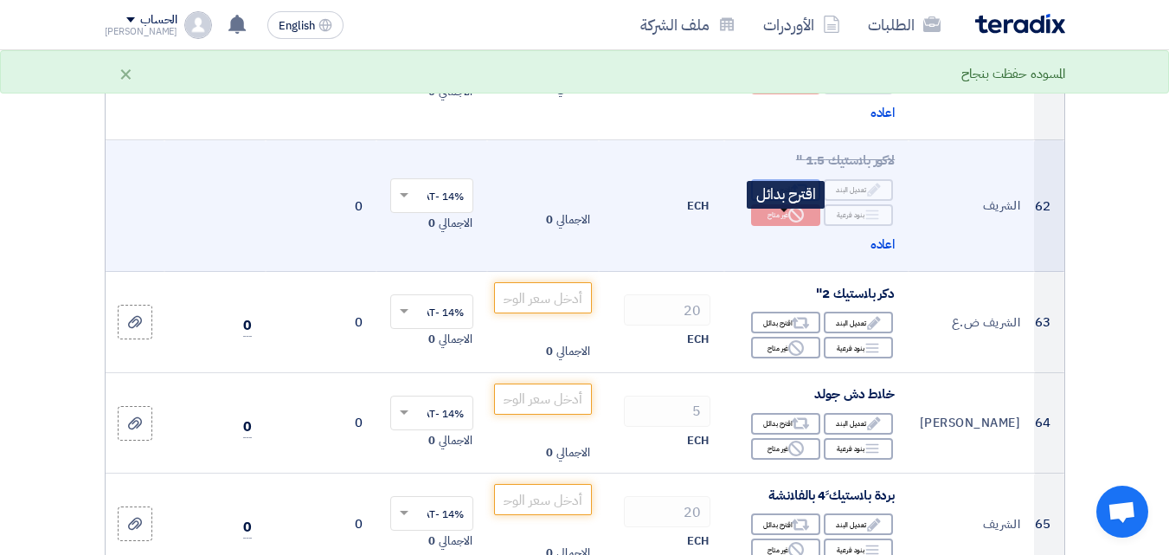
scroll to position [8396, 0]
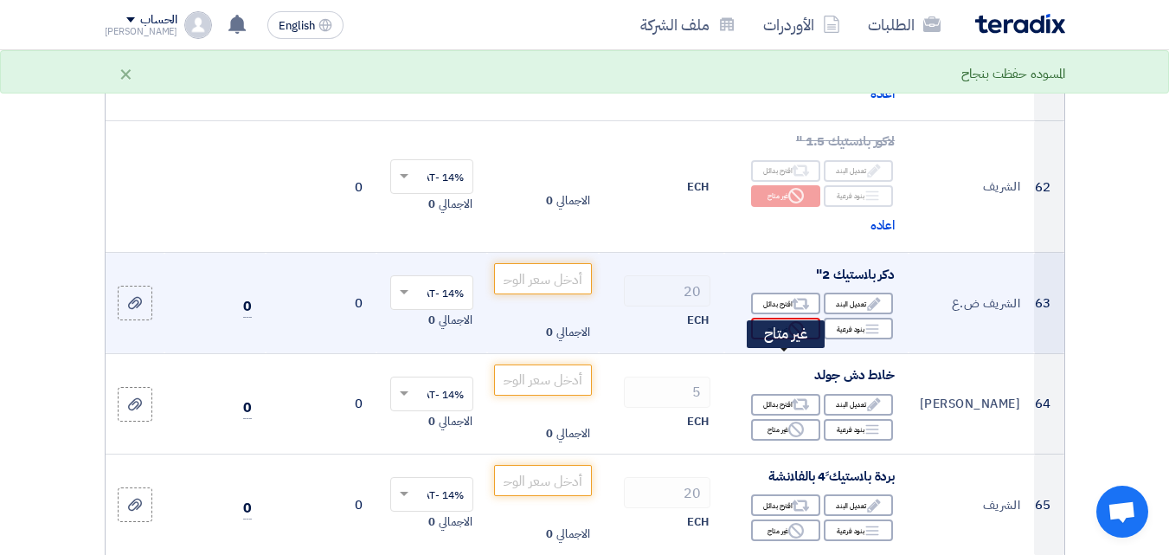
click at [769, 339] on div "Reject غير متاح" at bounding box center [785, 329] width 69 height 22
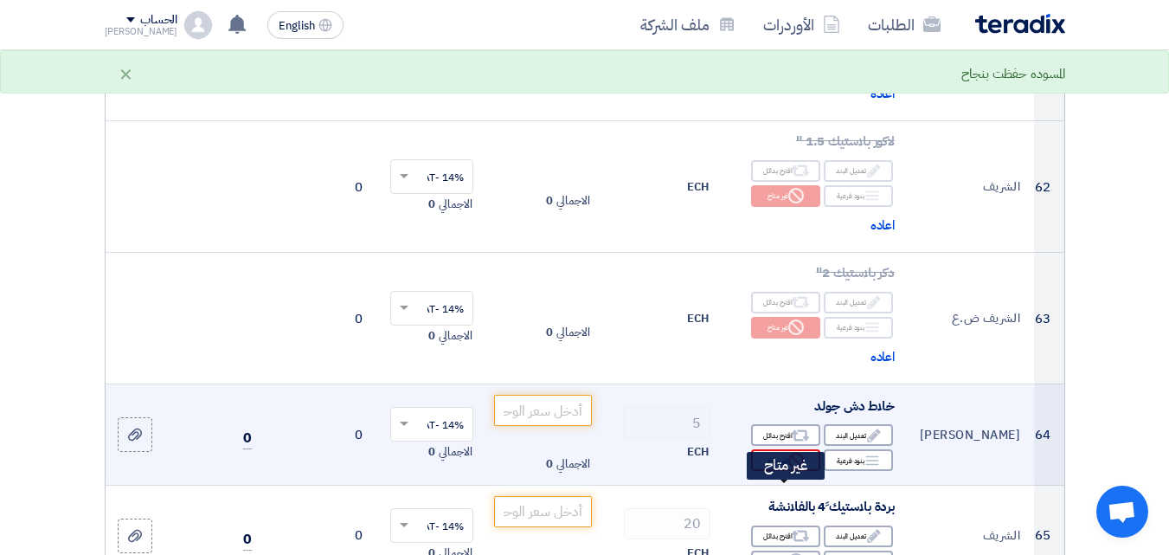
click at [763, 471] on div "Reject غير متاح" at bounding box center [785, 460] width 69 height 22
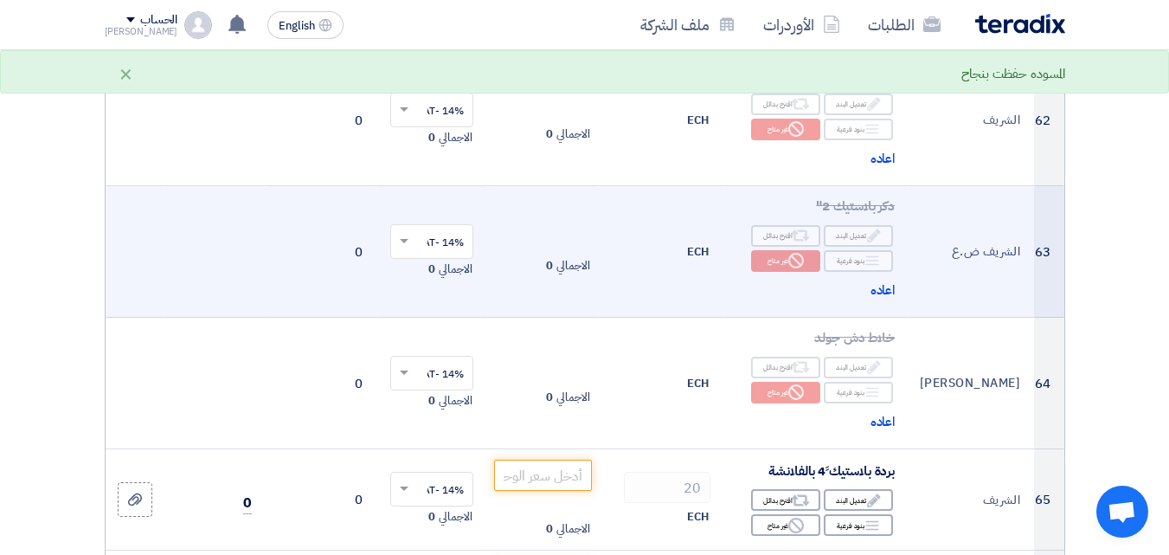
scroll to position [8655, 0]
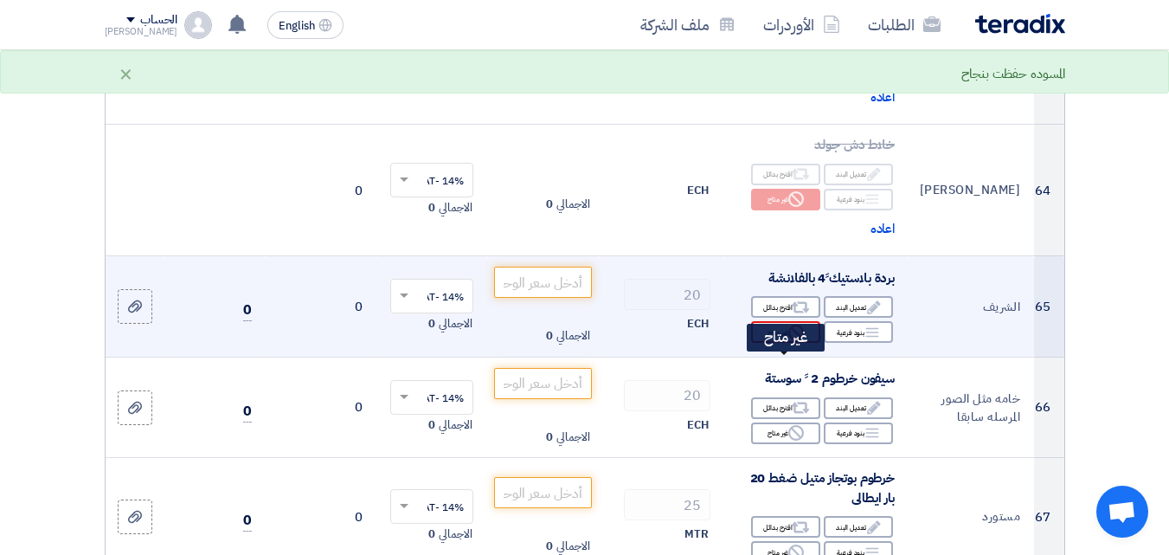
click at [767, 343] on div "Reject غير متاح" at bounding box center [785, 332] width 69 height 22
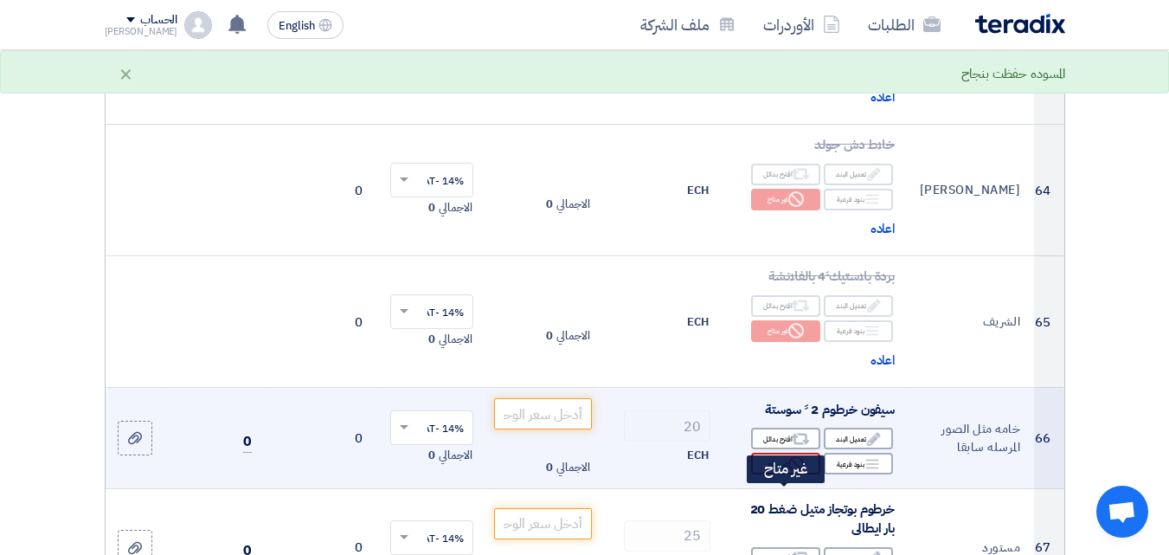
click at [768, 474] on div "Reject غير متاح" at bounding box center [785, 464] width 69 height 22
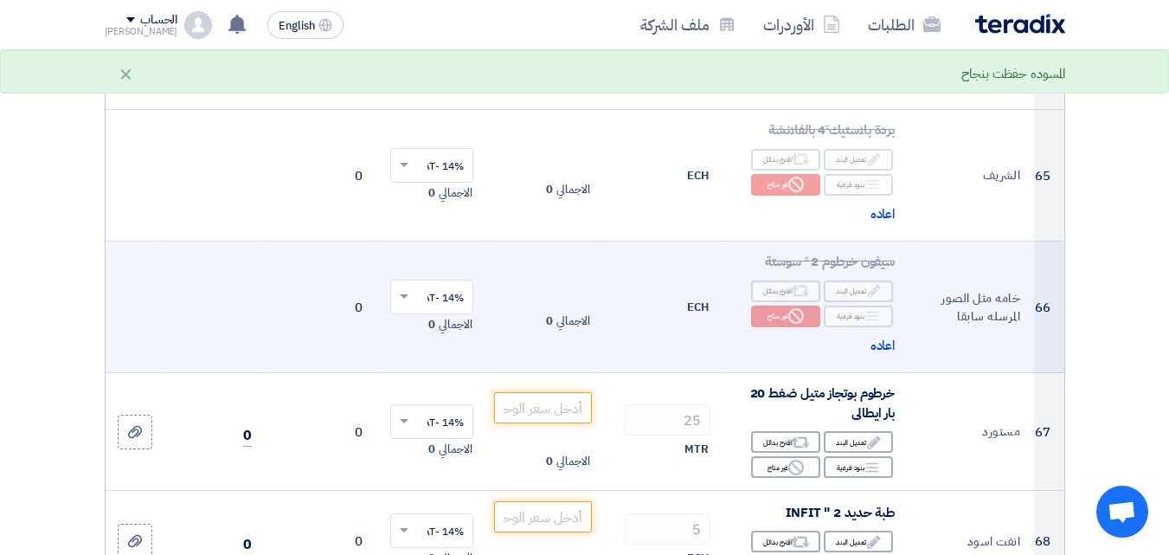
scroll to position [8828, 0]
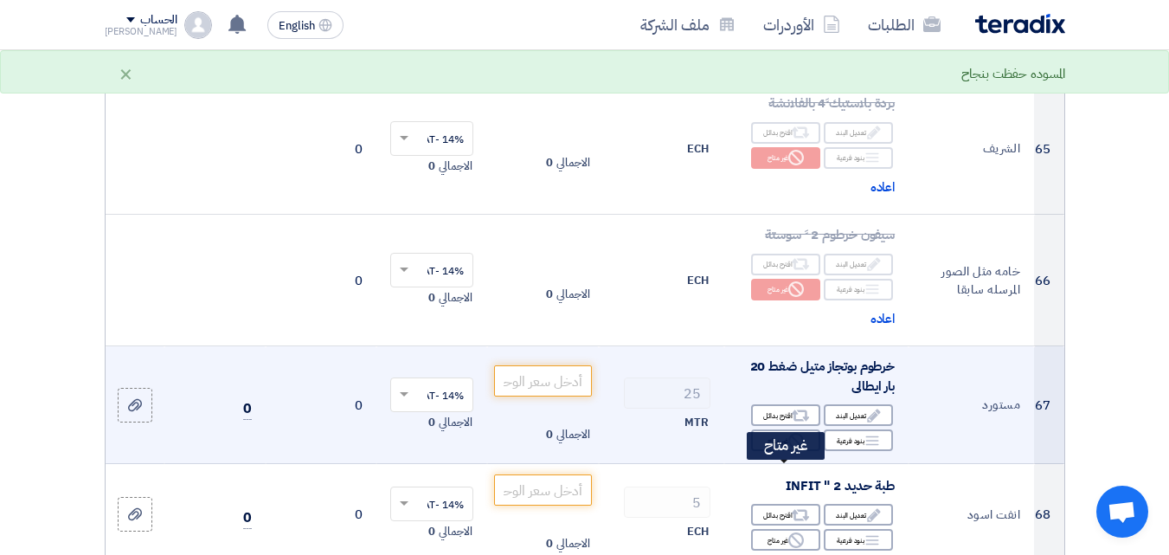
drag, startPoint x: 767, startPoint y: 473, endPoint x: 786, endPoint y: 412, distance: 64.3
click at [767, 451] on div "Reject غير متاح" at bounding box center [785, 440] width 69 height 22
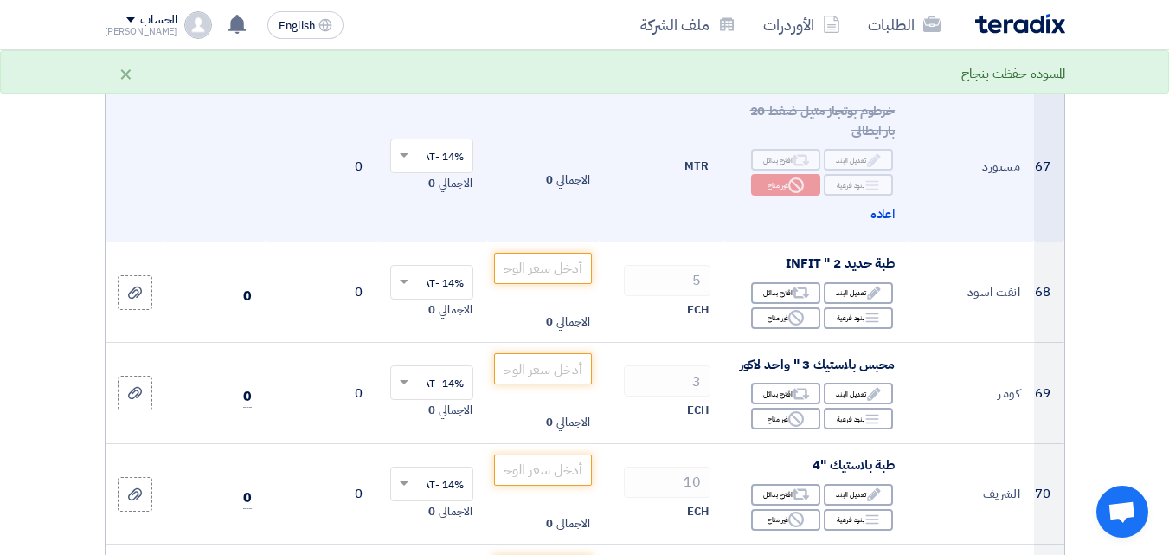
scroll to position [9088, 0]
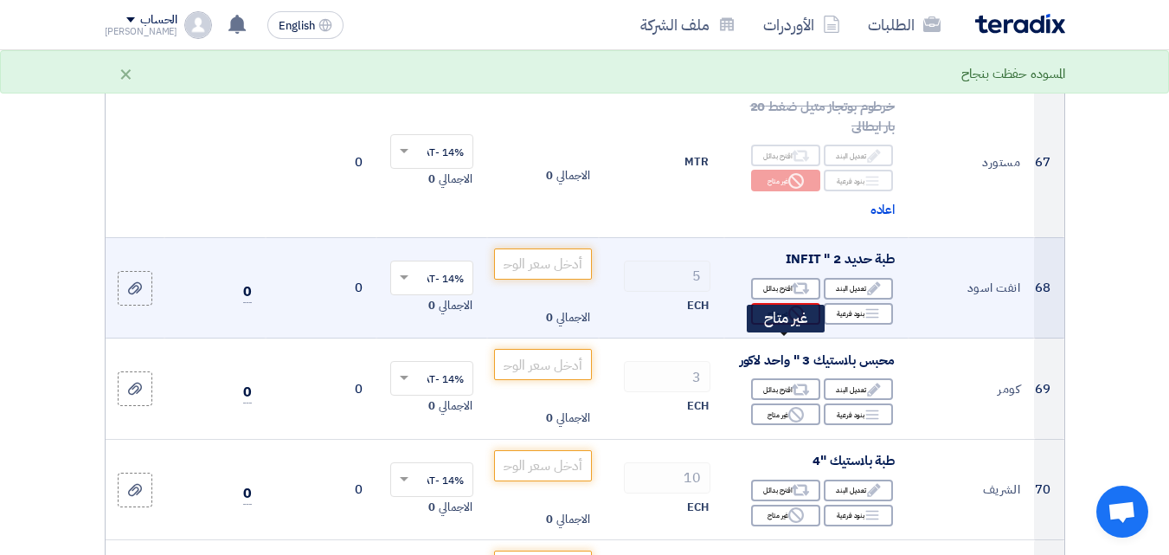
click at [775, 325] on div "Reject غير متاح" at bounding box center [785, 314] width 69 height 22
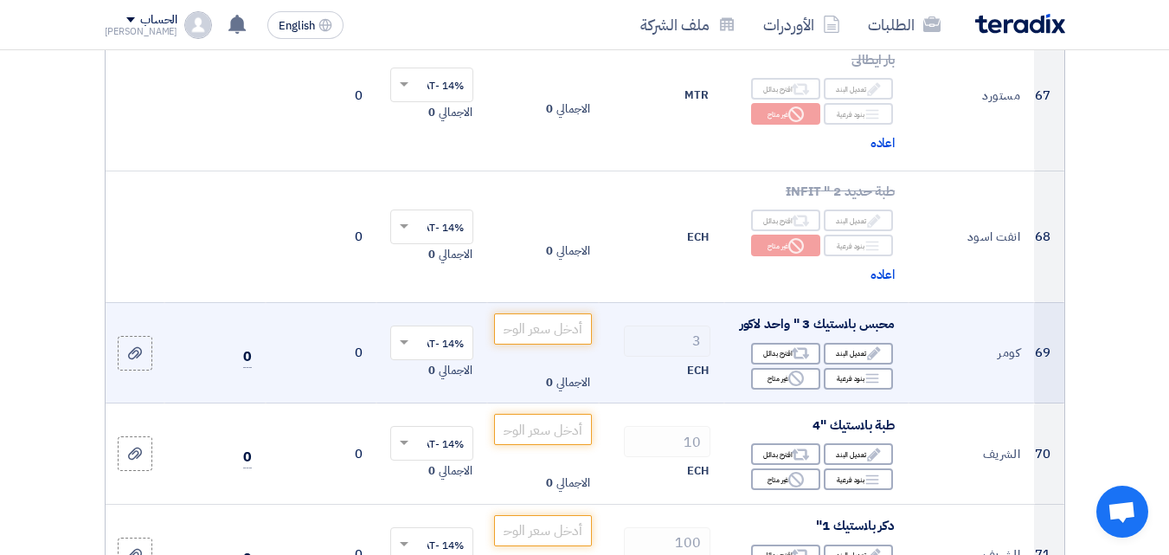
scroll to position [9175, 0]
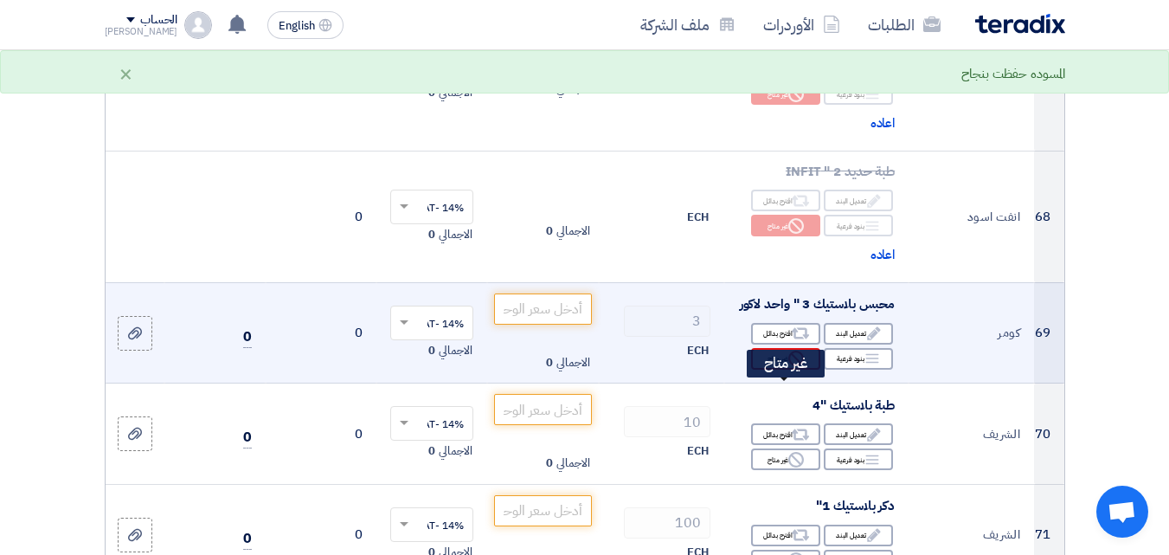
click at [776, 370] on div "Reject غير متاح" at bounding box center [785, 359] width 69 height 22
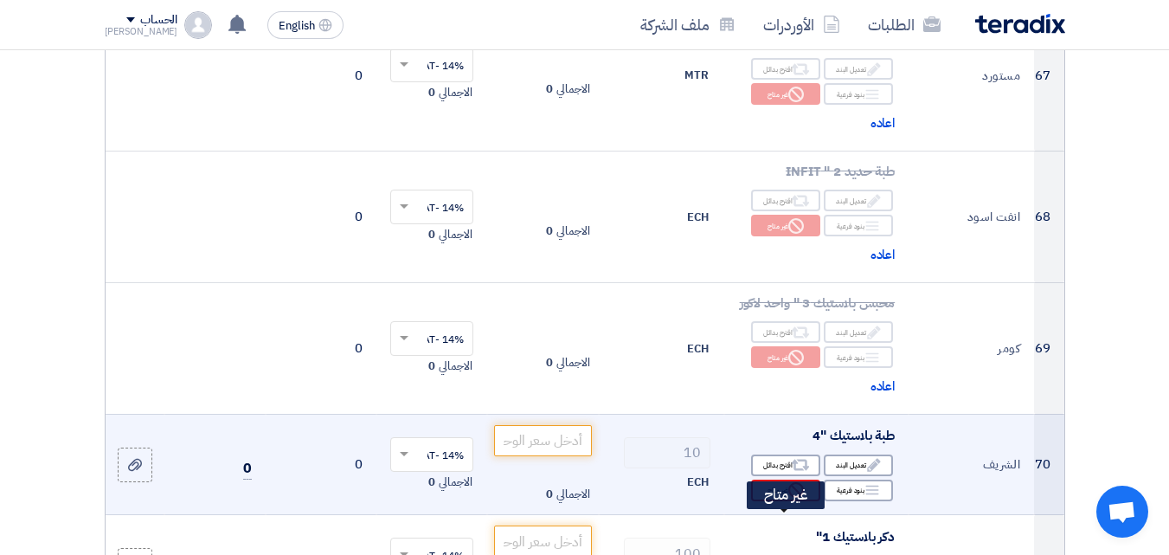
click at [776, 501] on div "Reject غير متاح" at bounding box center [785, 490] width 69 height 22
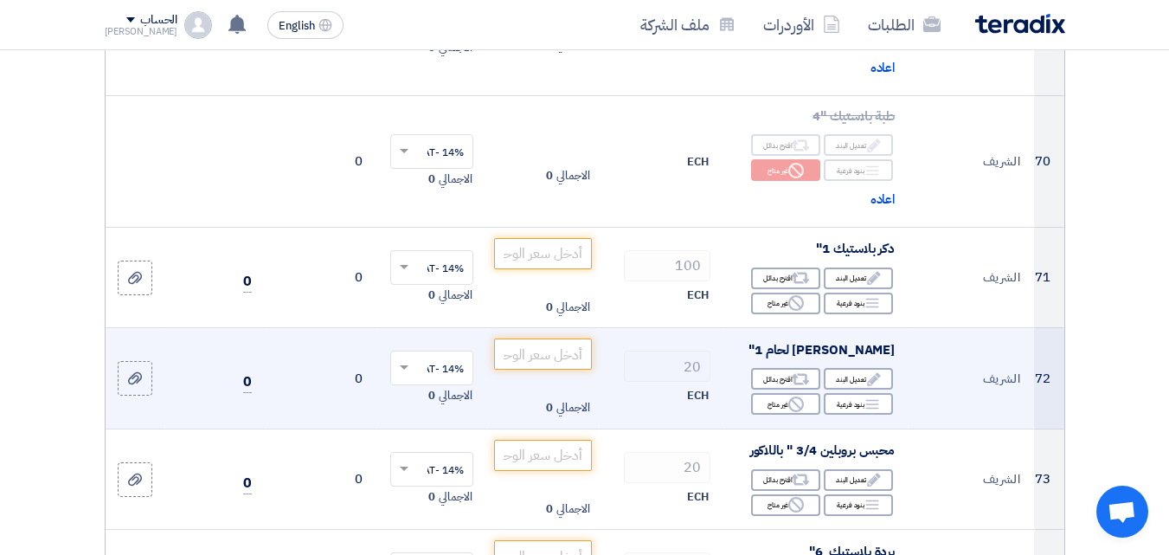
scroll to position [9521, 0]
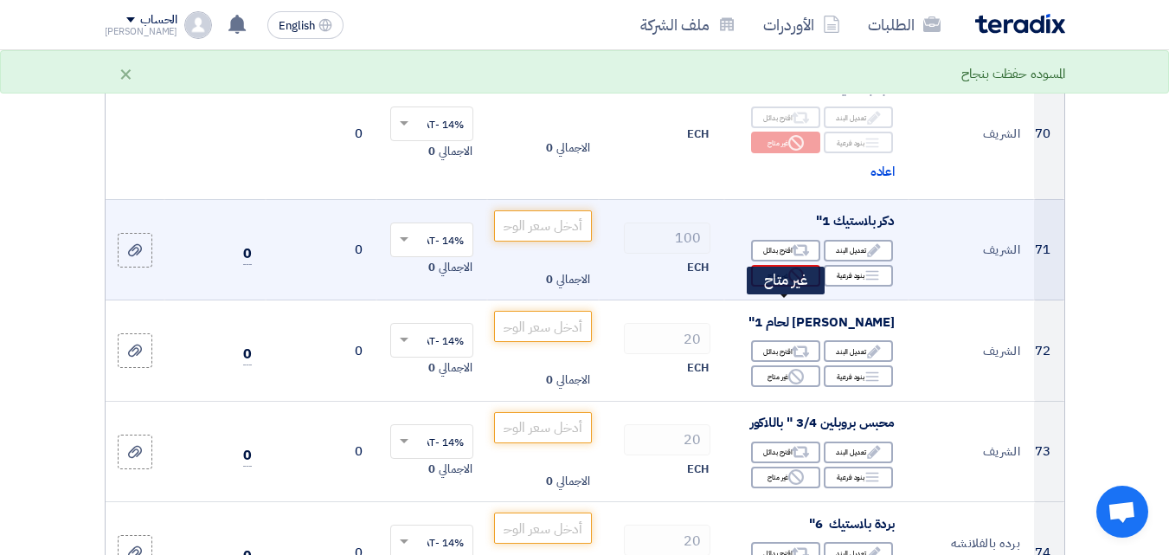
click at [777, 286] on div "Reject غير متاح" at bounding box center [785, 276] width 69 height 22
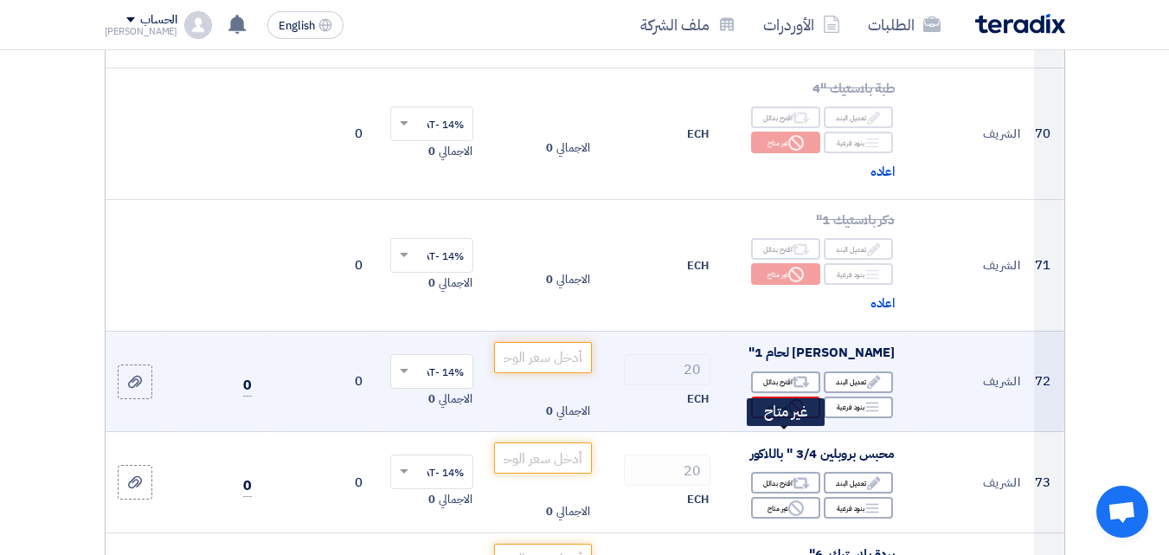
click at [772, 418] on div "Reject غير متاح" at bounding box center [785, 407] width 69 height 22
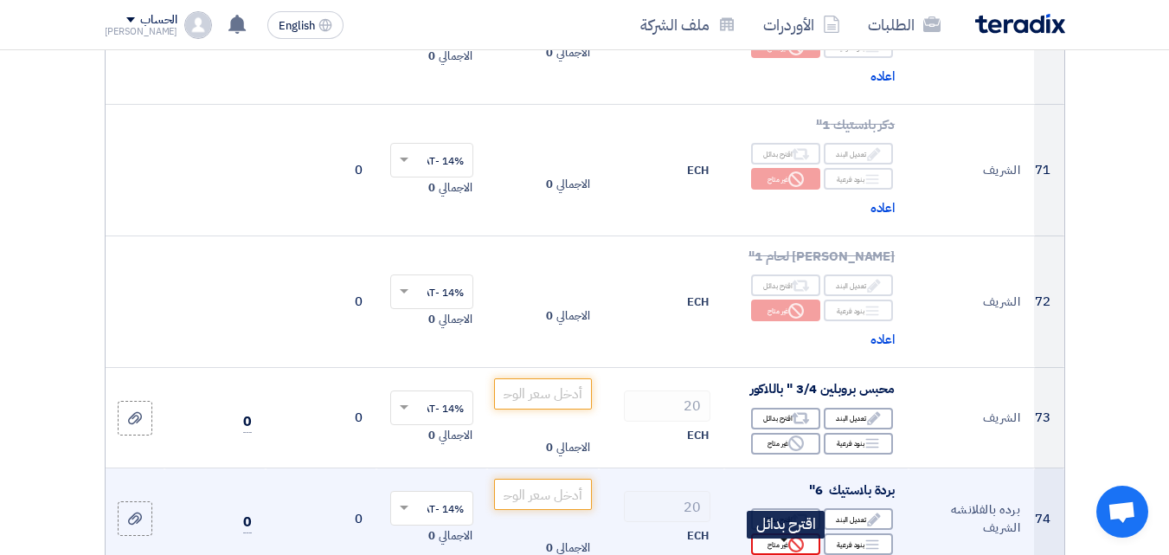
scroll to position [9780, 0]
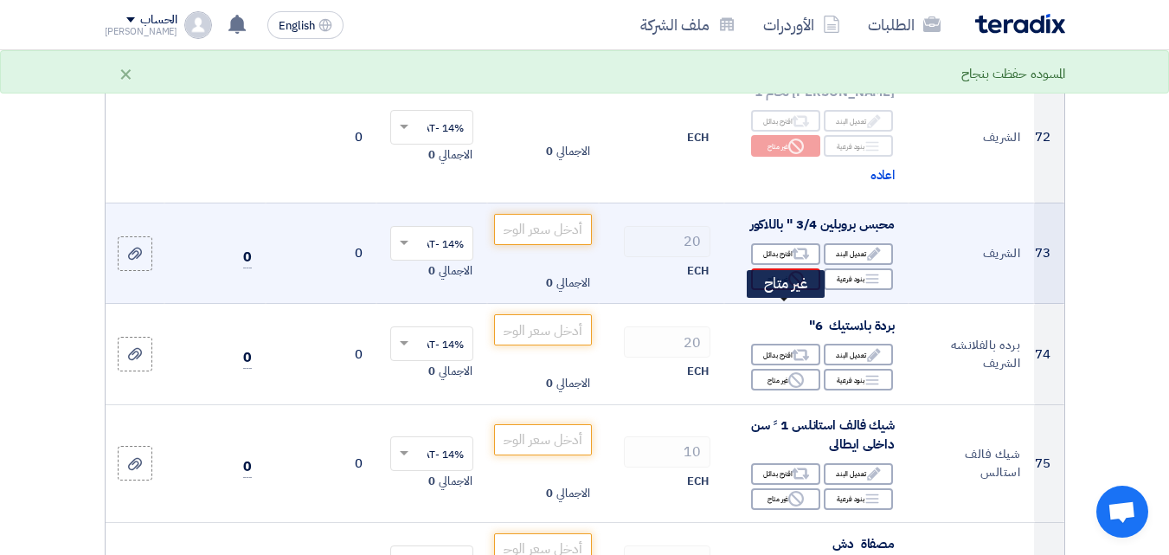
click at [769, 290] on div "Reject غير متاح" at bounding box center [785, 279] width 69 height 22
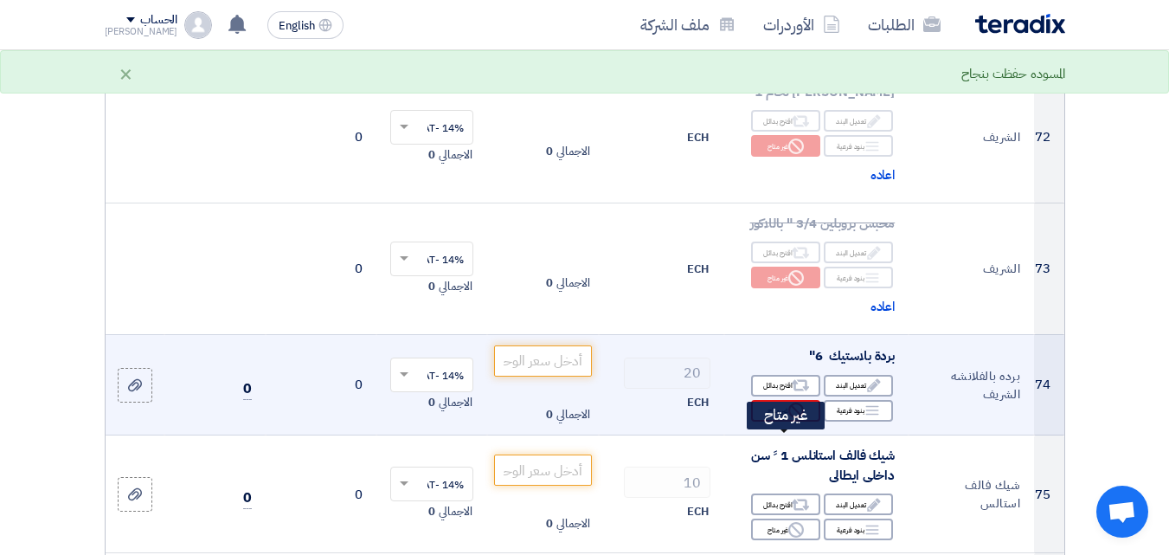
click at [770, 422] on div "Reject غير متاح" at bounding box center [785, 411] width 69 height 22
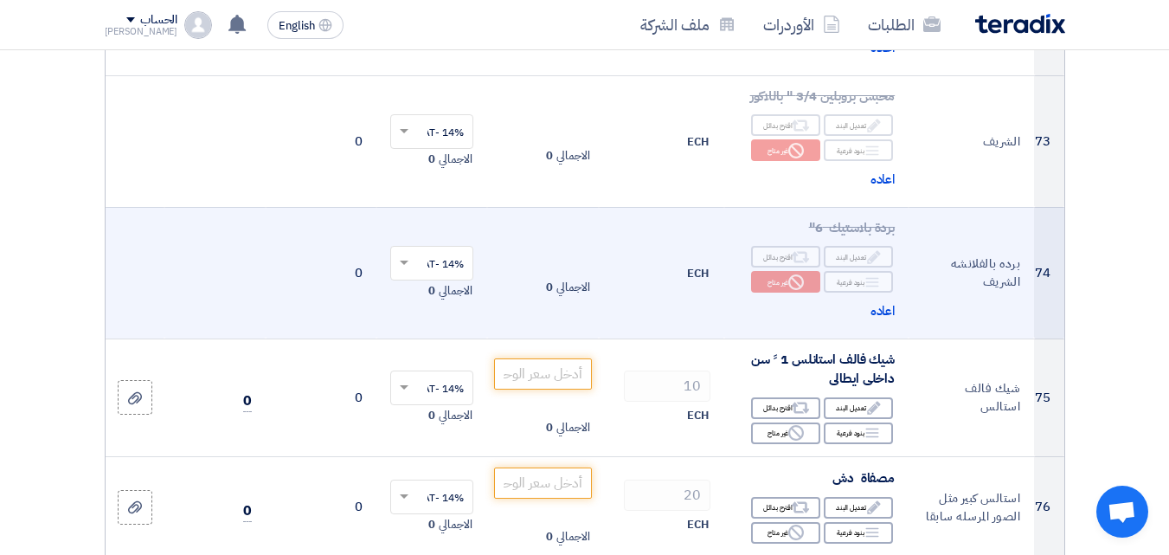
scroll to position [9953, 0]
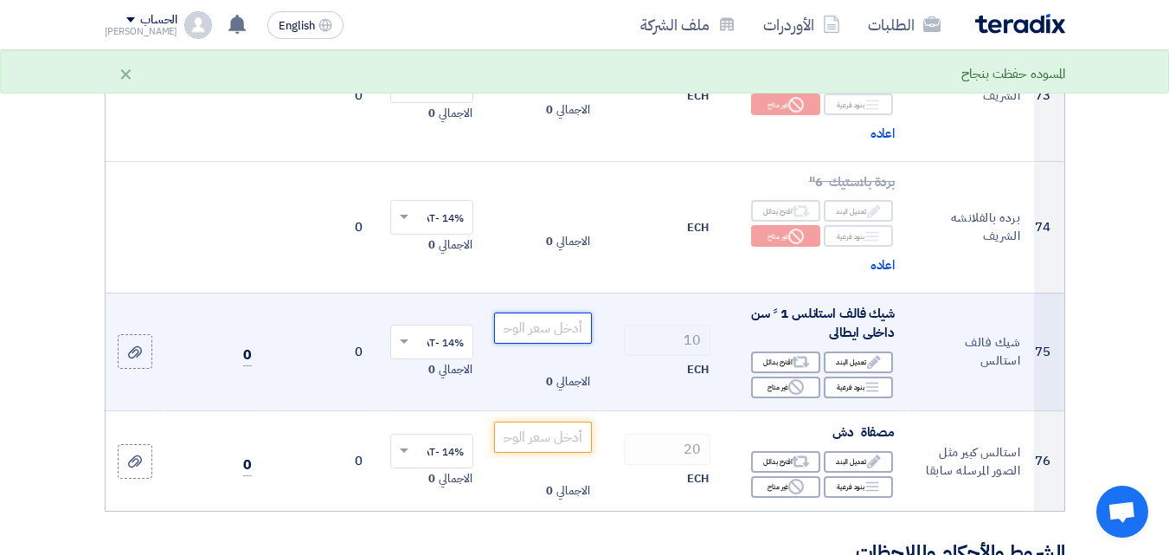
click at [551, 344] on input "number" at bounding box center [542, 327] width 97 height 31
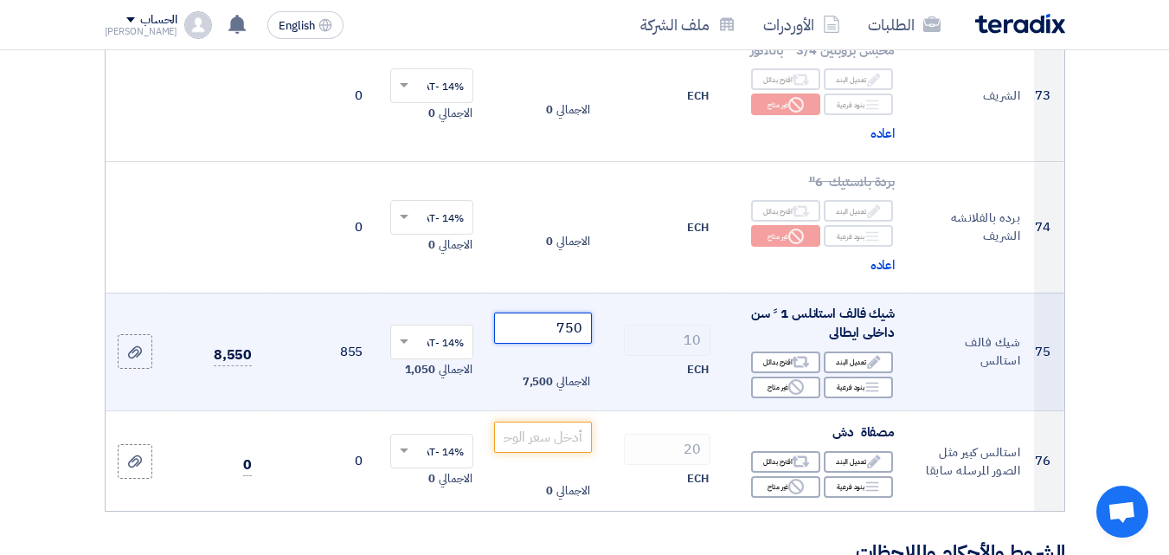
click at [568, 344] on input "750" at bounding box center [542, 327] width 97 height 31
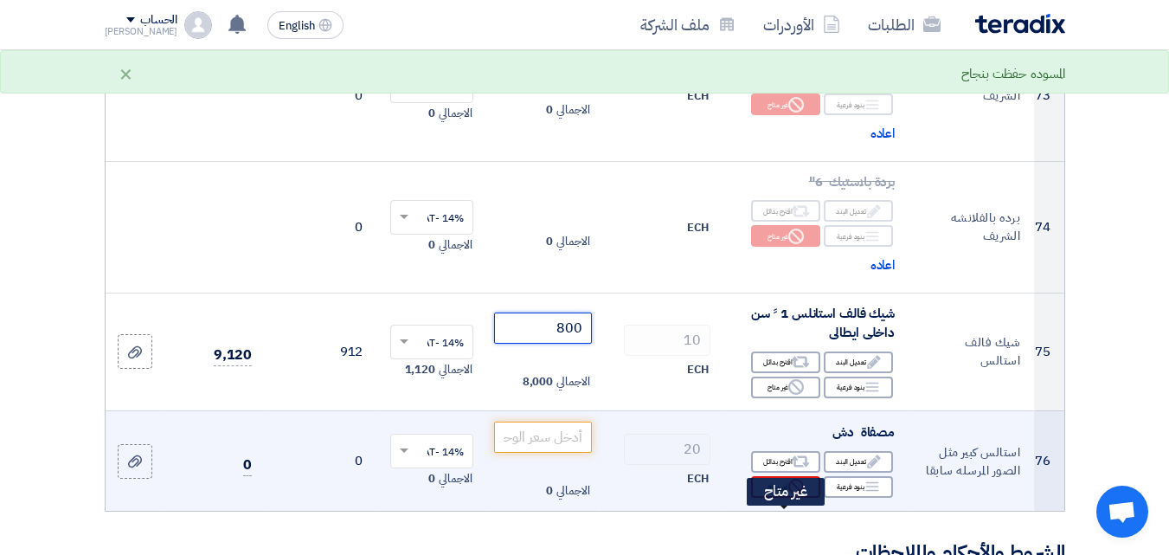
type input "800"
click at [769, 498] on div "Reject غير متاح" at bounding box center [785, 487] width 69 height 22
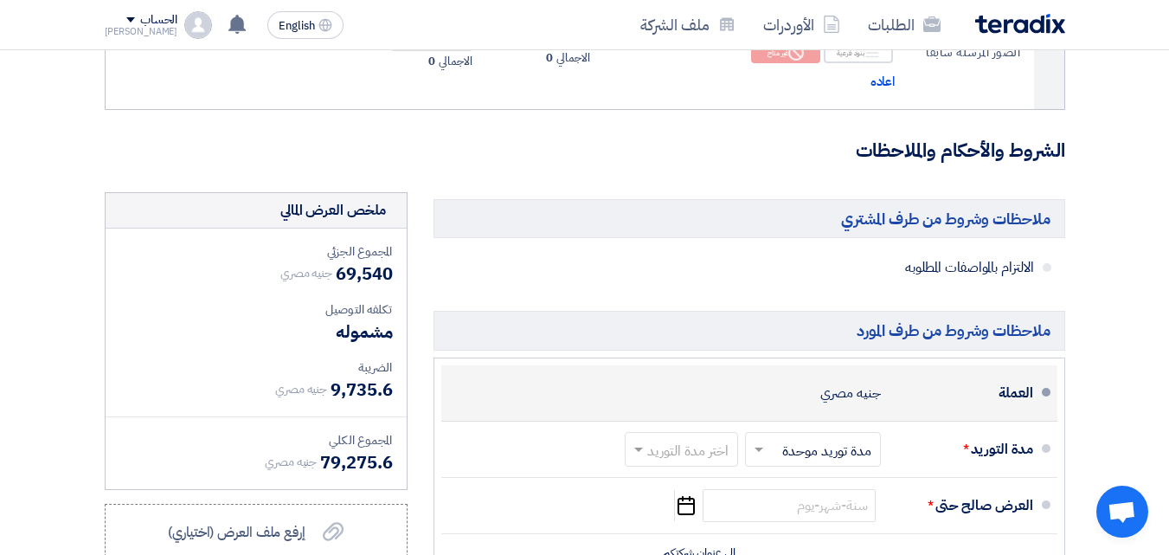
scroll to position [10473, 0]
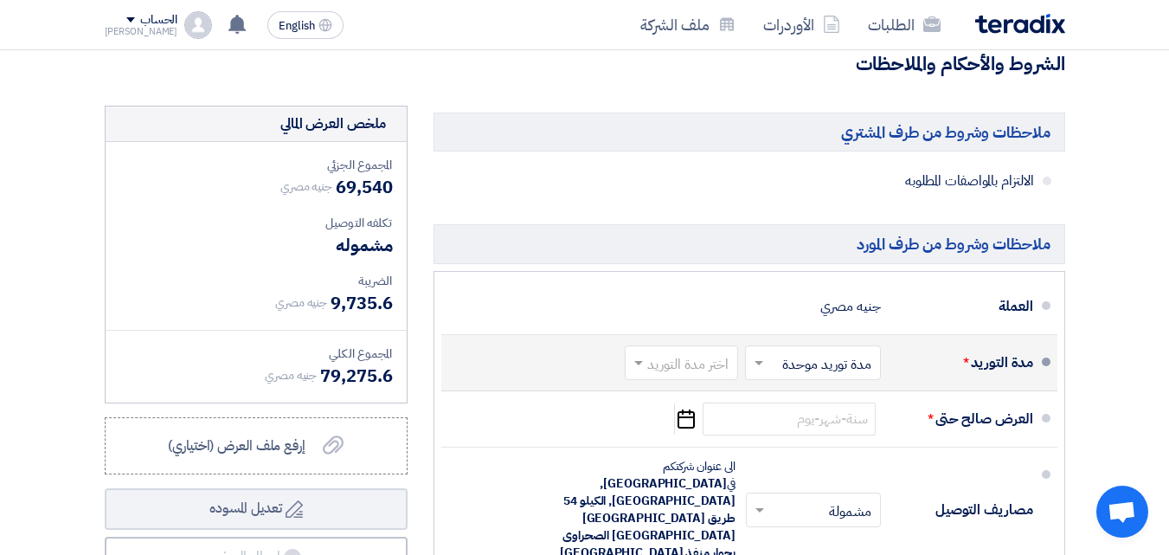
click at [648, 377] on input "text" at bounding box center [678, 363] width 105 height 25
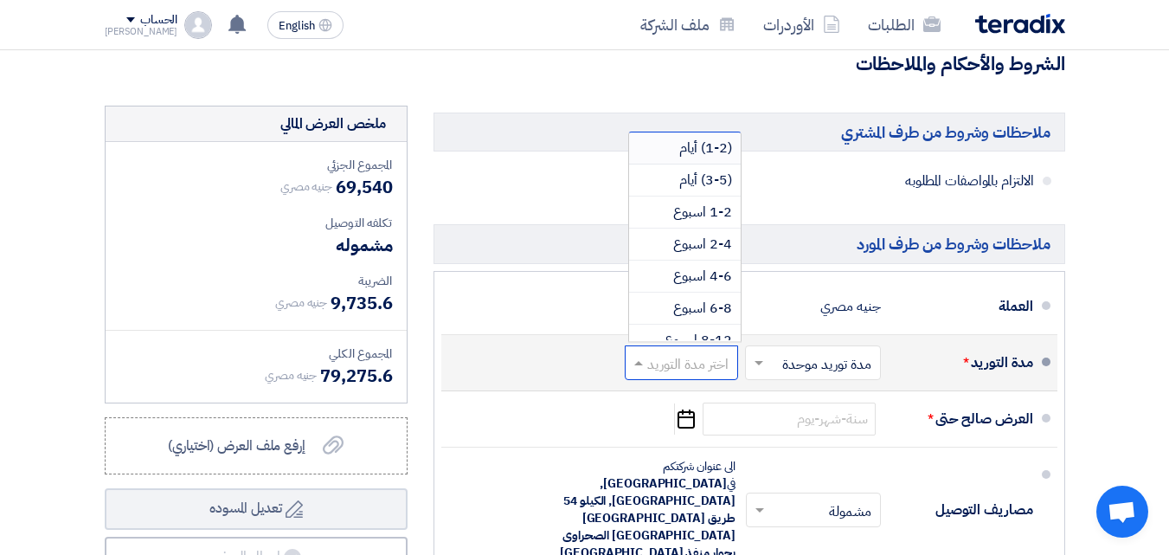
click at [683, 158] on span "(1-2) أيام" at bounding box center [705, 148] width 53 height 21
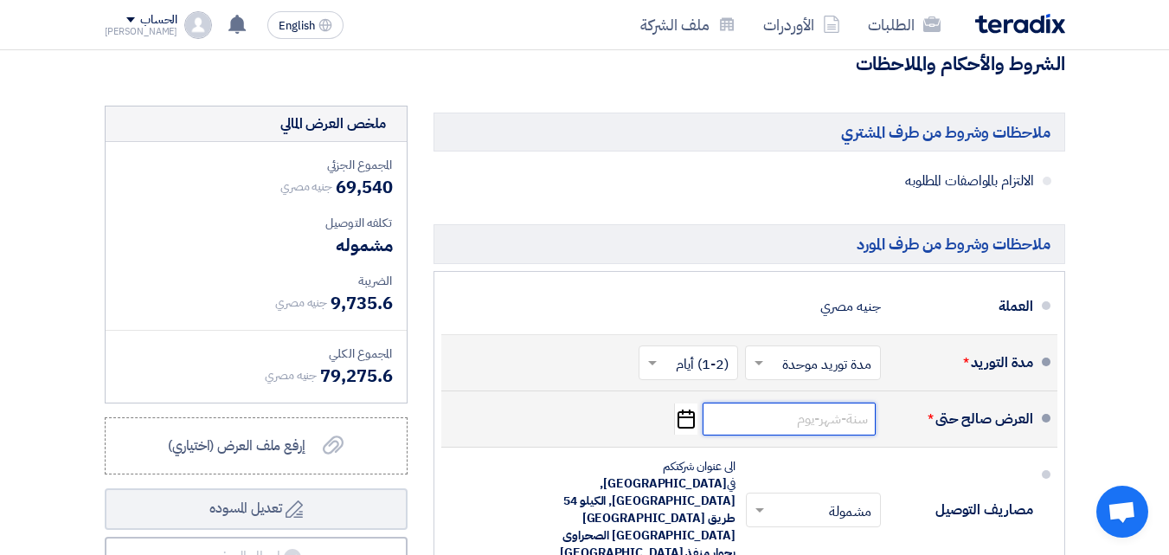
click at [814, 435] on input at bounding box center [789, 418] width 173 height 33
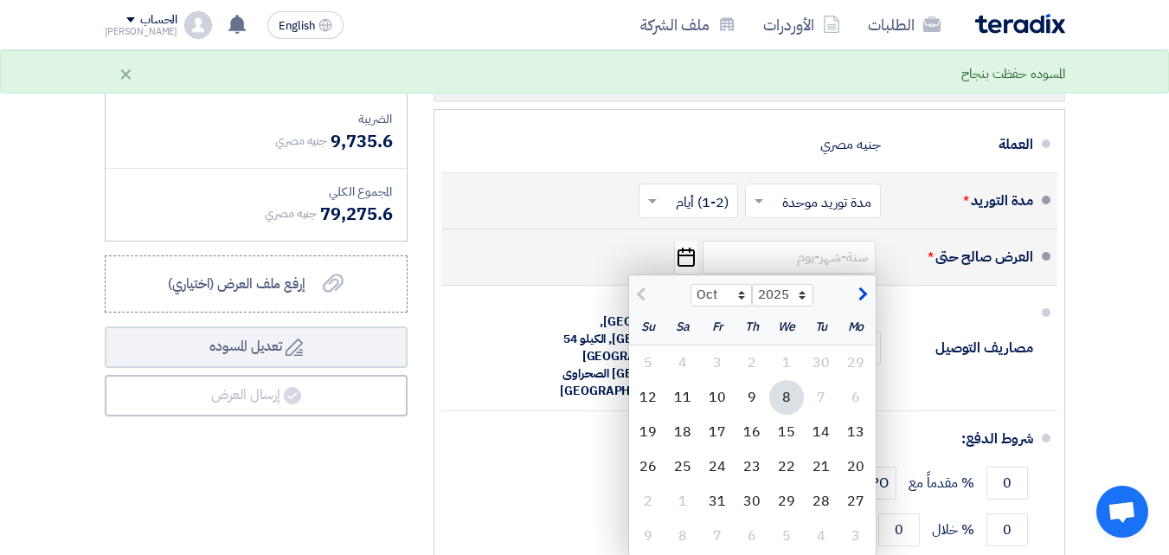
scroll to position [10646, 0]
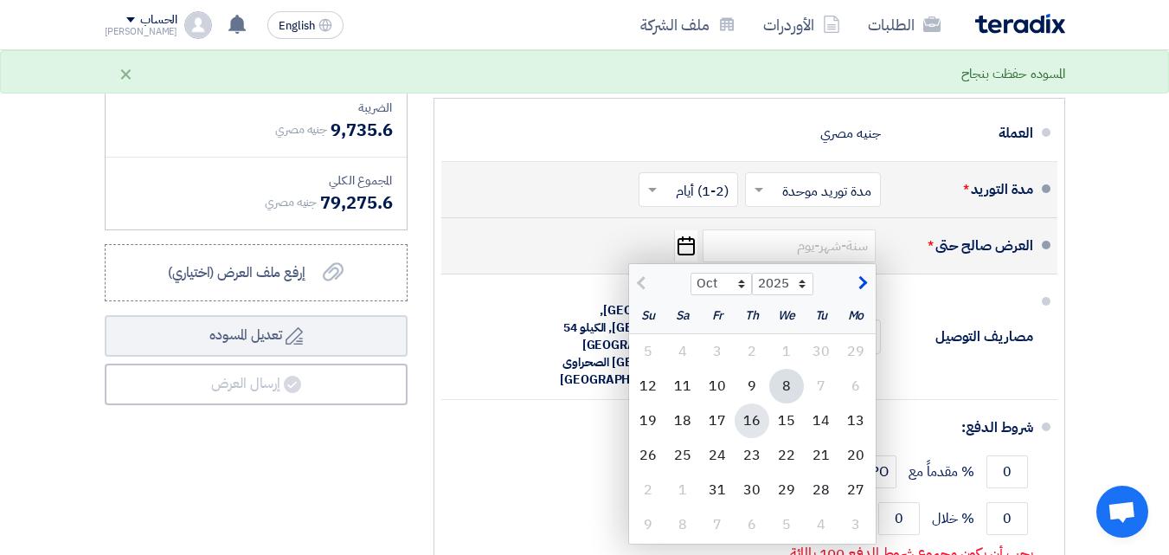
click at [757, 438] on div "16" at bounding box center [752, 420] width 35 height 35
type input "[DATE]"
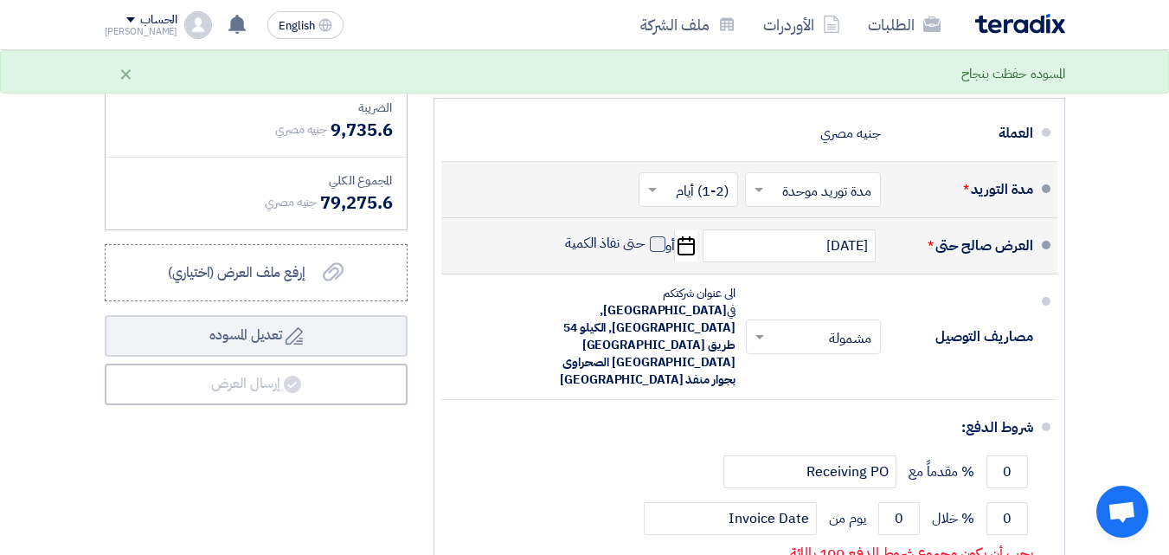
click at [651, 252] on span at bounding box center [658, 244] width 16 height 16
click at [645, 267] on input "حتى نفاذ الكمية" at bounding box center [603, 251] width 83 height 33
checkbox input "true"
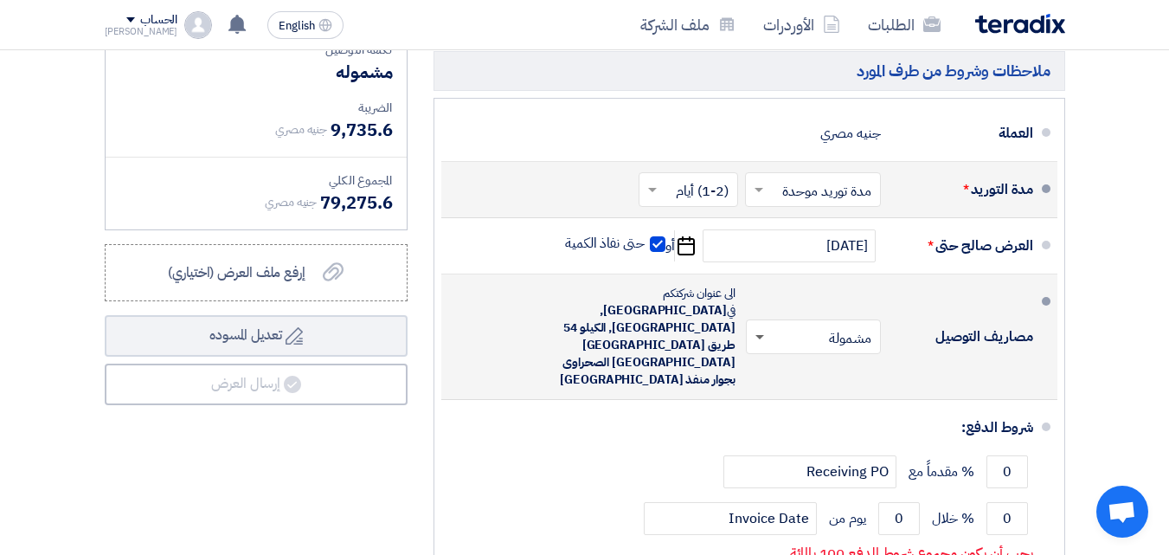
click at [758, 345] on span at bounding box center [758, 336] width 22 height 17
click at [846, 413] on span "غير مشمولة" at bounding box center [844, 406] width 61 height 21
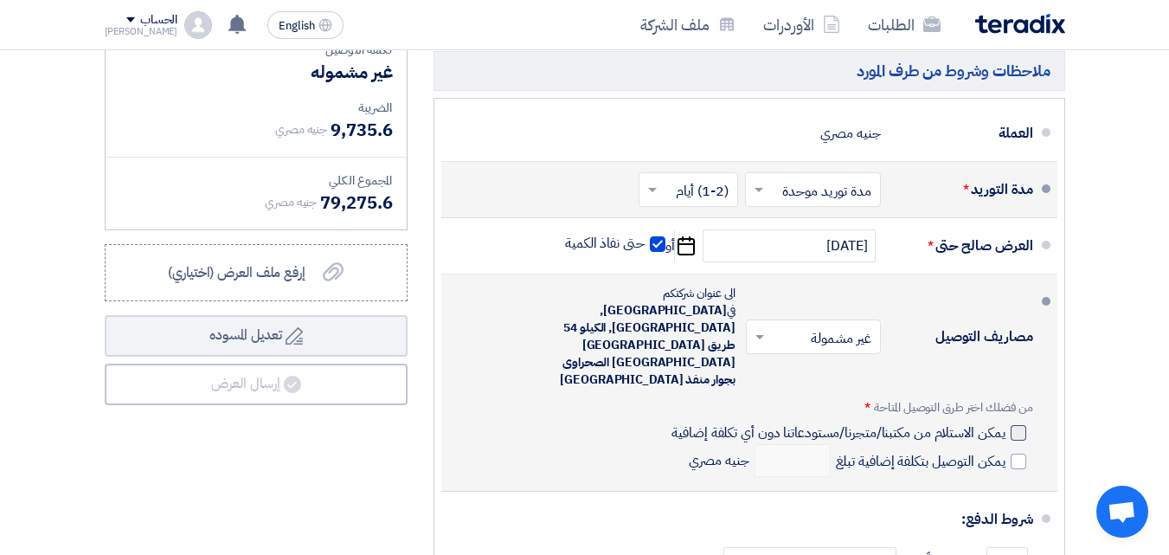
click at [1024, 425] on div at bounding box center [1019, 433] width 16 height 16
click at [1005, 423] on input "يمكن الاستلام من مكتبنا/متجرنا/مستودعاتنا دون أي تكلفة إضافية" at bounding box center [836, 439] width 337 height 33
checkbox input "true"
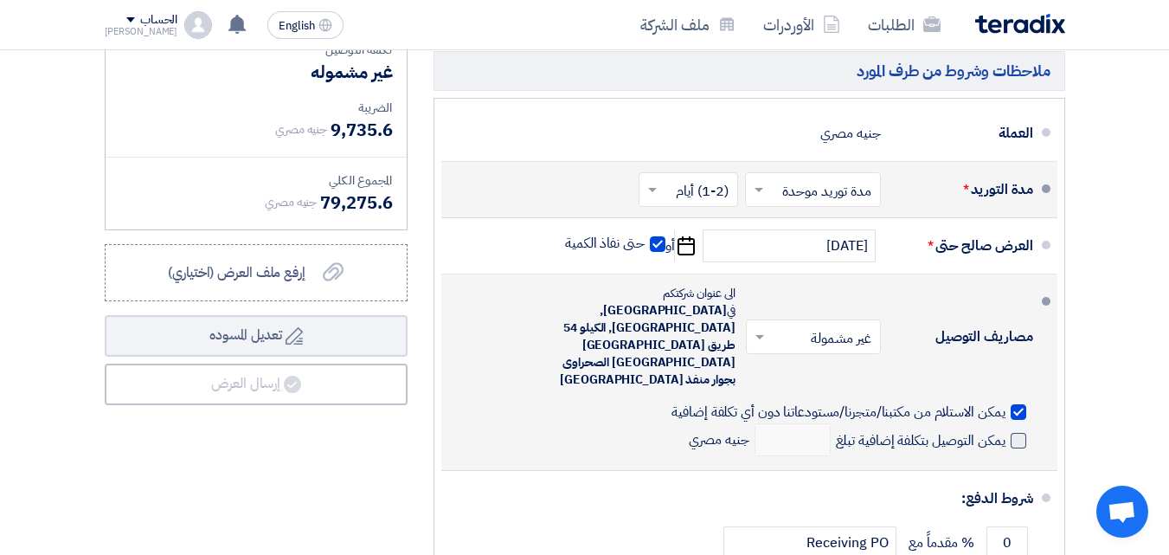
click at [1014, 433] on span at bounding box center [1019, 441] width 16 height 16
click at [1006, 431] on input "يمكن التوصيل بتكلفة إضافية تبلغ" at bounding box center [919, 447] width 173 height 33
checkbox input "true"
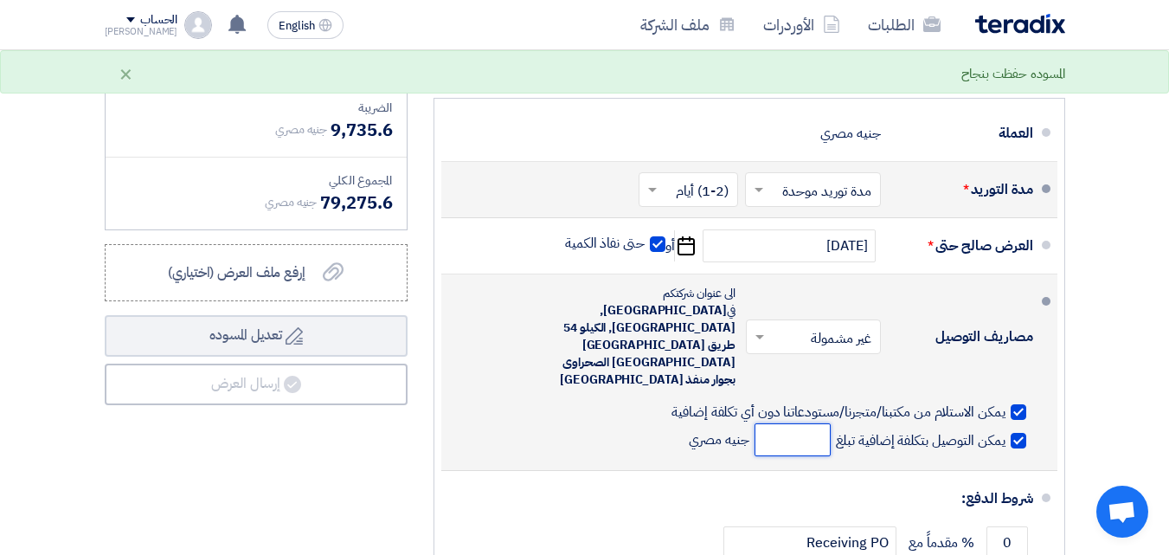
click at [790, 429] on input "number" at bounding box center [793, 439] width 76 height 33
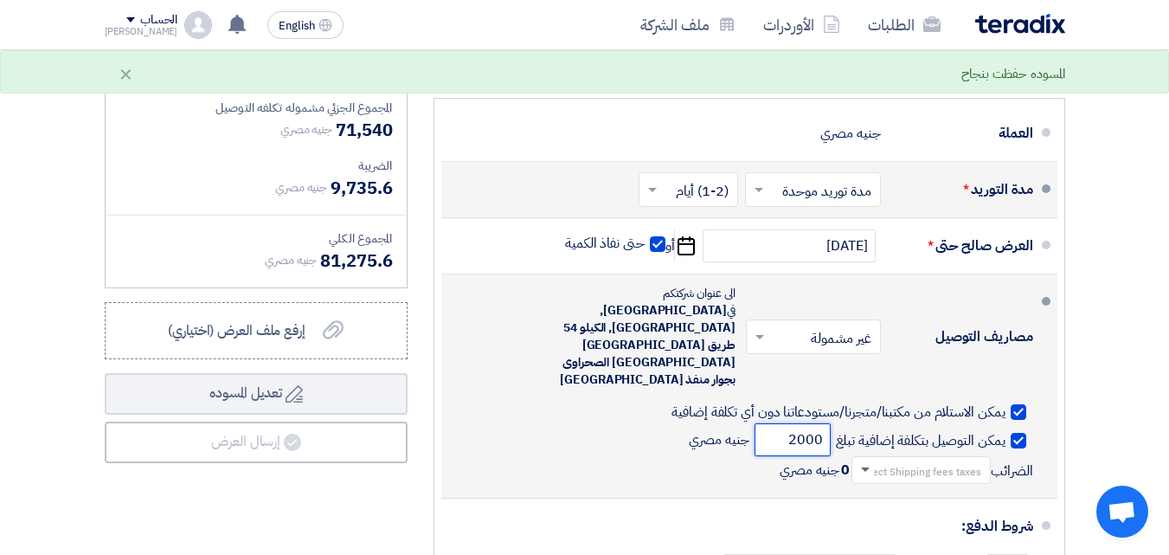
click at [863, 461] on span at bounding box center [864, 469] width 22 height 17
type input "2000"
click at [922, 522] on span "0% -No VAT" at bounding box center [949, 531] width 65 height 18
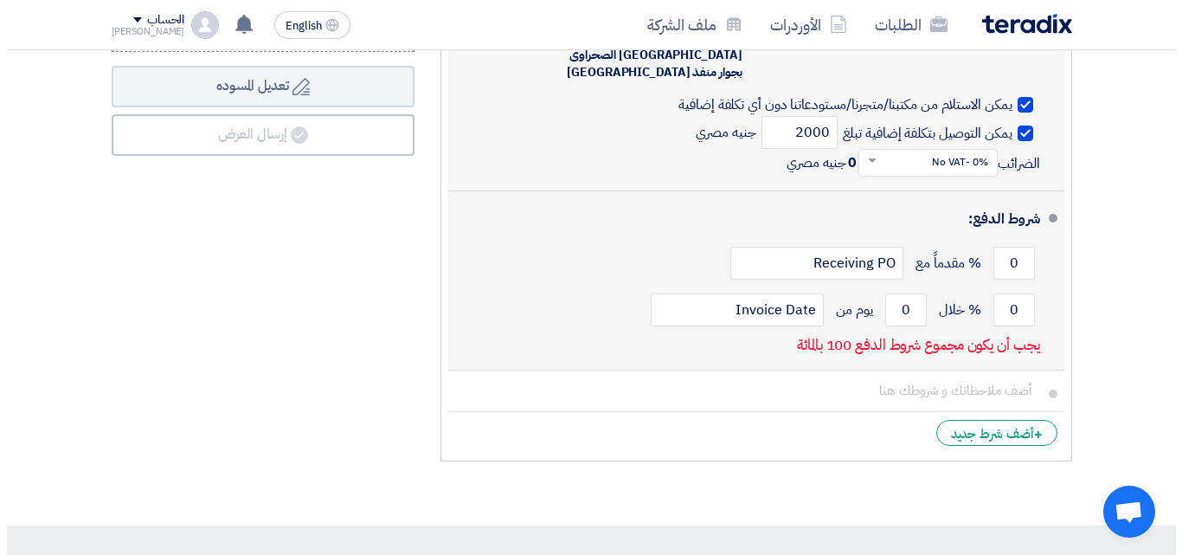
scroll to position [10992, 0]
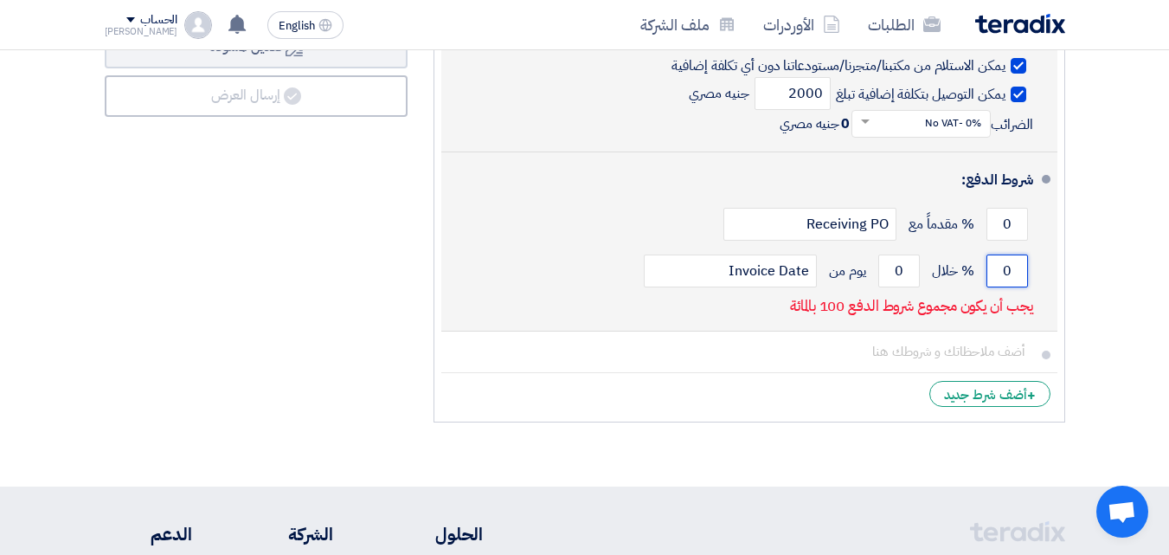
click at [1008, 254] on input "0" at bounding box center [1008, 270] width 42 height 33
type input "100"
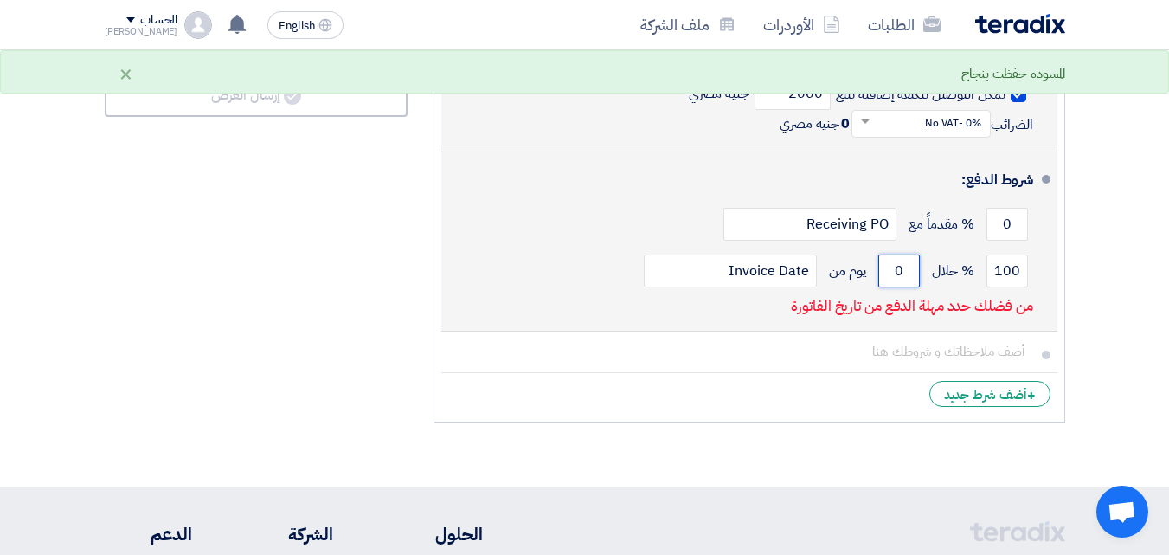
click at [895, 254] on input "0" at bounding box center [900, 270] width 42 height 33
click at [896, 254] on input "0" at bounding box center [900, 270] width 42 height 33
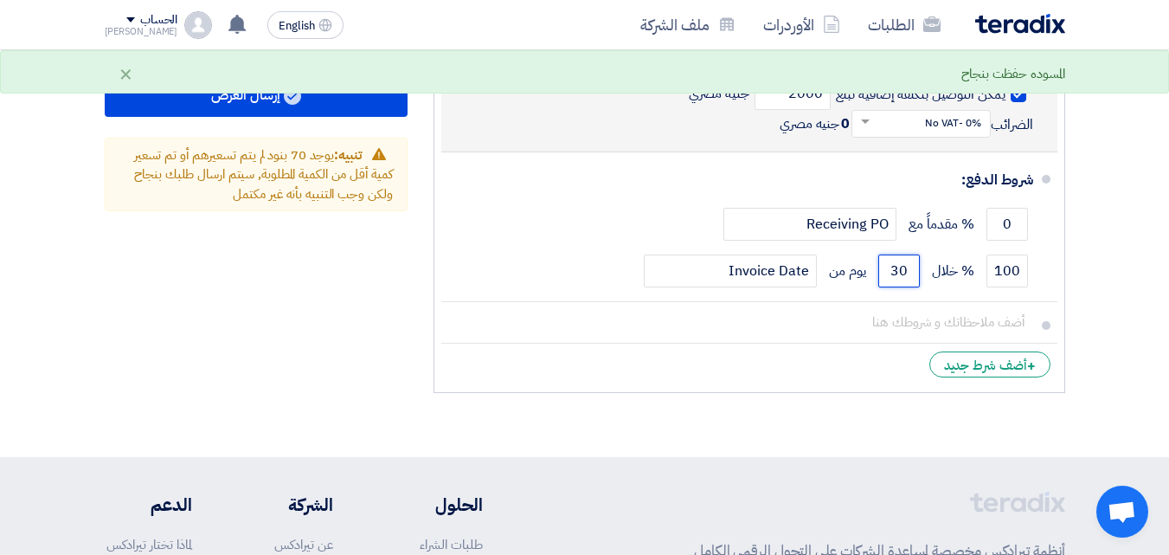
type input "30"
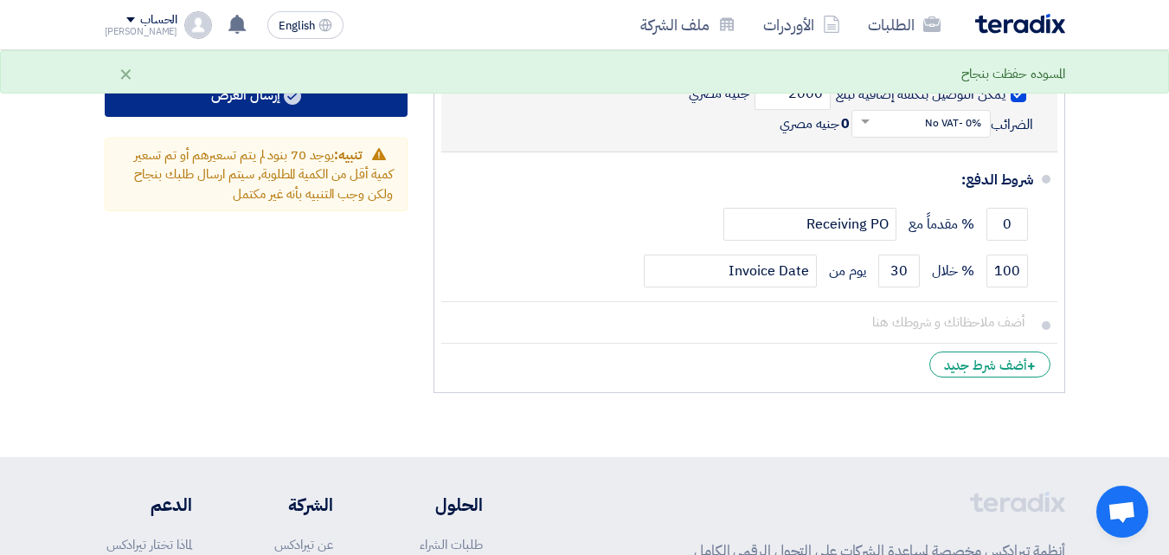
click at [267, 117] on button "إرسال العرض" at bounding box center [256, 96] width 303 height 42
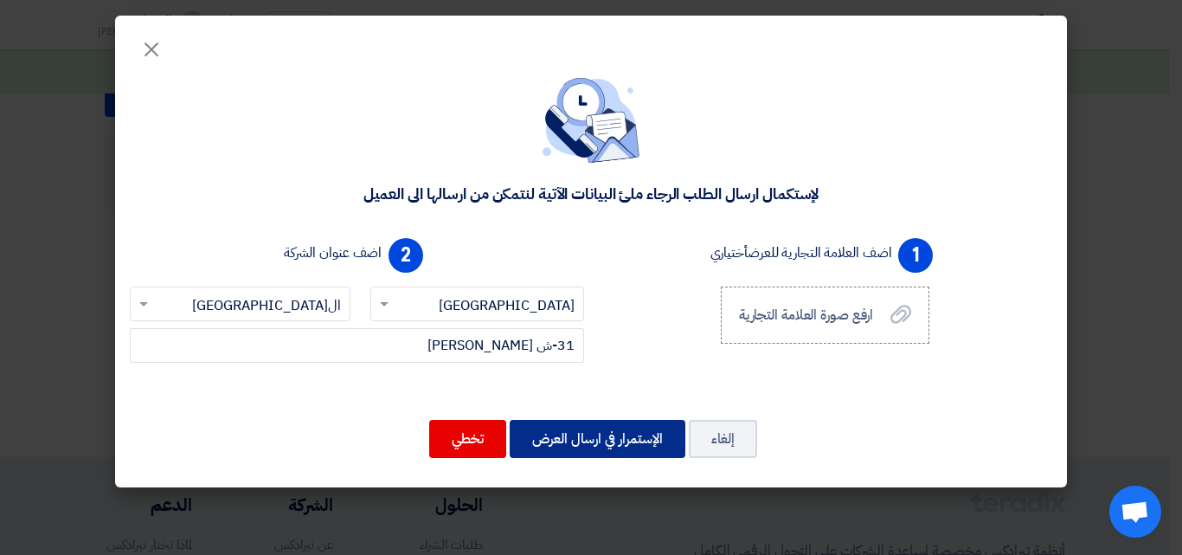
click at [565, 441] on button "الإستمرار في ارسال العرض" at bounding box center [598, 439] width 176 height 38
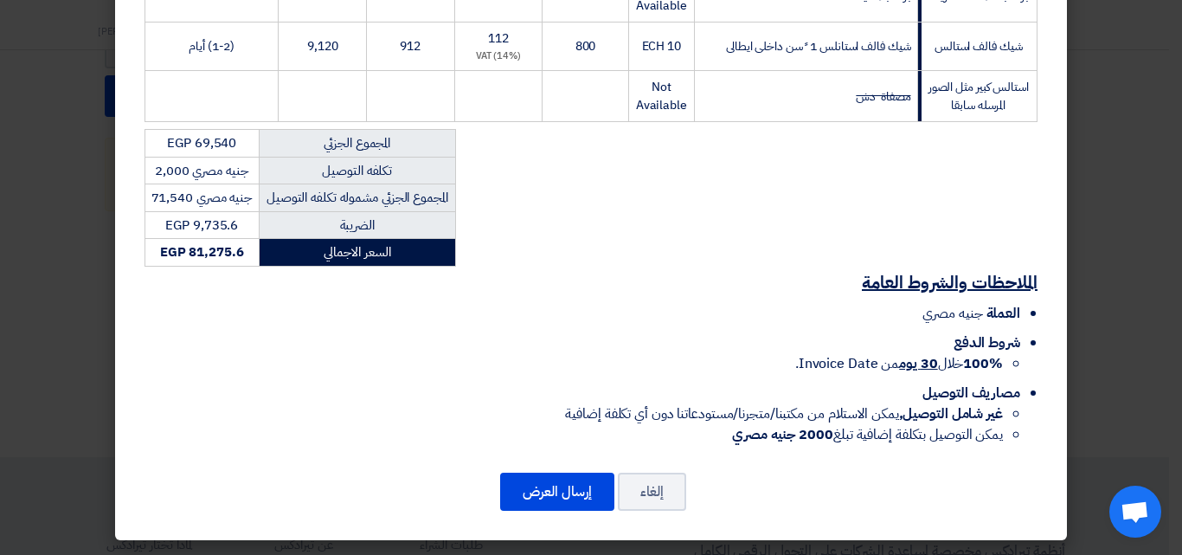
scroll to position [4286, 0]
click at [583, 493] on button "إرسال العرض" at bounding box center [557, 492] width 114 height 38
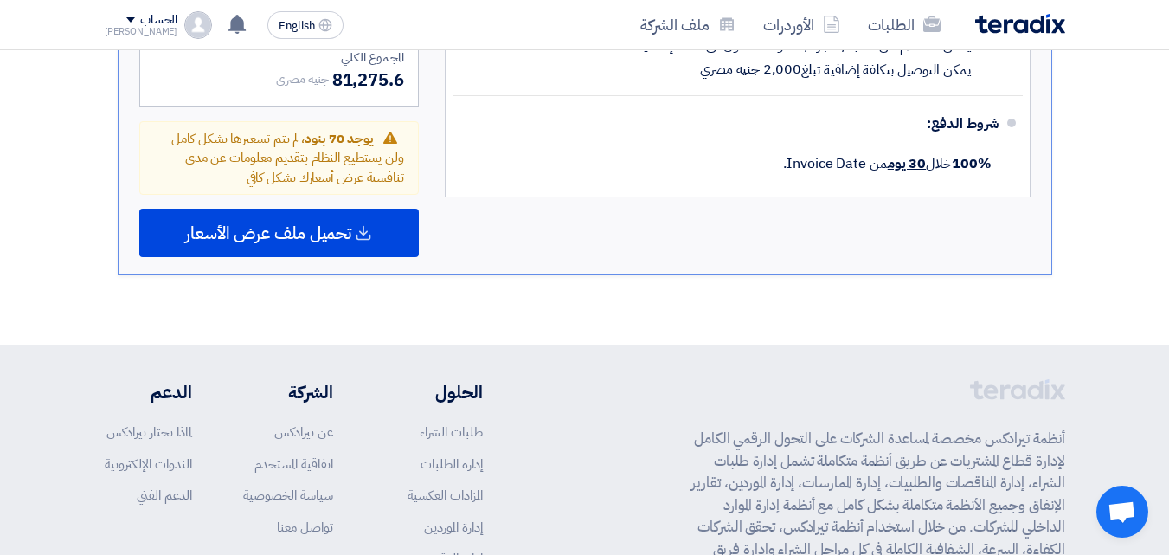
scroll to position [6697, 0]
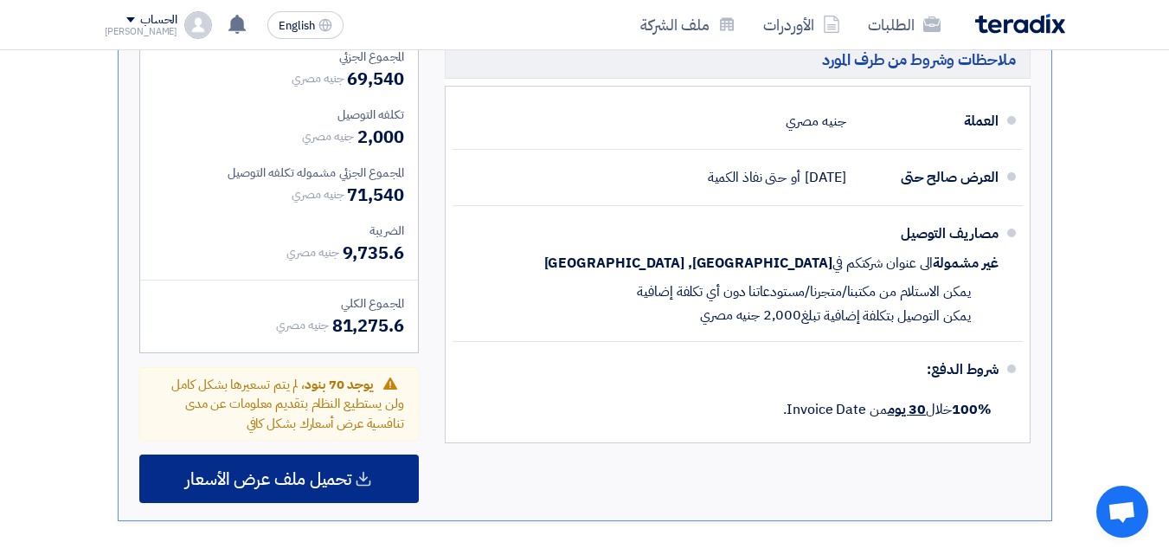
click at [306, 483] on span "تحميل ملف عرض الأسعار" at bounding box center [268, 479] width 166 height 16
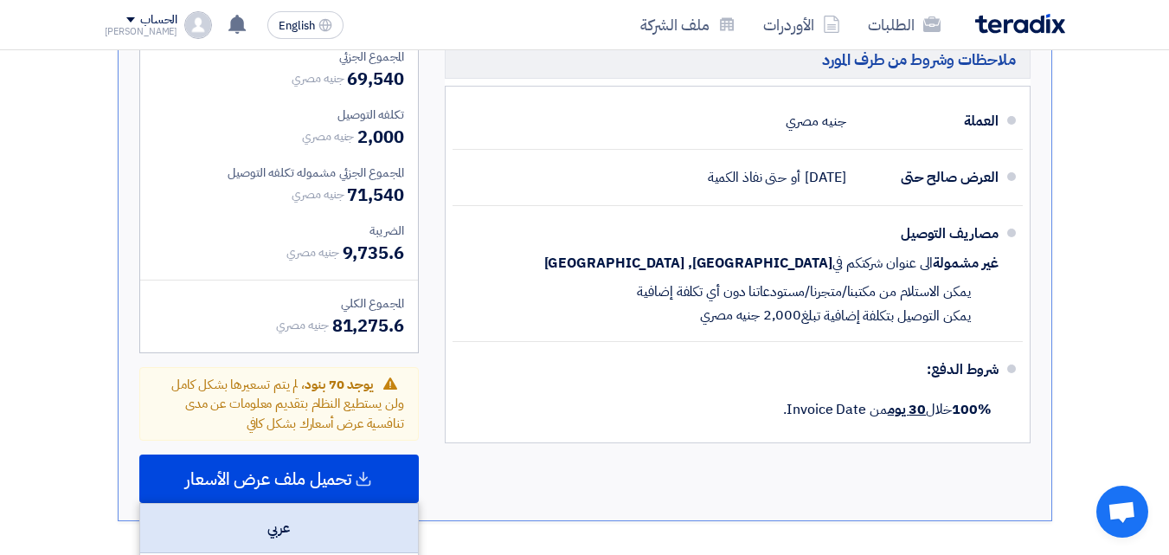
click at [307, 530] on div "عربي" at bounding box center [279, 528] width 278 height 49
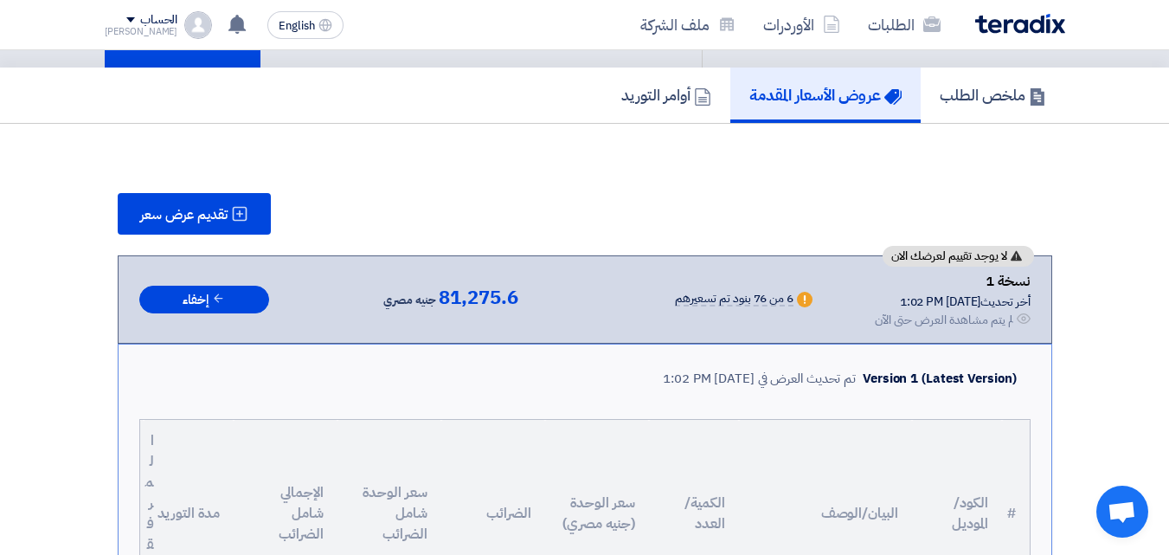
scroll to position [0, 0]
